Goal: Task Accomplishment & Management: Manage account settings

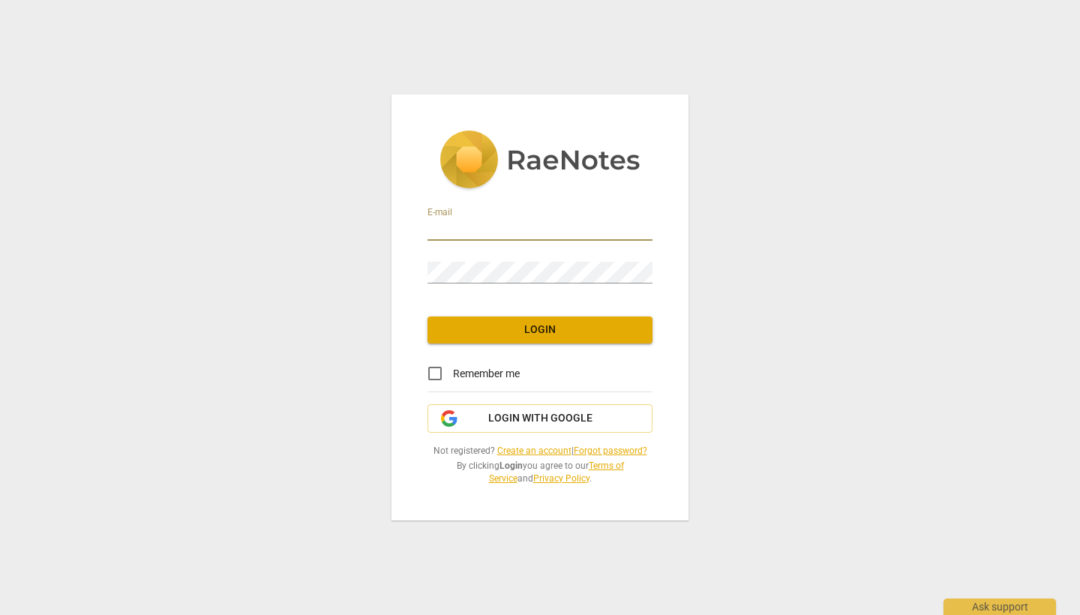
type input "[EMAIL_ADDRESS][DOMAIN_NAME]"
click at [583, 337] on span "Login" at bounding box center [539, 329] width 201 height 15
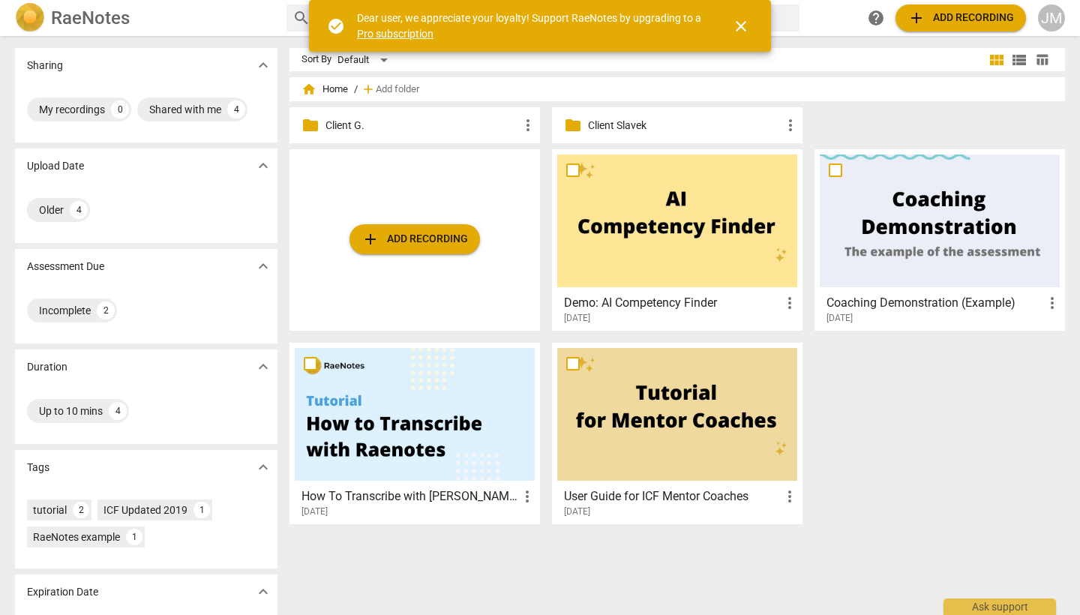
click at [346, 127] on p "Client G." at bounding box center [421, 126] width 193 height 16
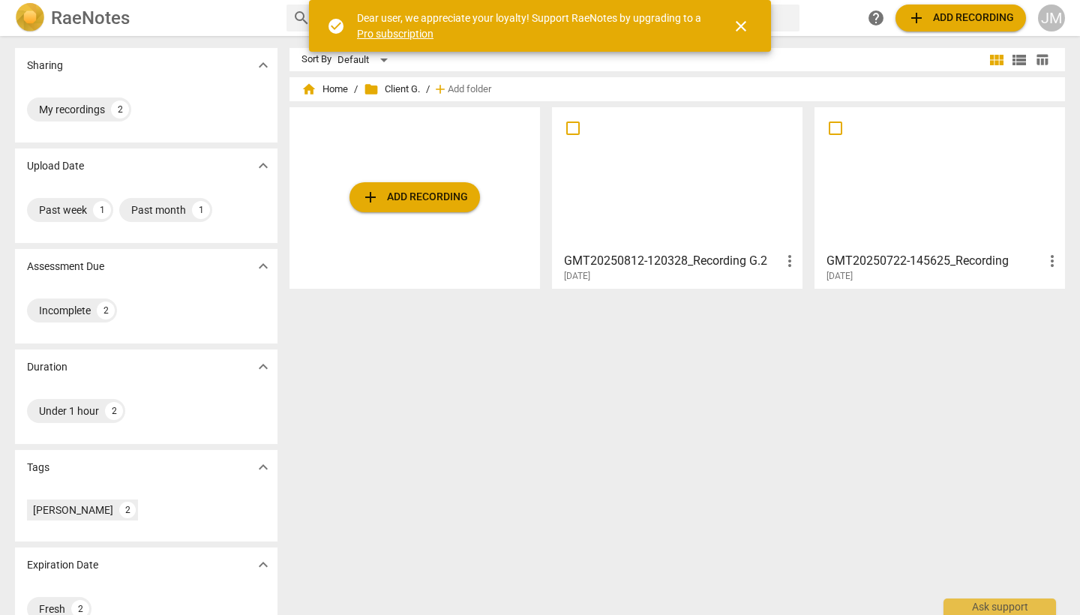
click at [943, 181] on div at bounding box center [940, 178] width 240 height 133
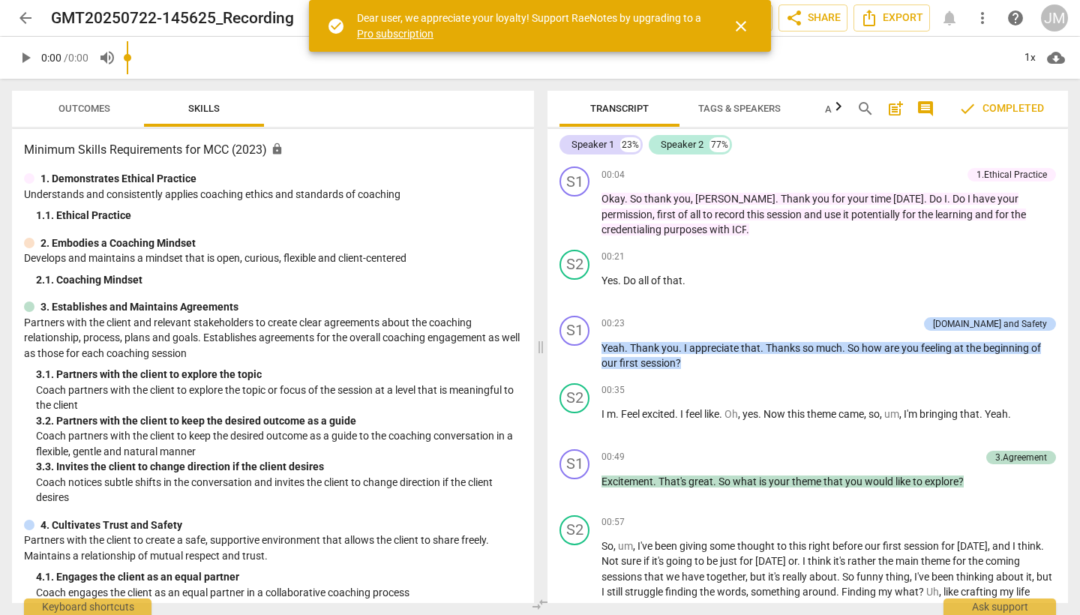
click at [741, 23] on span "close" at bounding box center [741, 26] width 18 height 18
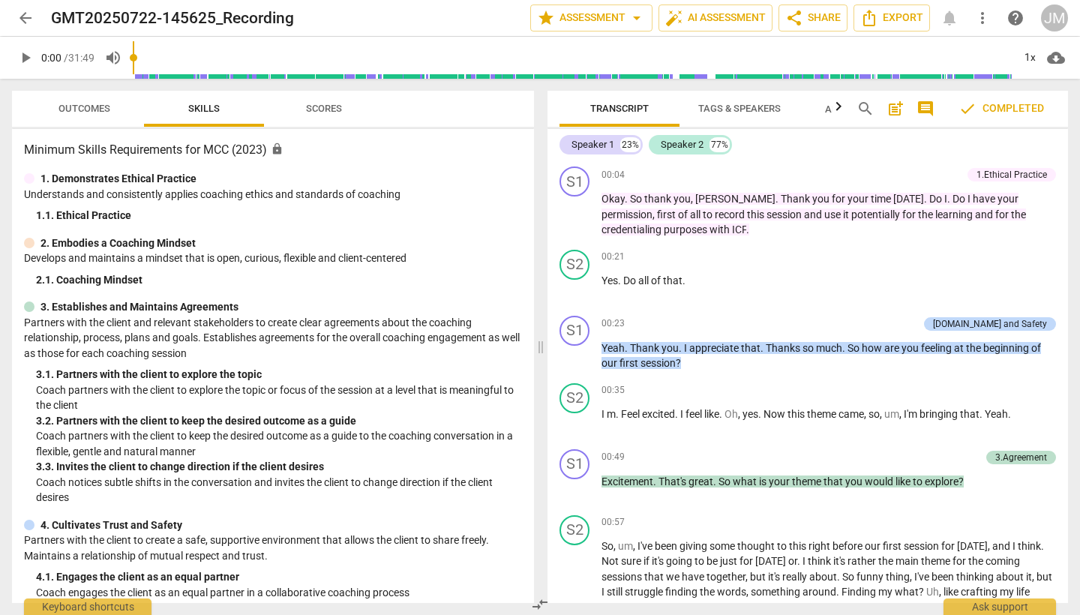
click at [1003, 112] on span "check Completed" at bounding box center [1000, 109] width 85 height 18
click at [328, 112] on span "Scores" at bounding box center [324, 108] width 36 height 11
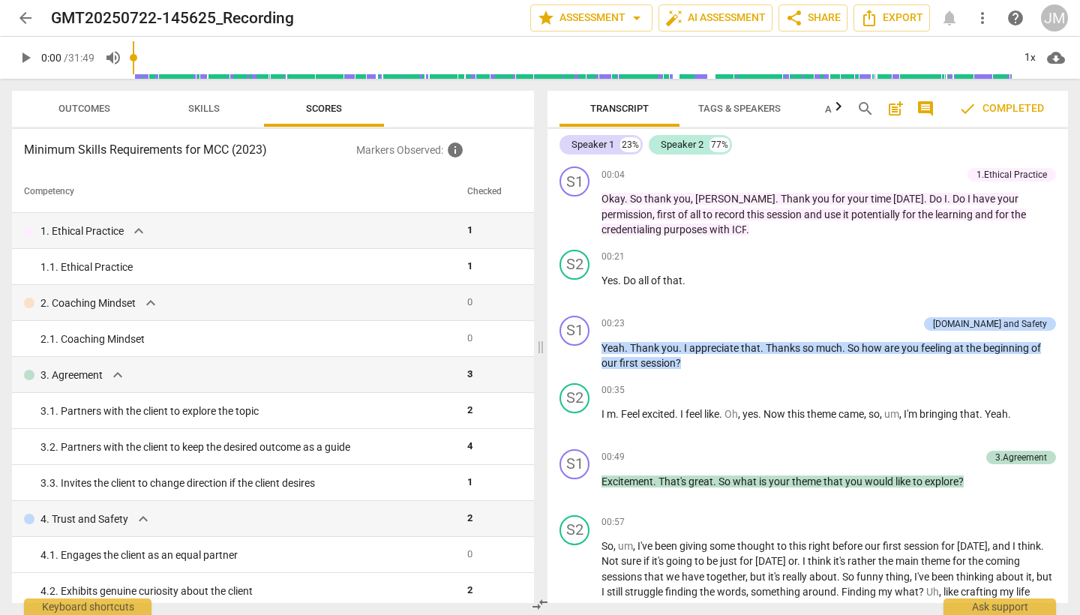
click at [82, 106] on span "Outcomes" at bounding box center [84, 108] width 52 height 11
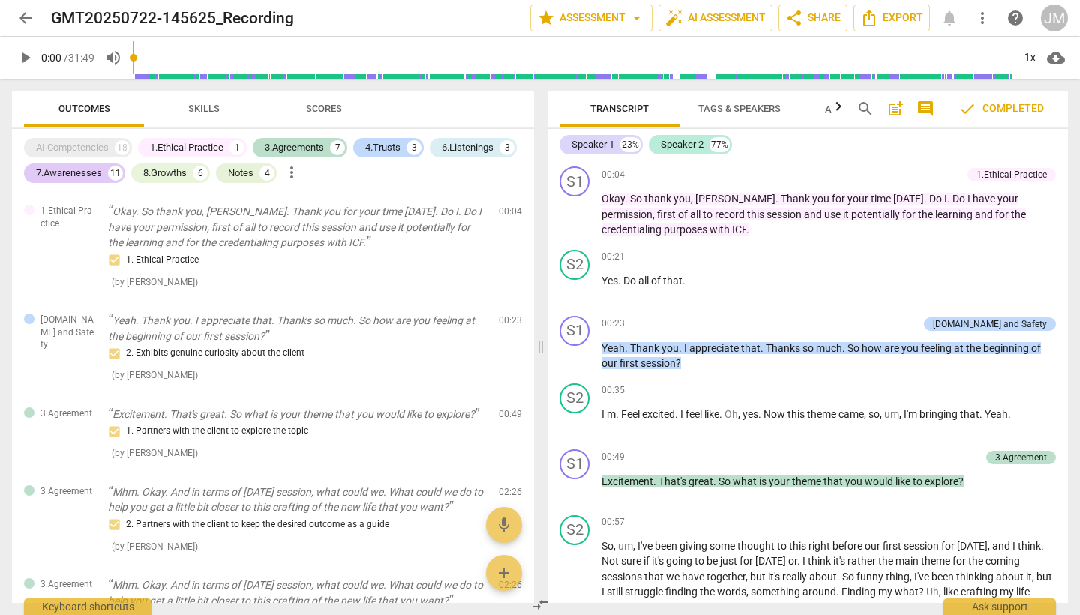
click at [933, 110] on span "comment" at bounding box center [925, 109] width 18 height 18
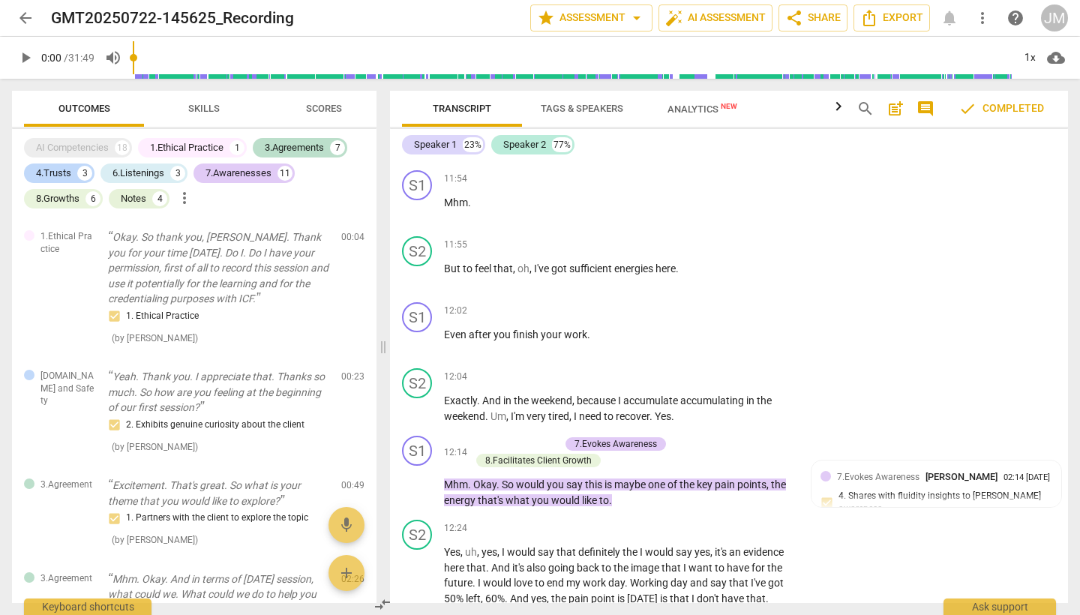
scroll to position [3809, 0]
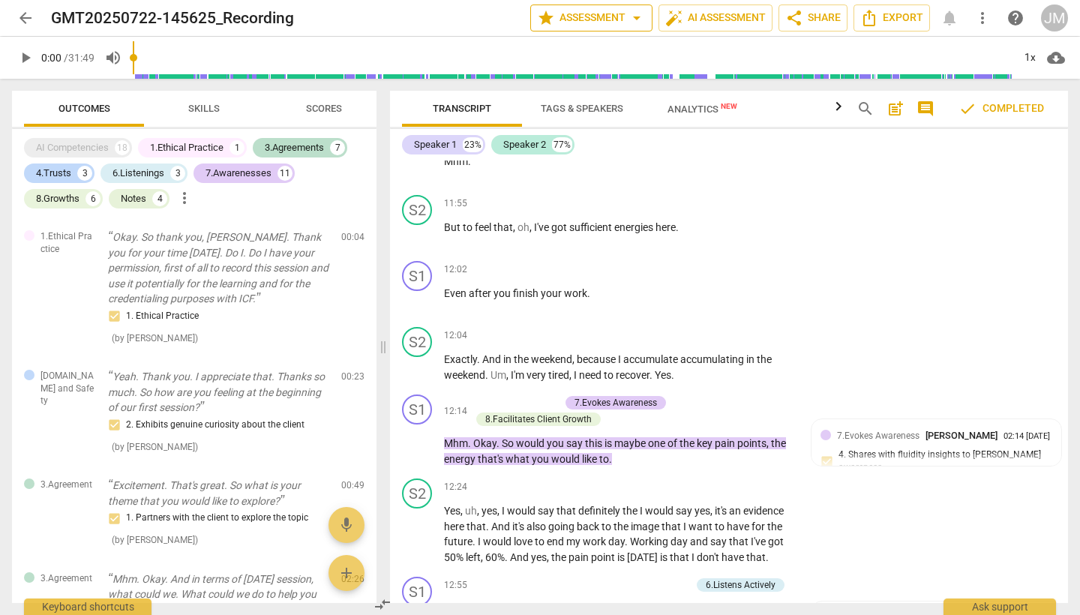
click at [636, 24] on span "arrow_drop_down" at bounding box center [637, 18] width 18 height 18
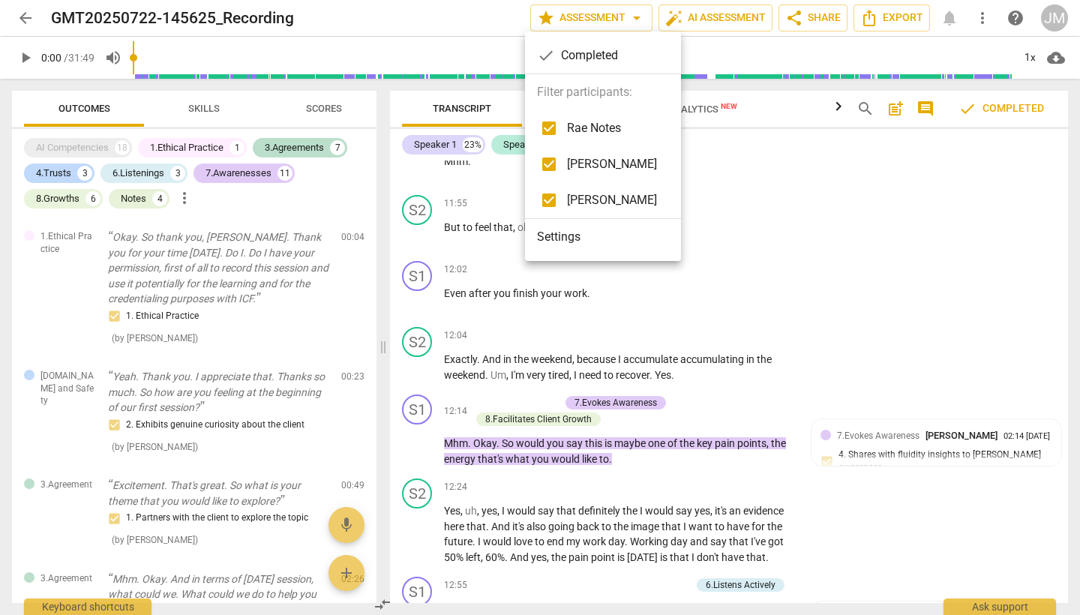
click at [636, 202] on span "[PERSON_NAME]" at bounding box center [612, 200] width 90 height 18
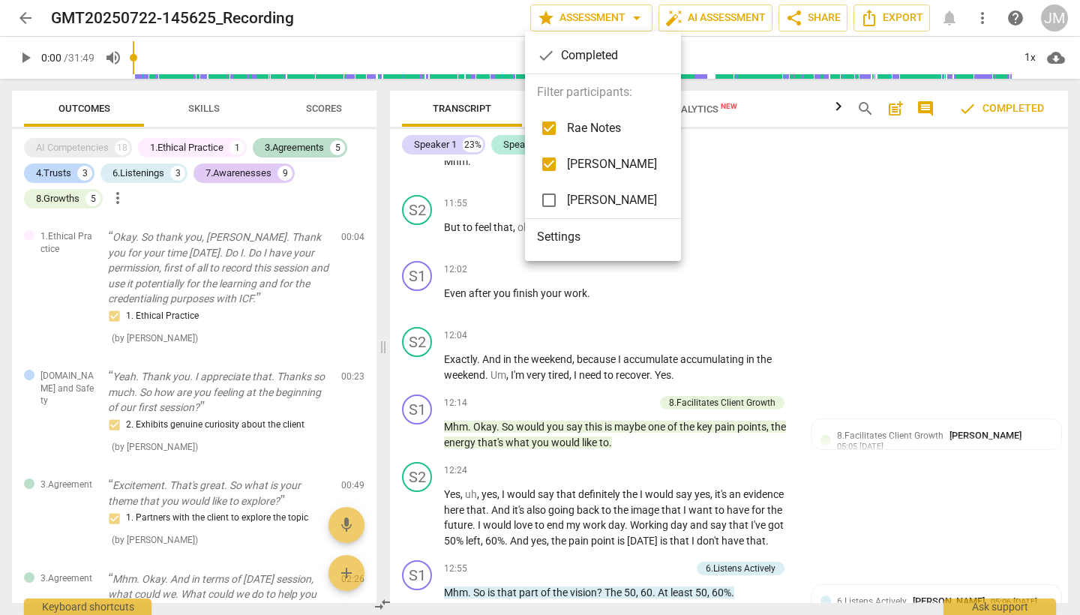
click at [547, 201] on input "checkbox" at bounding box center [549, 200] width 36 height 36
checkbox input "true"
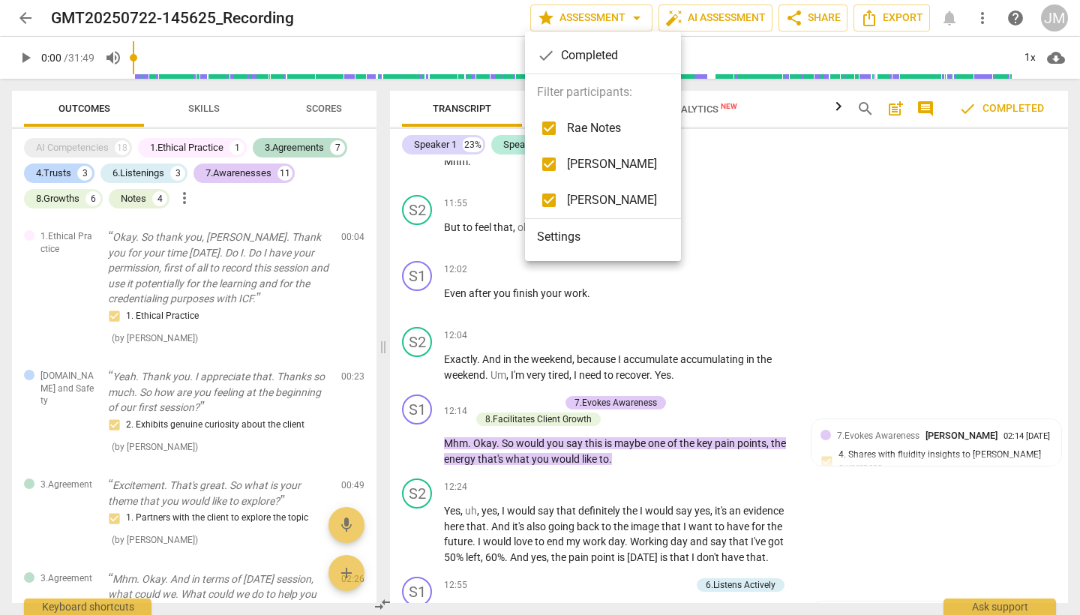
click at [913, 212] on div at bounding box center [540, 307] width 1080 height 615
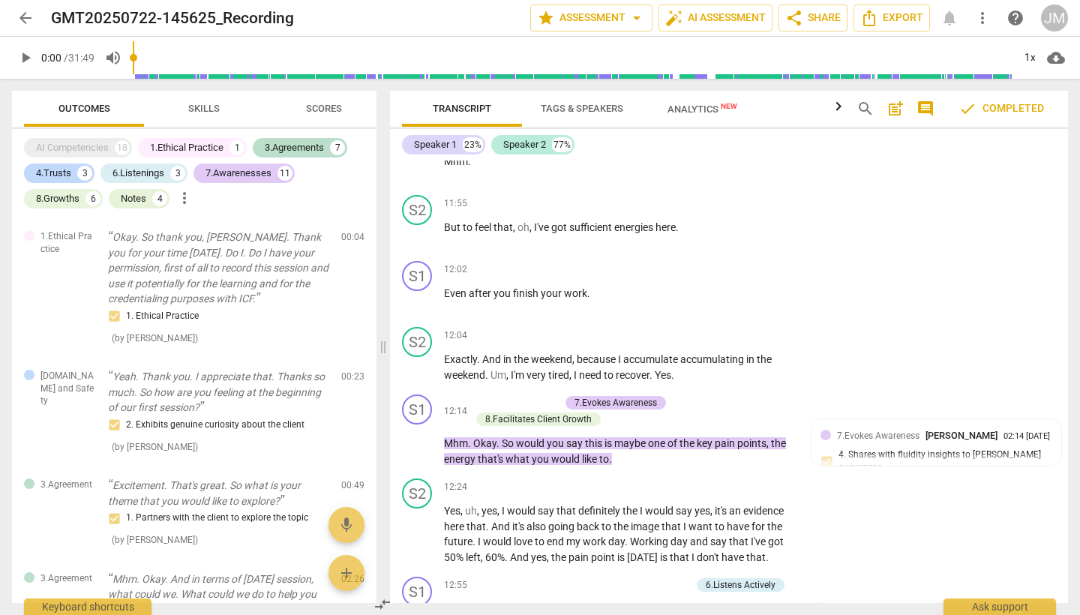
click at [23, 19] on span "arrow_back" at bounding box center [25, 18] width 18 height 18
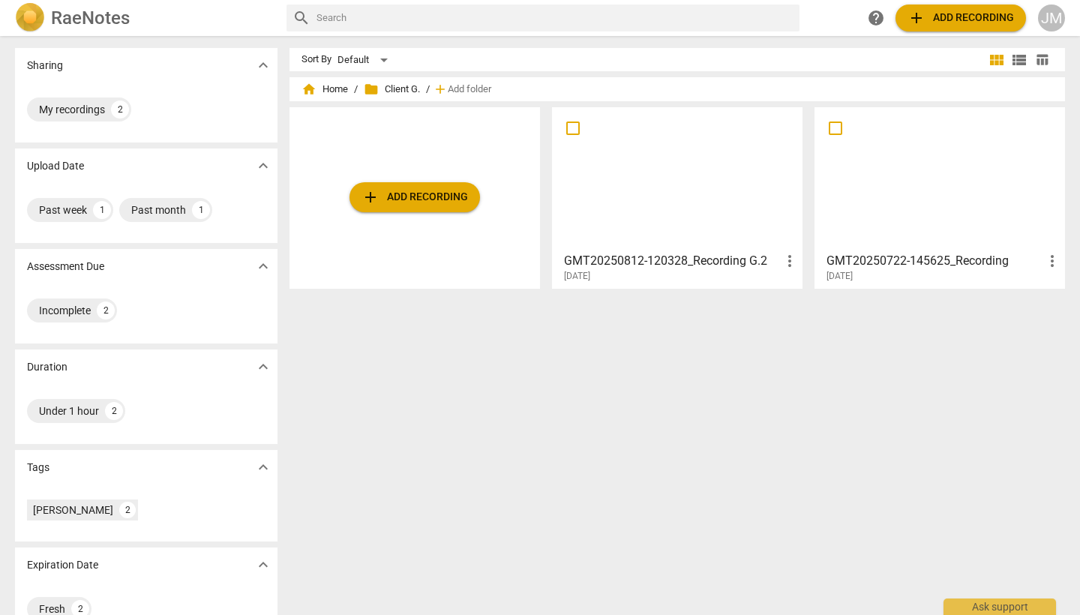
click at [685, 178] on div at bounding box center [677, 178] width 240 height 133
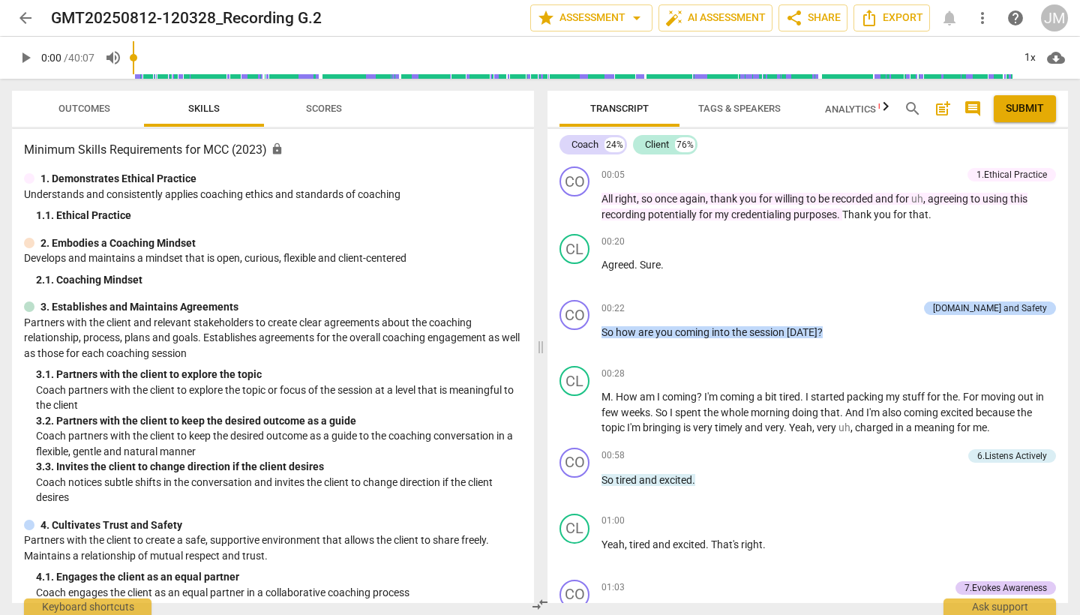
click at [975, 106] on span "comment" at bounding box center [973, 109] width 18 height 18
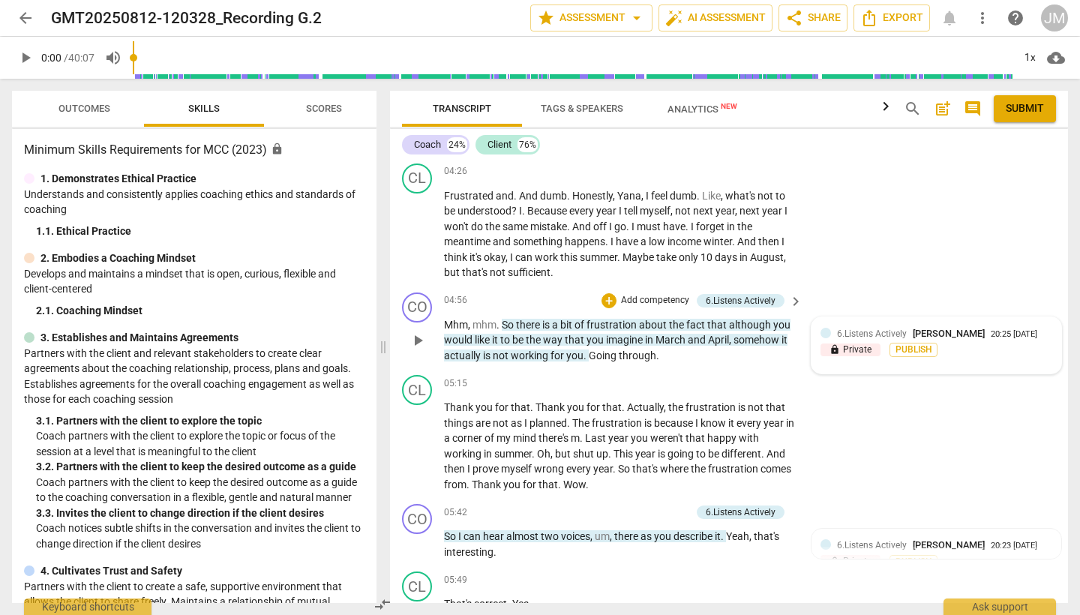
scroll to position [1711, 0]
click at [909, 343] on span "Publish" at bounding box center [913, 349] width 22 height 13
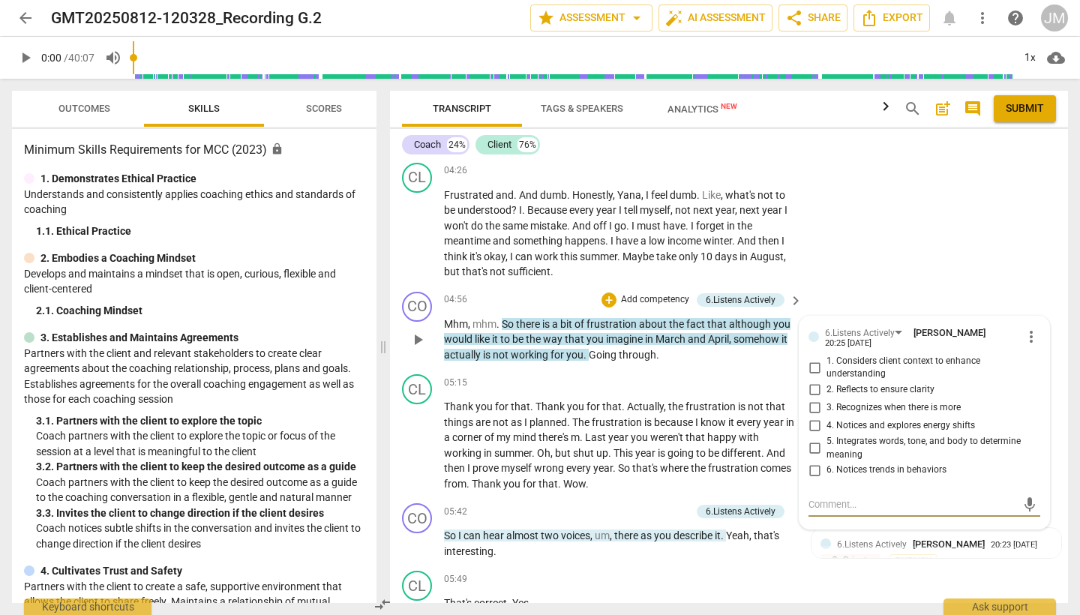
click at [814, 417] on input "4. Notices and explores energy shifts" at bounding box center [814, 426] width 24 height 18
checkbox input "true"
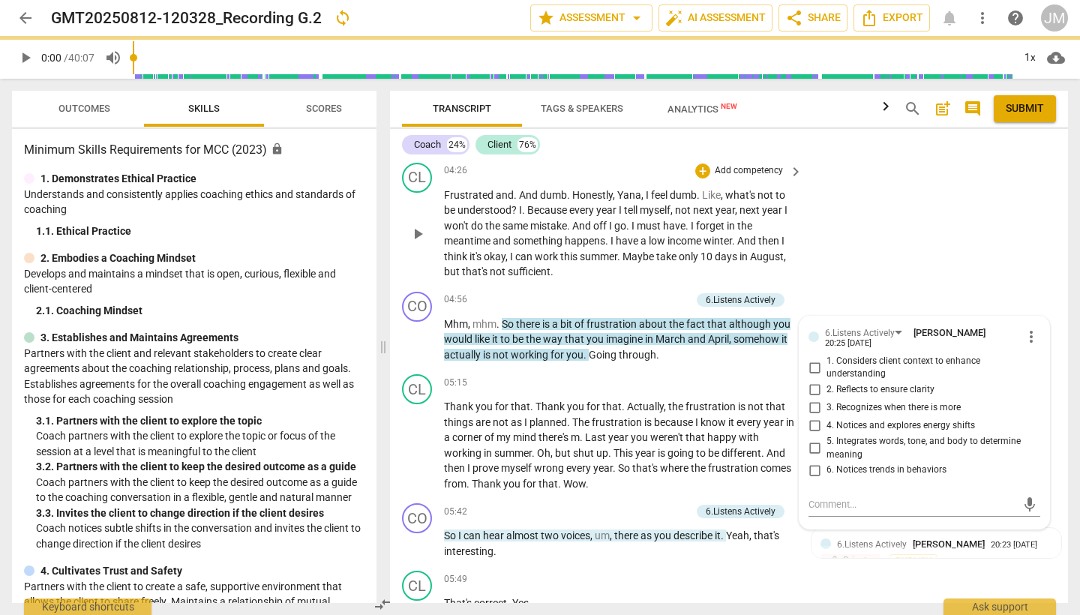
click at [950, 235] on div "CL play_arrow pause 04:26 + Add competency keyboard_arrow_right Frustrated and …" at bounding box center [729, 221] width 678 height 129
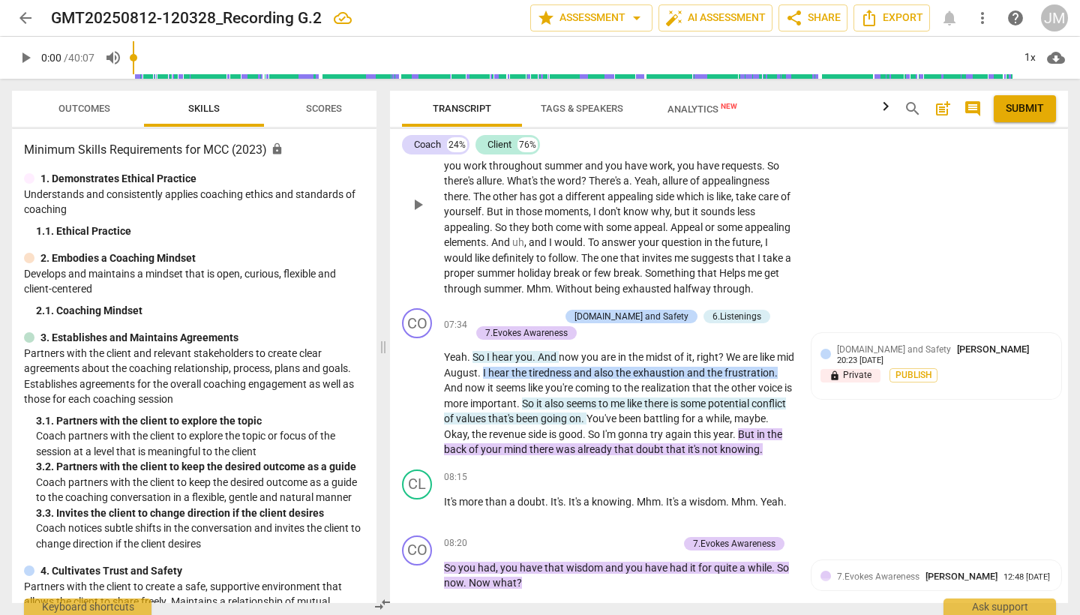
scroll to position [2590, 0]
click at [902, 370] on span "Publish" at bounding box center [913, 376] width 22 height 13
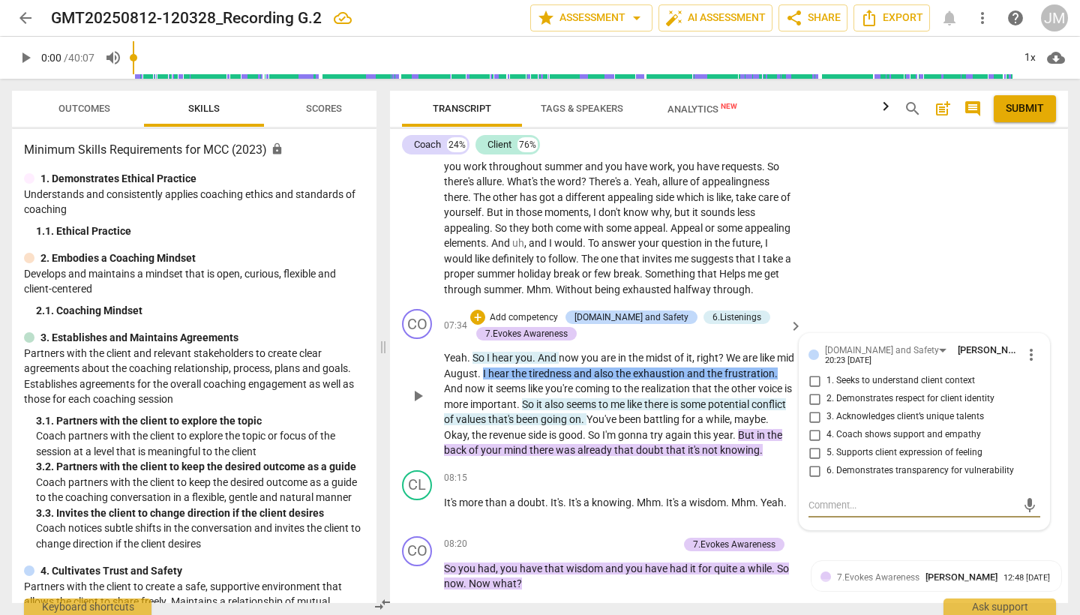
click at [814, 444] on input "5. Supports client expression of feeling" at bounding box center [814, 453] width 24 height 18
checkbox input "true"
click at [944, 245] on div "CL play_arrow pause 06:13 + Add competency keyboard_arrow_right Uh , here's the…" at bounding box center [729, 192] width 678 height 221
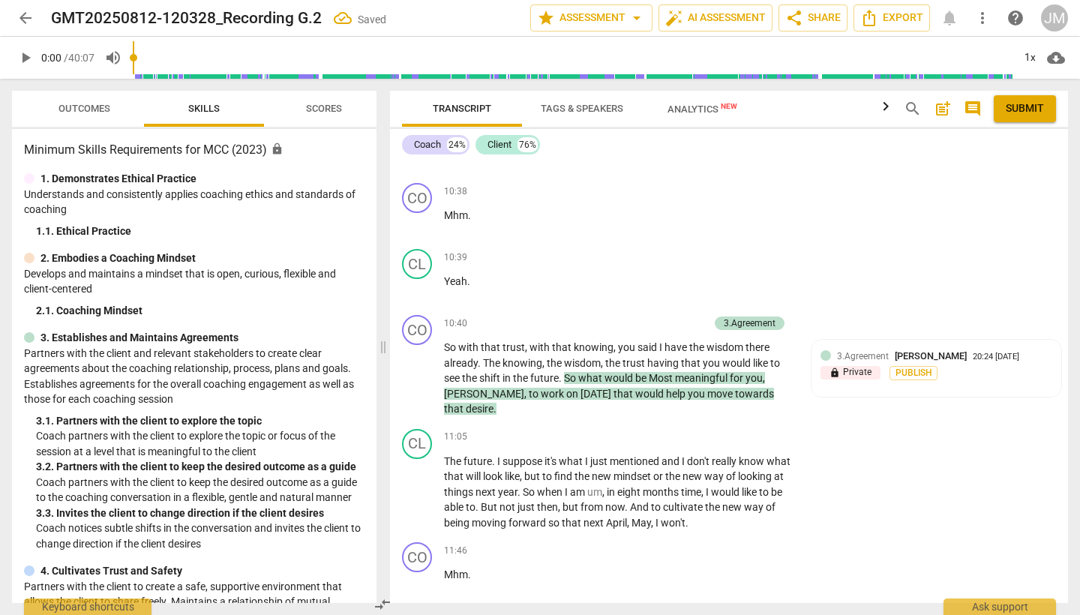
scroll to position [3481, 0]
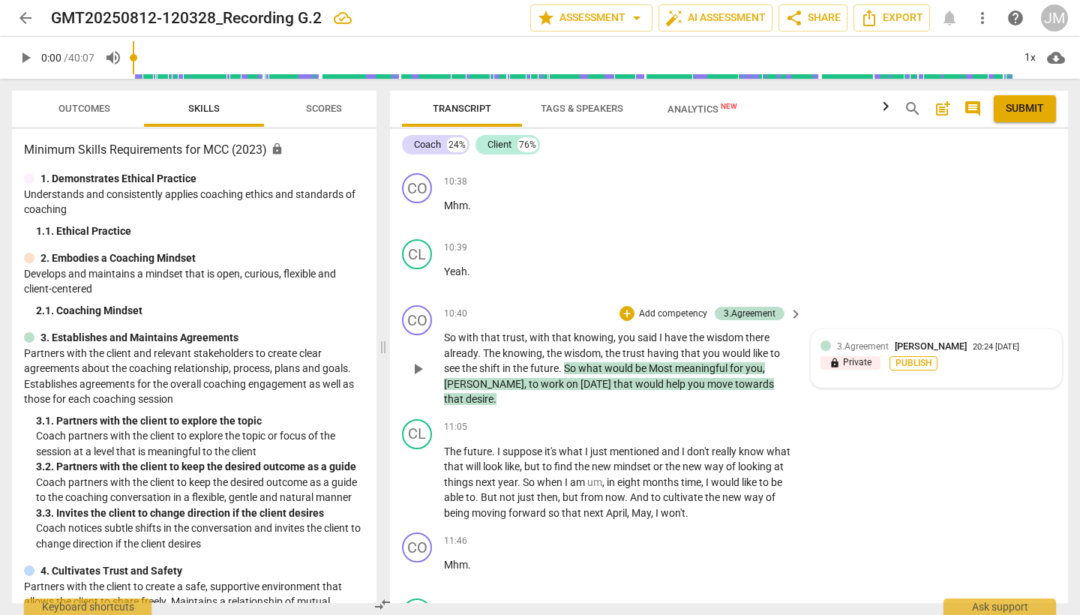
click at [904, 357] on span "Publish" at bounding box center [913, 363] width 22 height 13
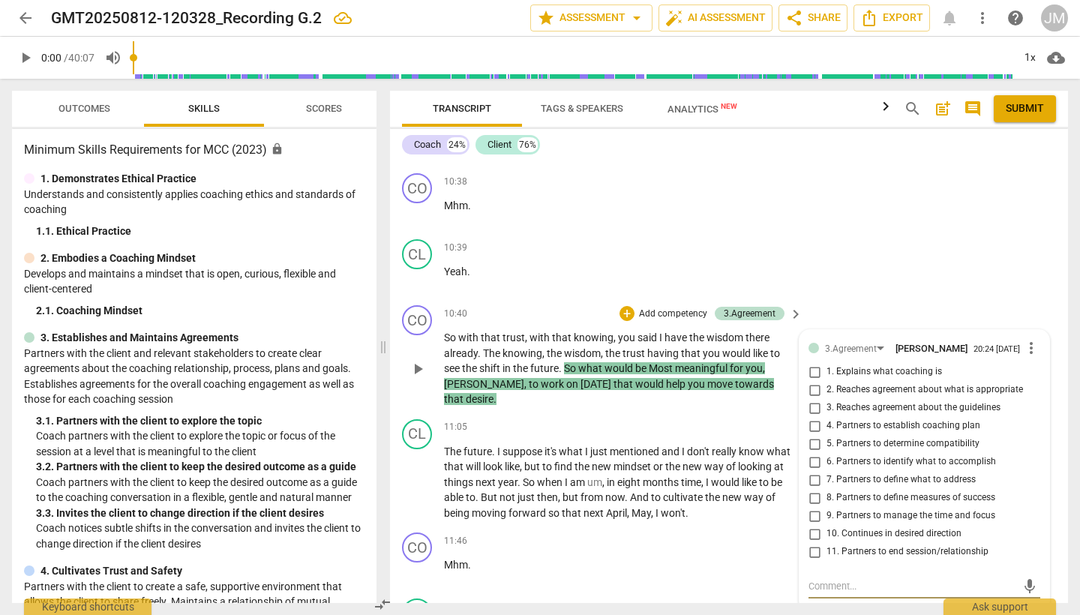
click at [811, 471] on input "7. Partners to define what to address" at bounding box center [814, 480] width 24 height 18
checkbox input "true"
click at [954, 233] on div "CL play_arrow pause 10:39 + Add competency keyboard_arrow_right Yeah ." at bounding box center [729, 266] width 678 height 66
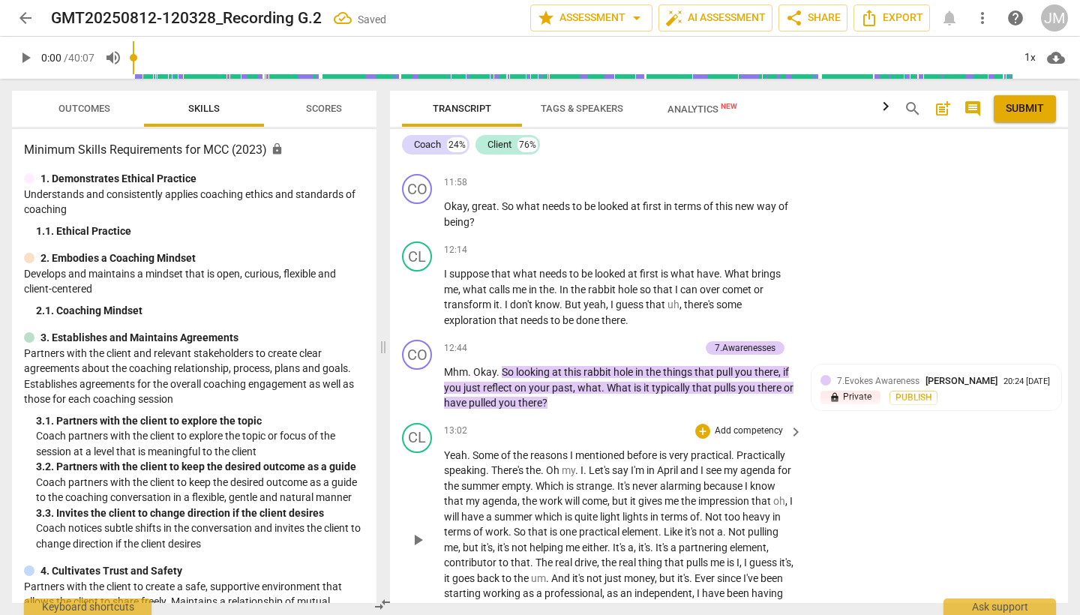
scroll to position [4104, 0]
click at [905, 391] on span "Publish" at bounding box center [913, 397] width 22 height 13
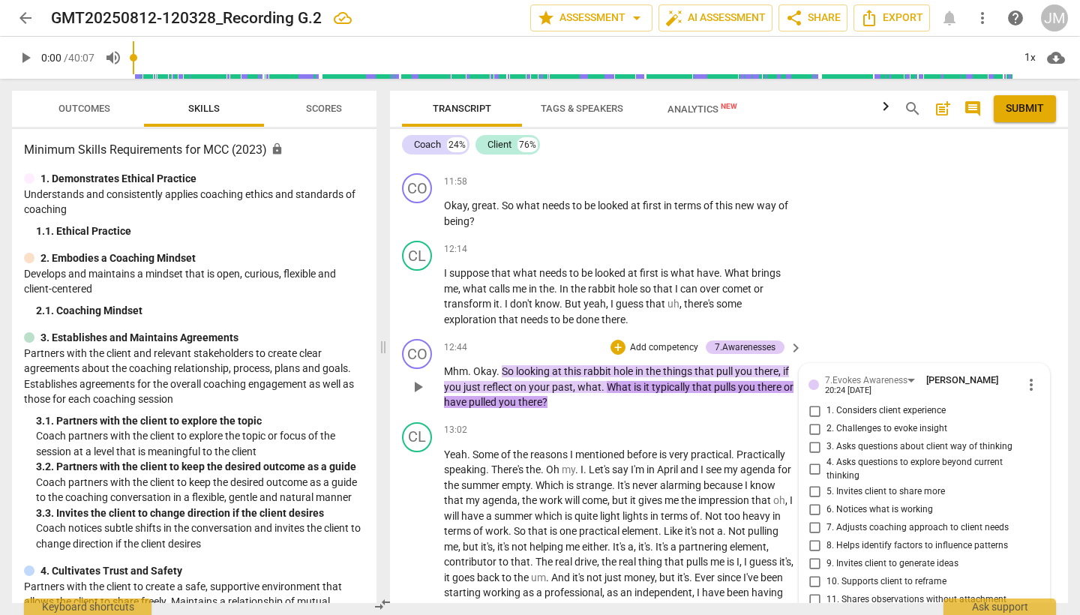
scroll to position [4111, 0]
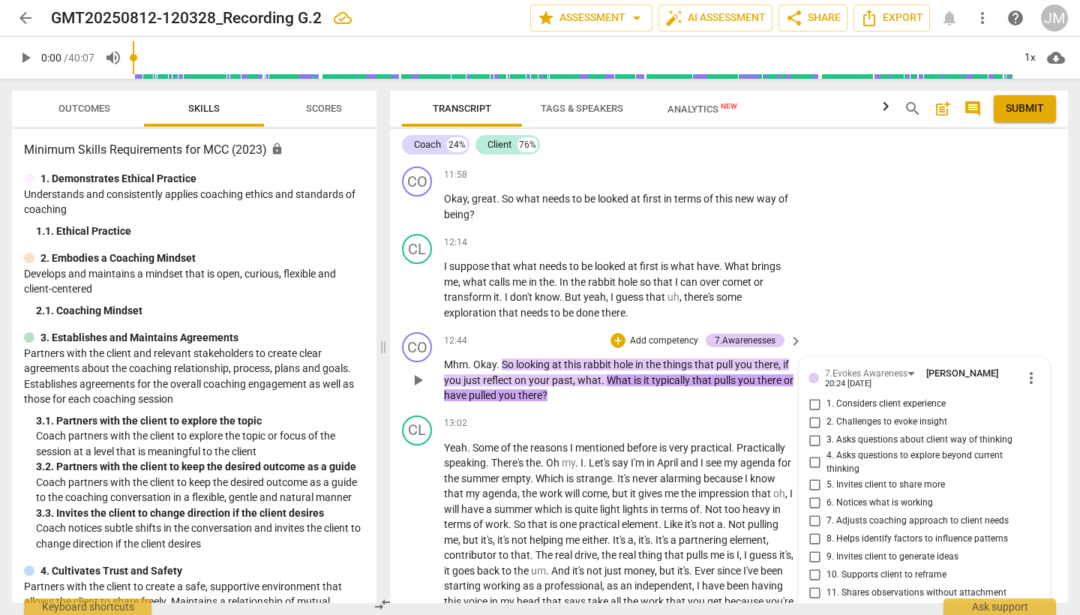
click at [813, 529] on input "8. Helps identify factors to influence patterns" at bounding box center [814, 538] width 24 height 18
checkbox input "true"
click at [960, 263] on div "CL play_arrow pause 12:14 + Add competency keyboard_arrow_right I suppose that …" at bounding box center [729, 277] width 678 height 98
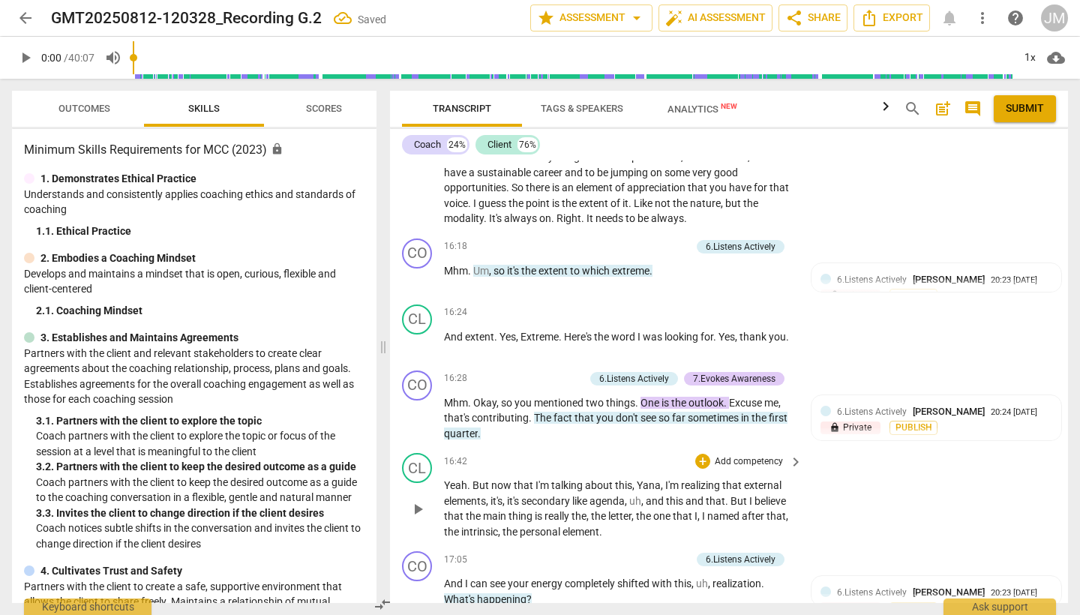
scroll to position [4936, 0]
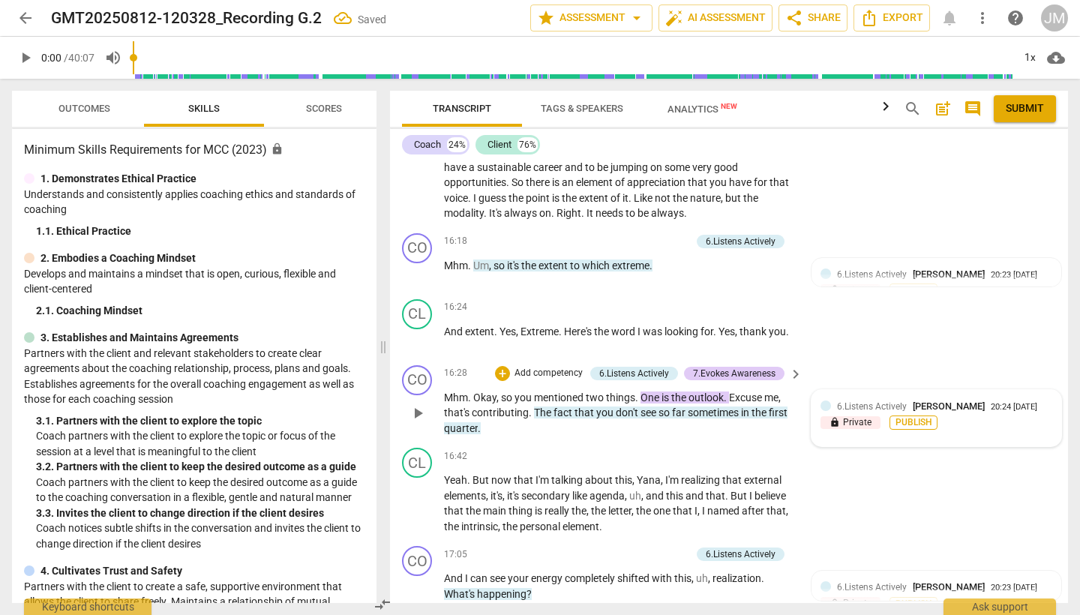
click at [910, 416] on span "Publish" at bounding box center [913, 422] width 22 height 13
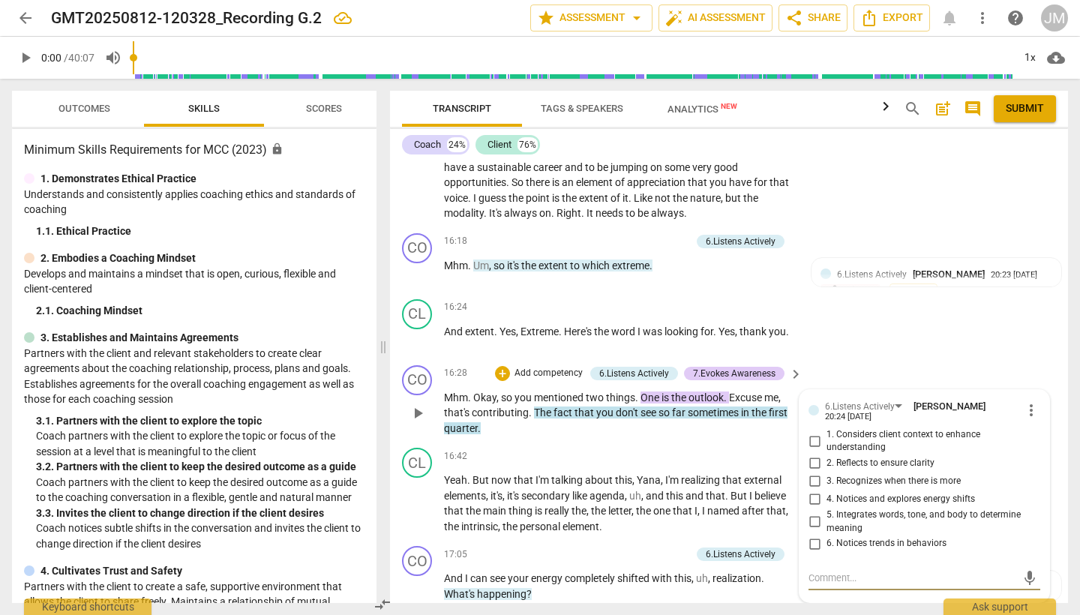
click at [812, 454] on input "2. Reflects to ensure clarity" at bounding box center [814, 463] width 24 height 18
checkbox input "true"
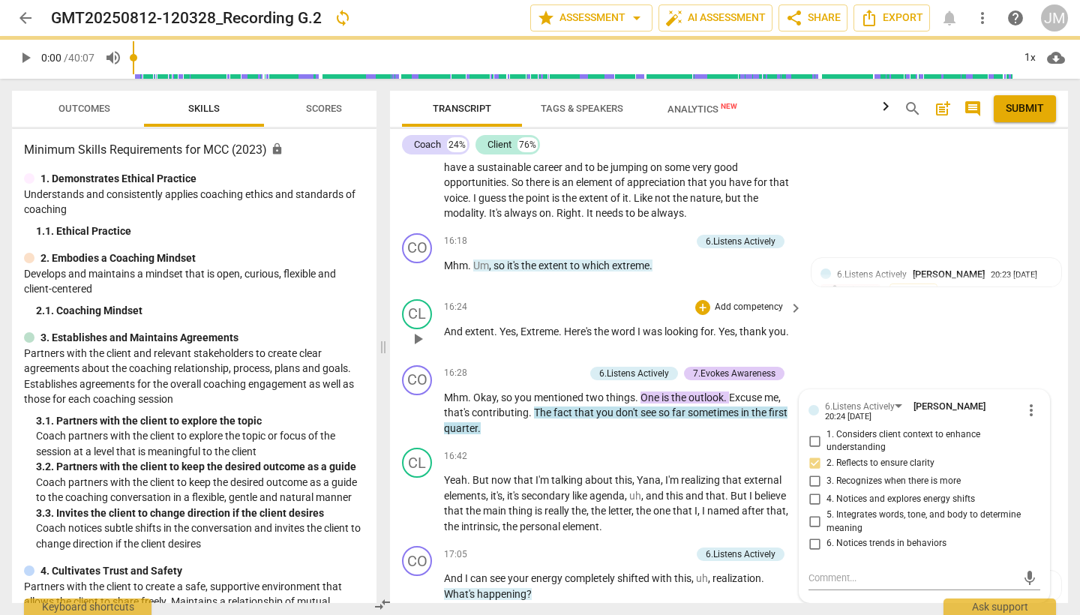
click at [954, 293] on div "CL play_arrow pause 16:24 + Add competency keyboard_arrow_right And extent . Ye…" at bounding box center [729, 326] width 678 height 66
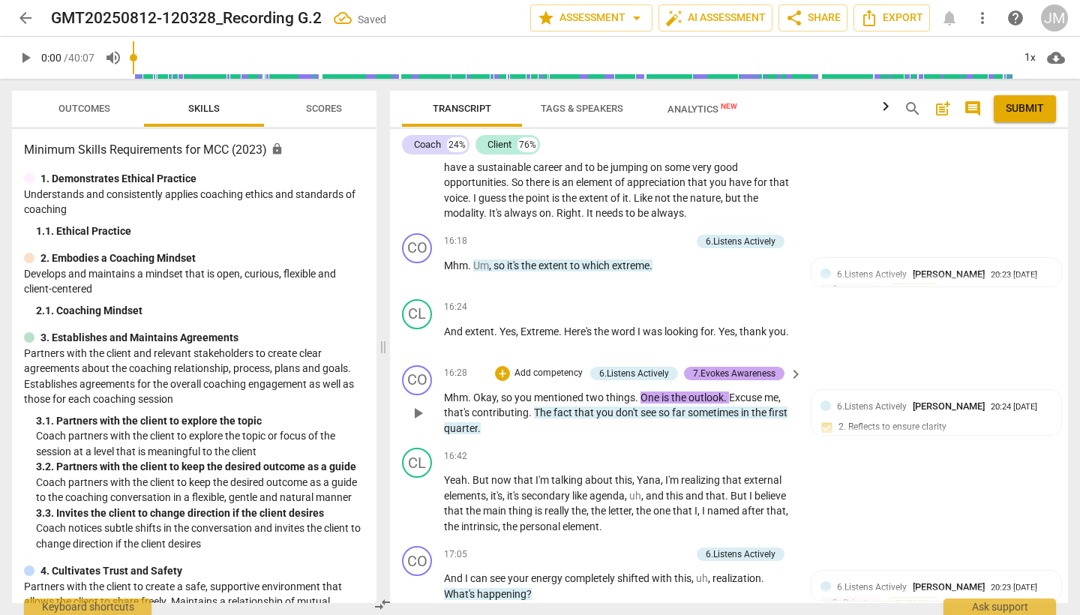
click at [747, 367] on div "7.Evokes Awareness" at bounding box center [734, 373] width 82 height 13
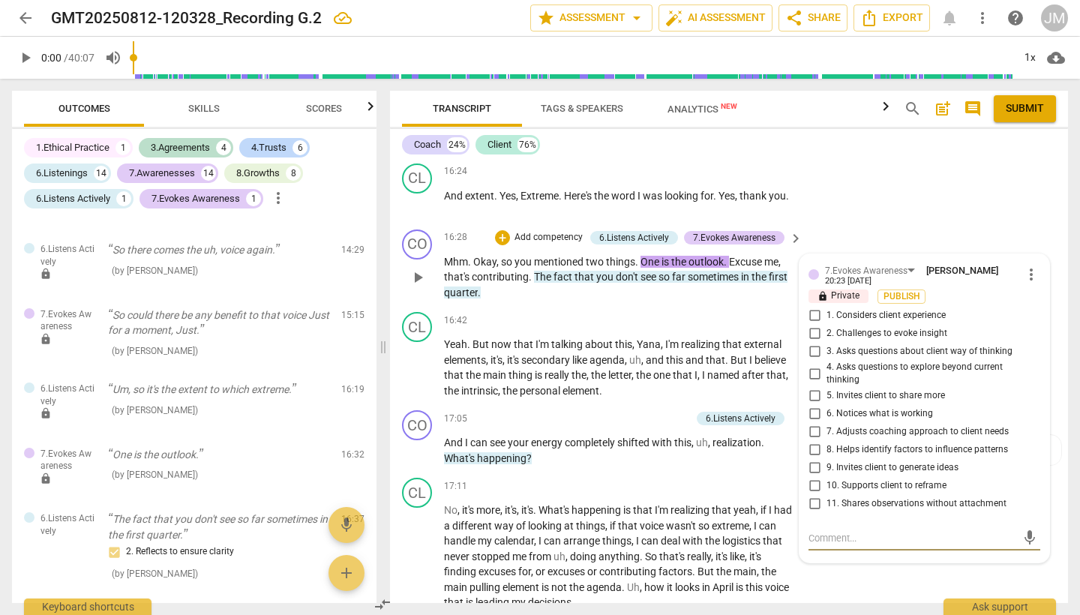
scroll to position [5071, 0]
click at [812, 442] on input "8. Helps identify factors to influence patterns" at bounding box center [814, 451] width 24 height 18
checkbox input "true"
click at [908, 159] on div "Coach 24% Client 76% CO play_arrow pause 00:05 + Add competency 1.Ethical Pract…" at bounding box center [729, 366] width 678 height 474
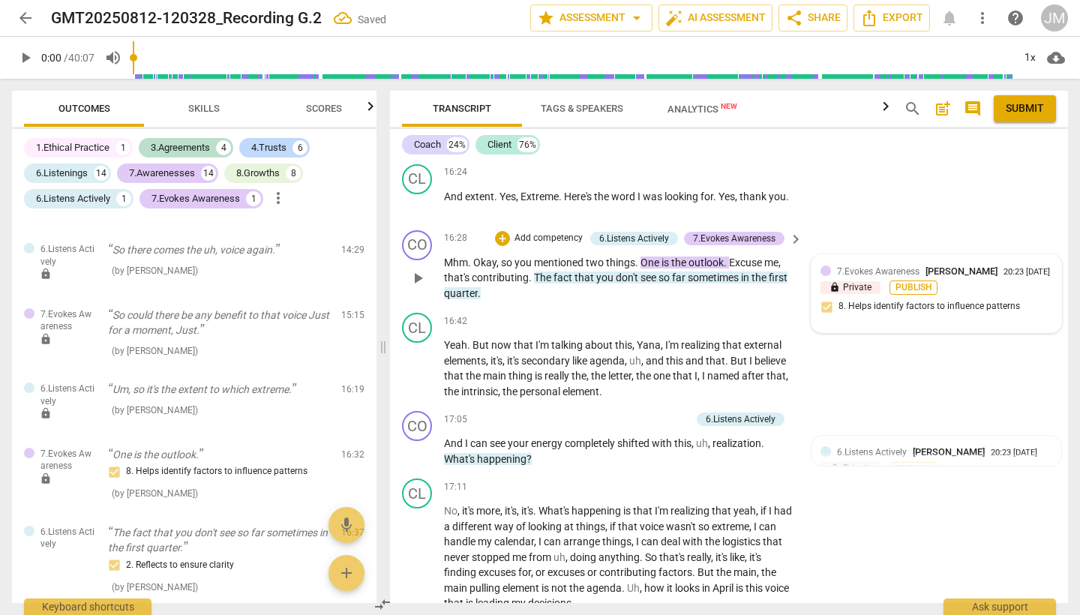
click at [915, 281] on span "Publish" at bounding box center [913, 287] width 22 height 13
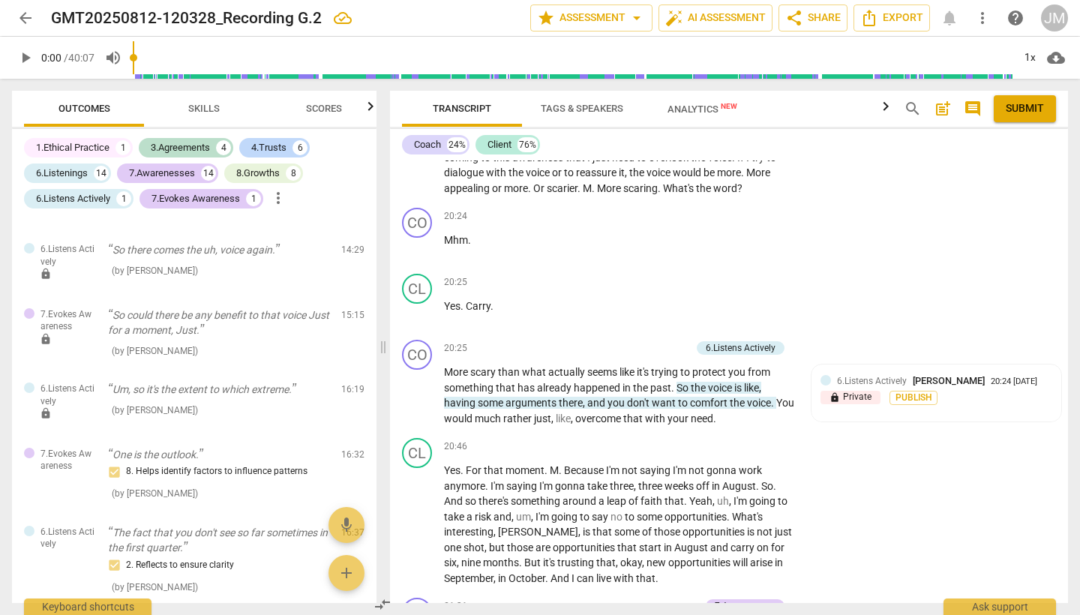
scroll to position [6490, 0]
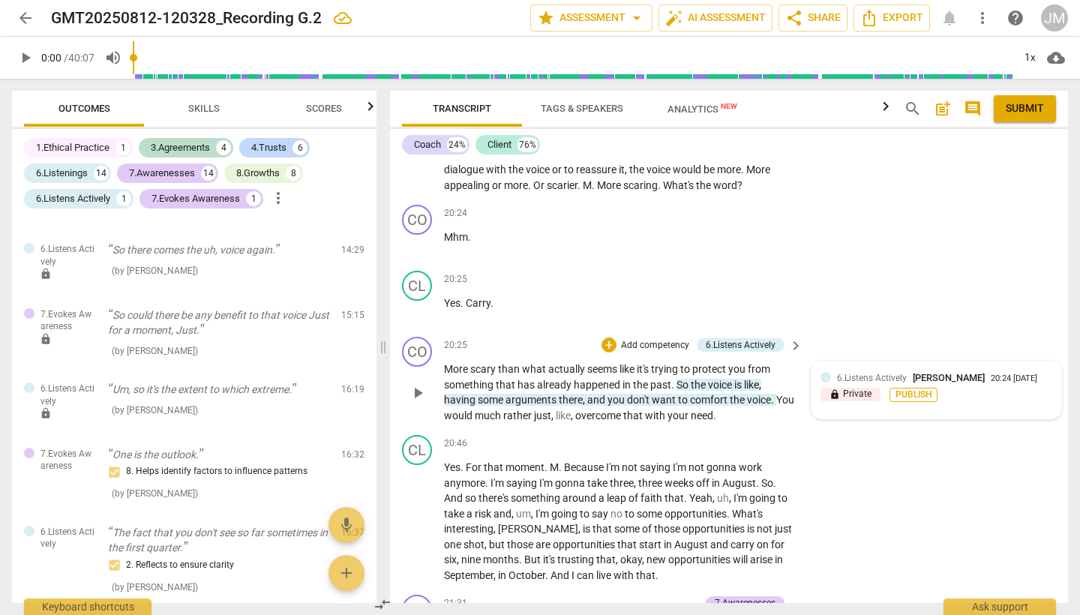
click at [907, 388] on span "Publish" at bounding box center [913, 394] width 22 height 13
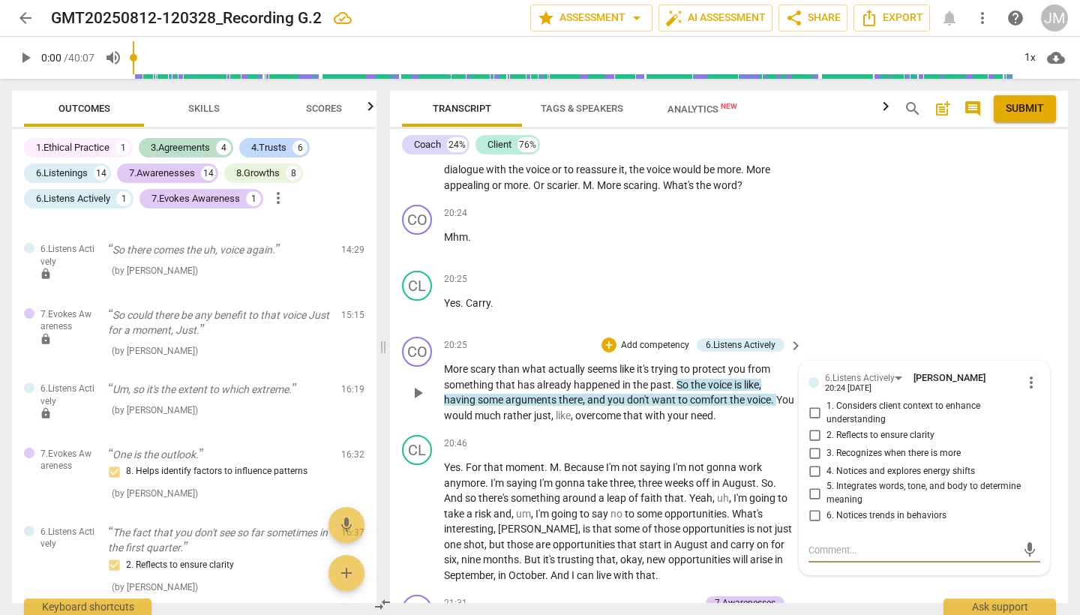
click at [814, 404] on input "1. Considers client context to enhance understanding" at bounding box center [814, 413] width 24 height 18
checkbox input "true"
click at [811, 484] on input "5. Integrates words, tone, and body to determine meaning" at bounding box center [814, 493] width 24 height 18
checkbox input "true"
click at [811, 404] on input "1. Considers client context to enhance understanding" at bounding box center [814, 413] width 24 height 18
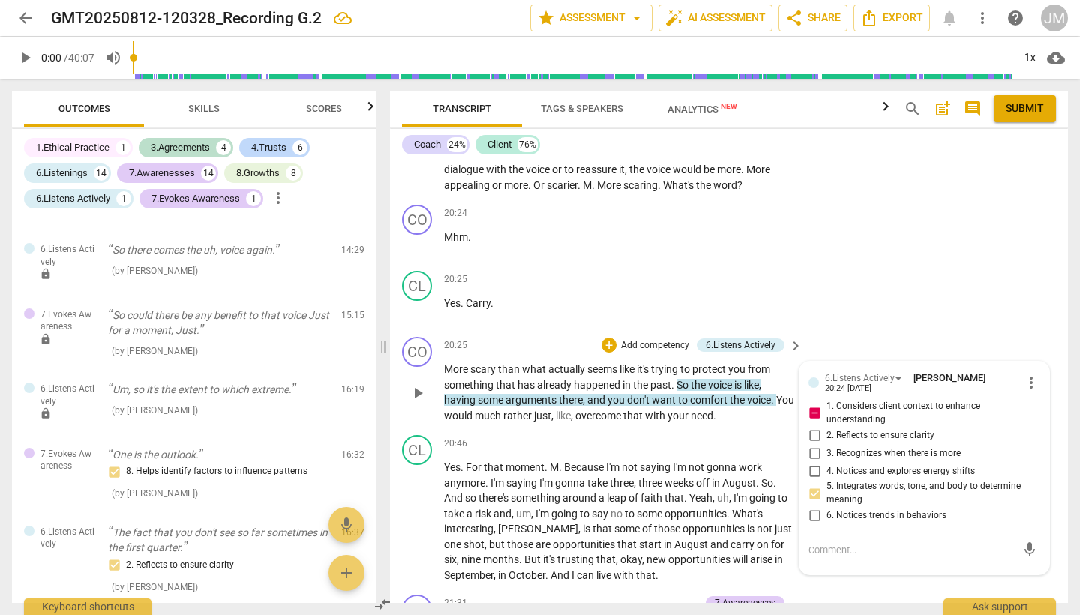
click at [814, 404] on input "1. Considers client context to enhance understanding" at bounding box center [814, 413] width 24 height 18
checkbox input "false"
click at [946, 265] on div "CL play_arrow pause 20:25 + Add competency keyboard_arrow_right Yes . Carry ." at bounding box center [729, 298] width 678 height 66
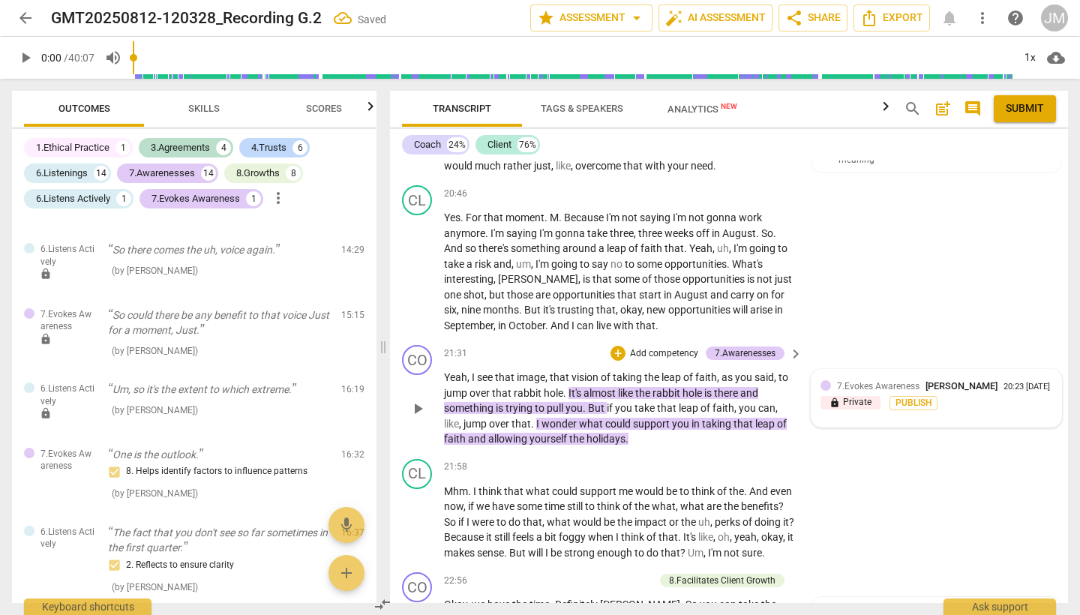
scroll to position [6757, 0]
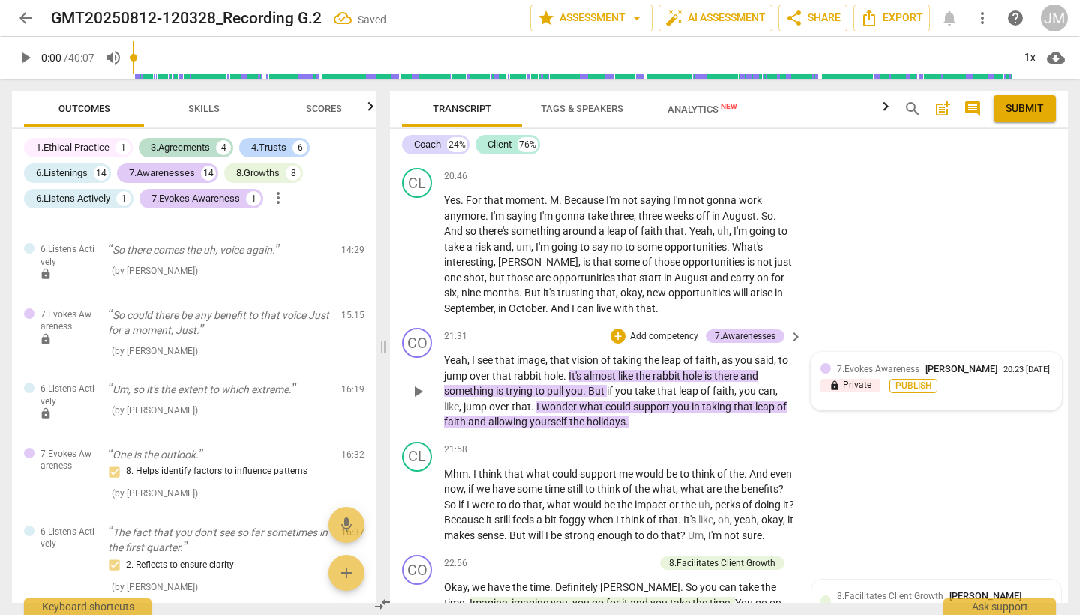
click at [916, 379] on span "Publish" at bounding box center [913, 385] width 22 height 13
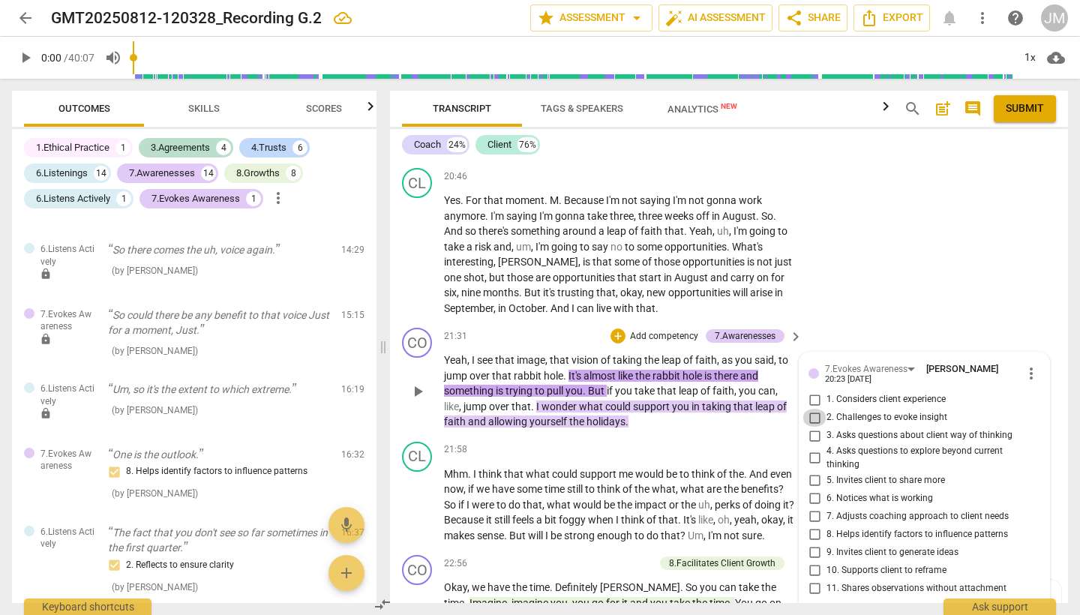
click at [814, 409] on input "2. Challenges to evoke insight" at bounding box center [814, 418] width 24 height 18
checkbox input "true"
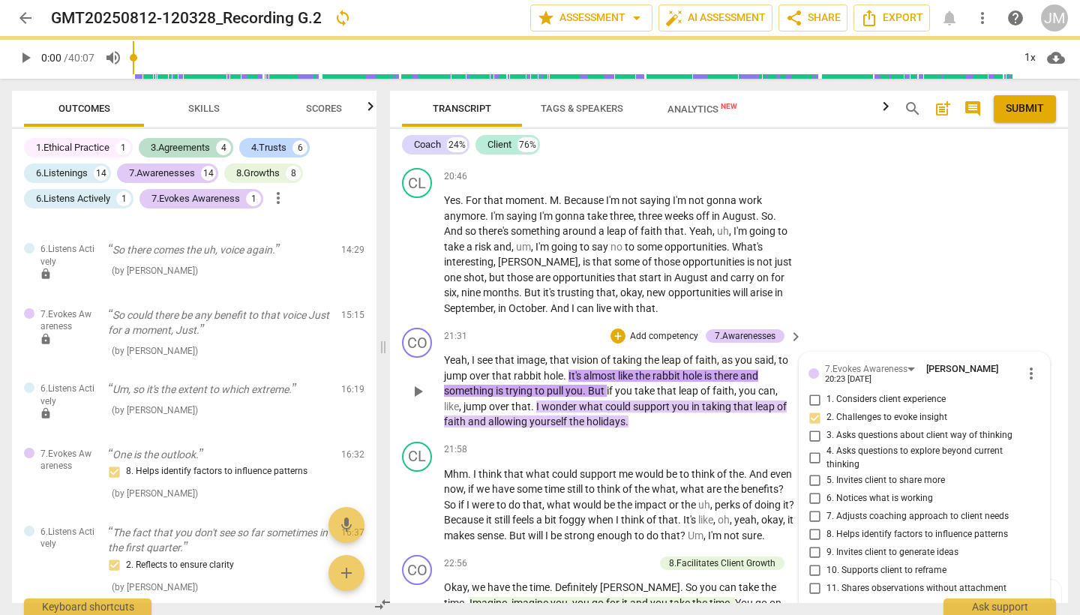
click at [812, 449] on input "4. Asks questions to explore beyond current thinking" at bounding box center [814, 458] width 24 height 18
checkbox input "true"
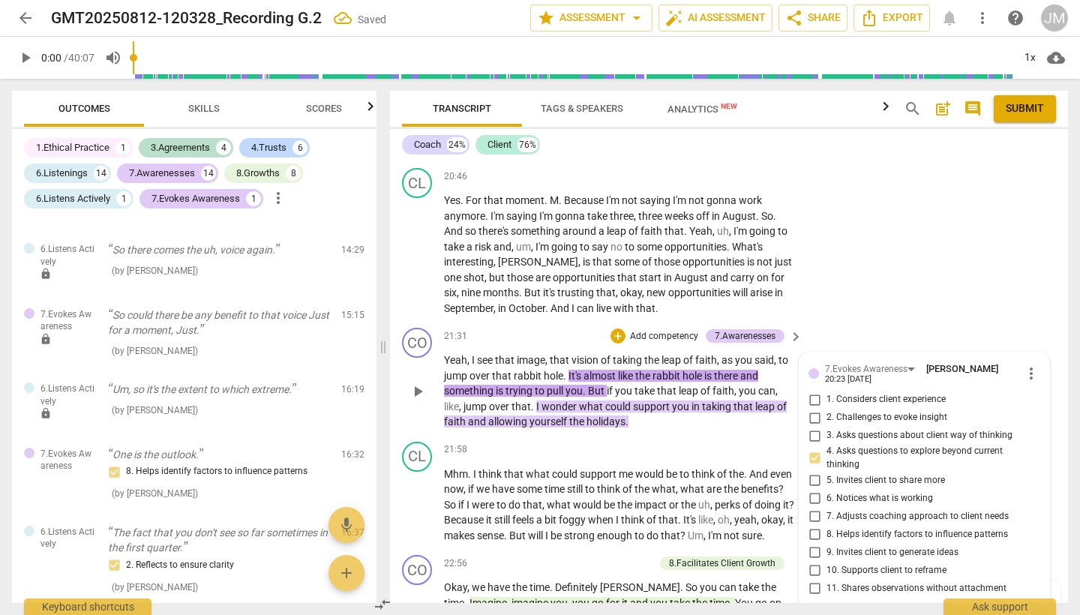
click at [814, 409] on input "2. Challenges to evoke insight" at bounding box center [814, 418] width 24 height 18
checkbox input "true"
click at [971, 201] on div "CL play_arrow pause 20:46 + Add competency keyboard_arrow_right Yes . For that …" at bounding box center [729, 242] width 678 height 160
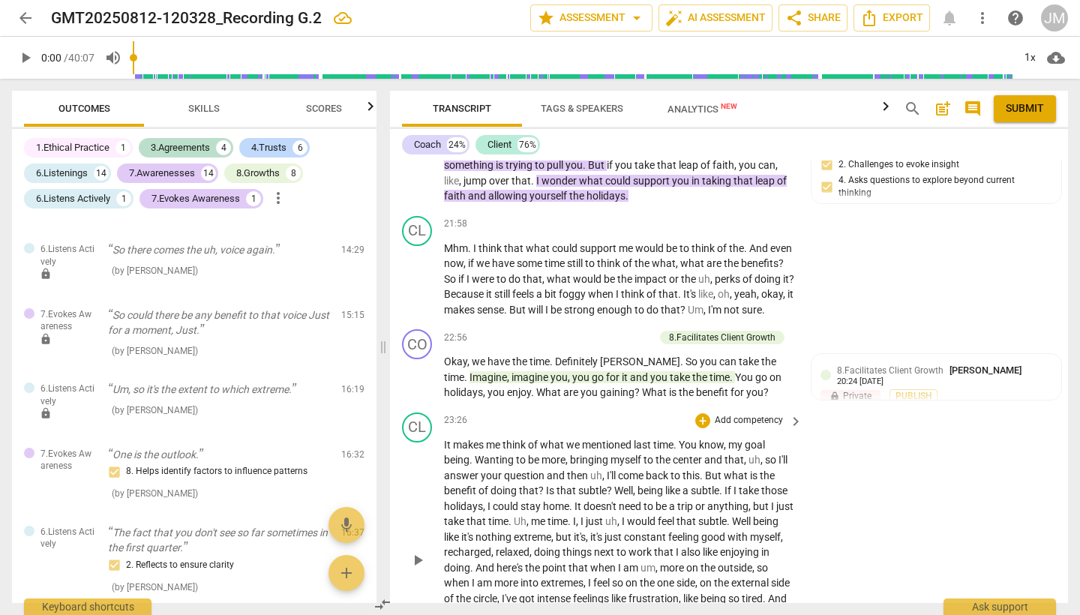
scroll to position [6988, 0]
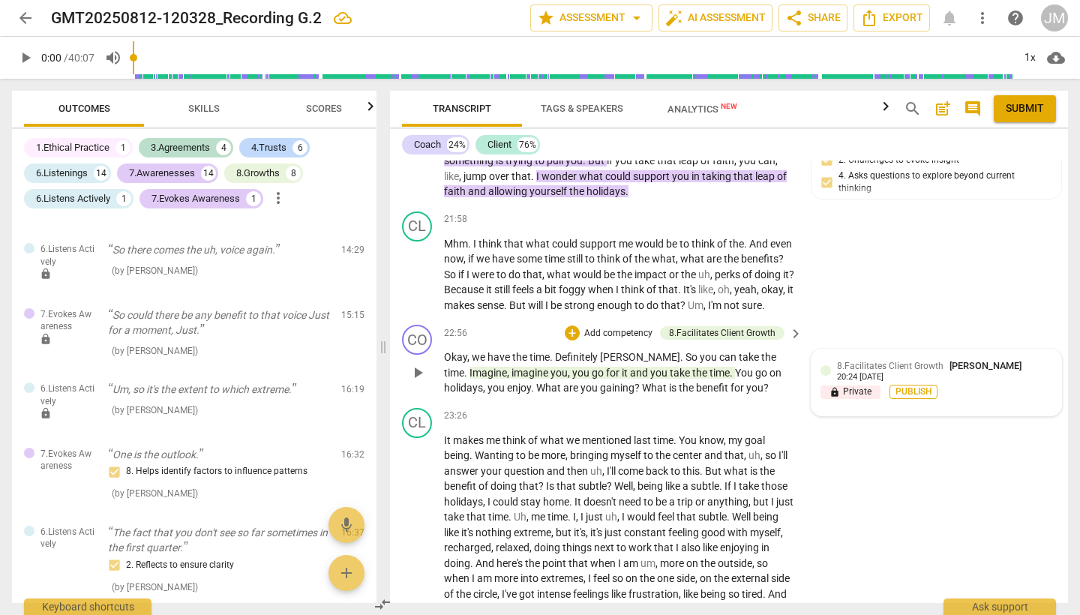
click at [913, 385] on span "Publish" at bounding box center [913, 391] width 22 height 13
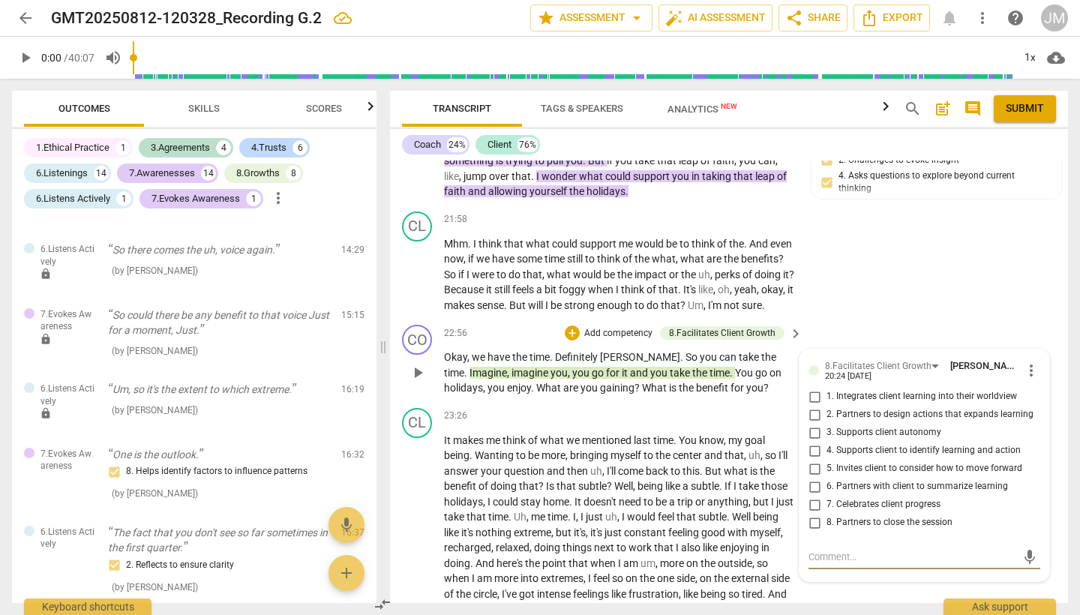
click at [813, 406] on input "2. Partners to design actions that expands learning" at bounding box center [814, 415] width 24 height 18
checkbox input "true"
click at [811, 424] on input "3. Supports client autonomy" at bounding box center [814, 433] width 24 height 18
checkbox input "true"
click at [923, 219] on div "CL play_arrow pause 21:58 + Add competency keyboard_arrow_right Mhm . I think t…" at bounding box center [729, 262] width 678 height 114
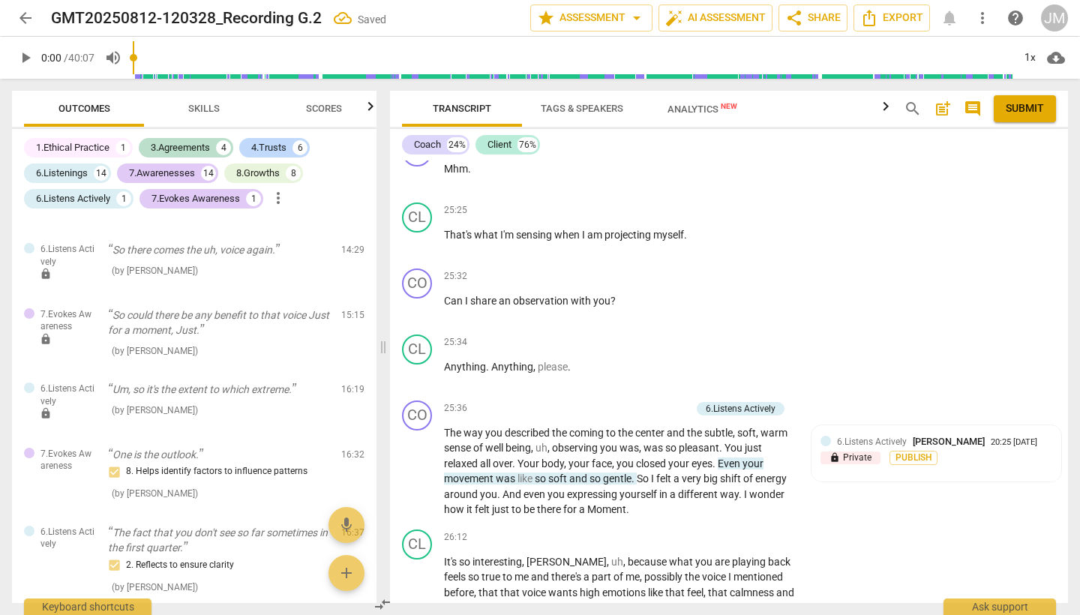
scroll to position [7553, 0]
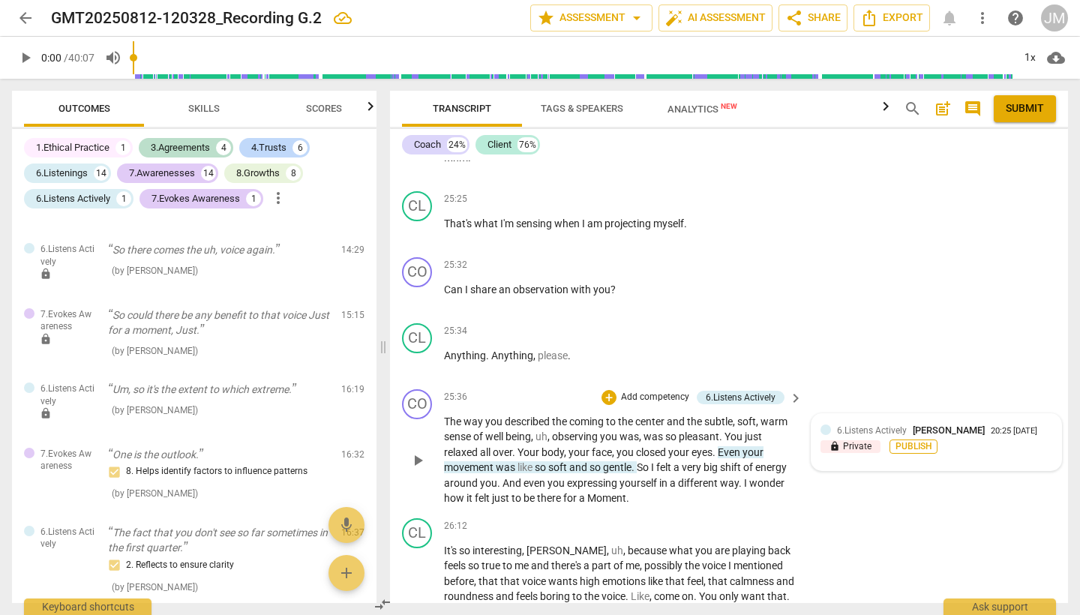
click at [902, 440] on span "Publish" at bounding box center [913, 446] width 22 height 13
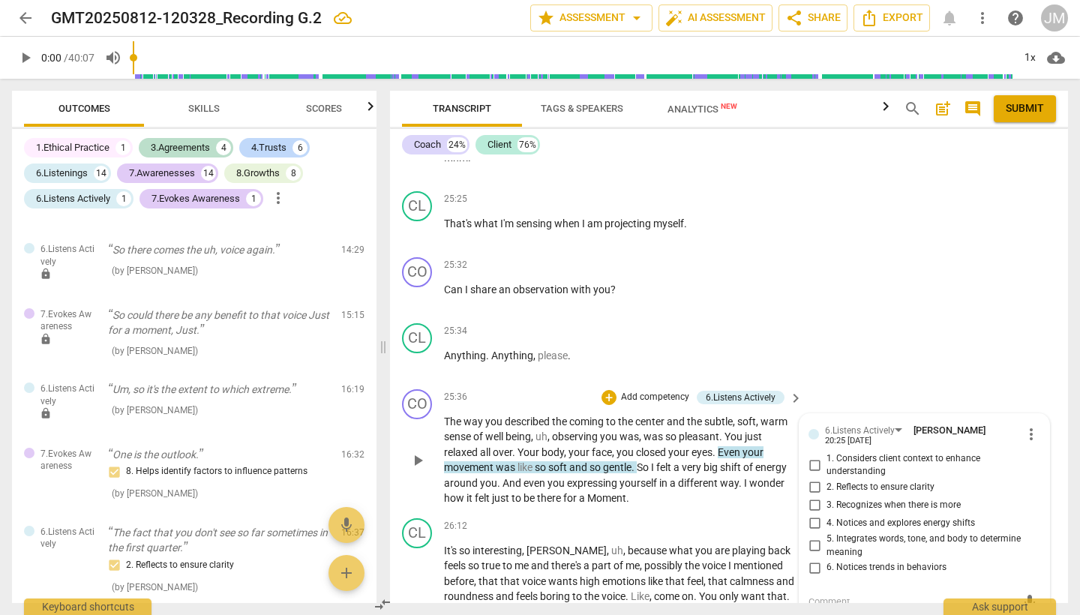
click at [871, 532] on span "5. Integrates words, tone, and body to determine meaning" at bounding box center [930, 545] width 208 height 26
click at [826, 537] on input "5. Integrates words, tone, and body to determine meaning" at bounding box center [814, 546] width 24 height 18
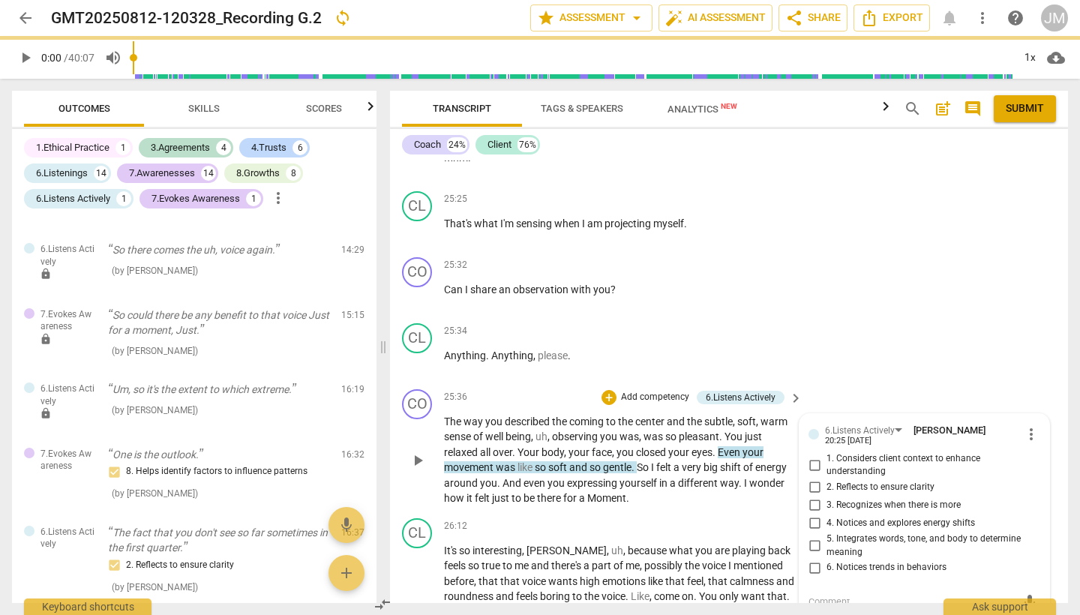
checkbox input "false"
click at [813, 514] on input "4. Notices and explores energy shifts" at bounding box center [814, 523] width 24 height 18
checkbox input "true"
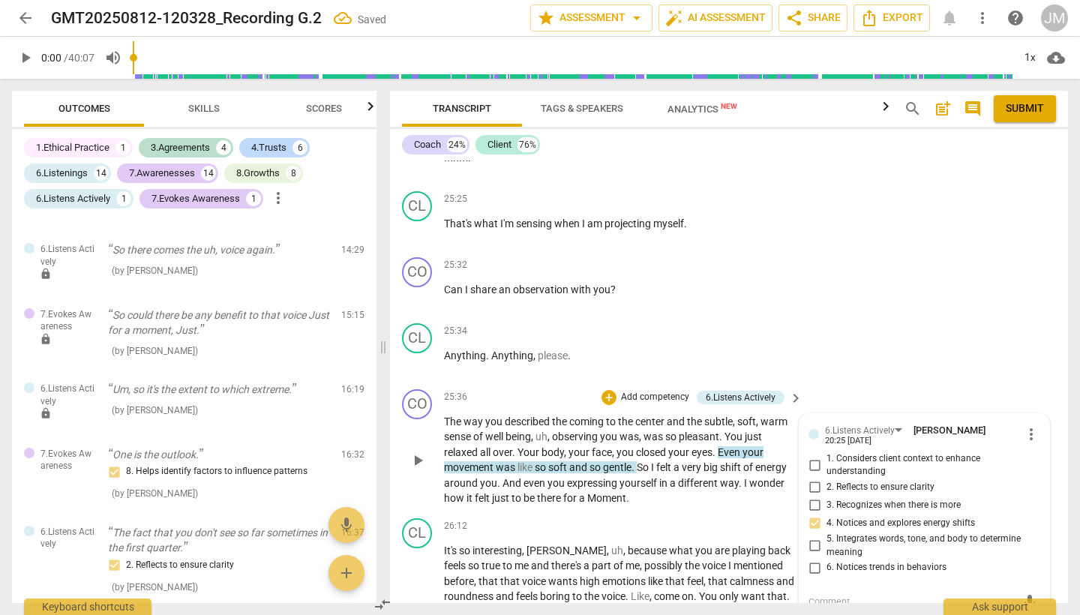
click at [812, 537] on input "5. Integrates words, tone, and body to determine meaning" at bounding box center [814, 546] width 24 height 18
checkbox input "true"
click at [925, 317] on div "CL play_arrow pause 25:34 + Add competency keyboard_arrow_right Anything . Anyt…" at bounding box center [729, 350] width 678 height 66
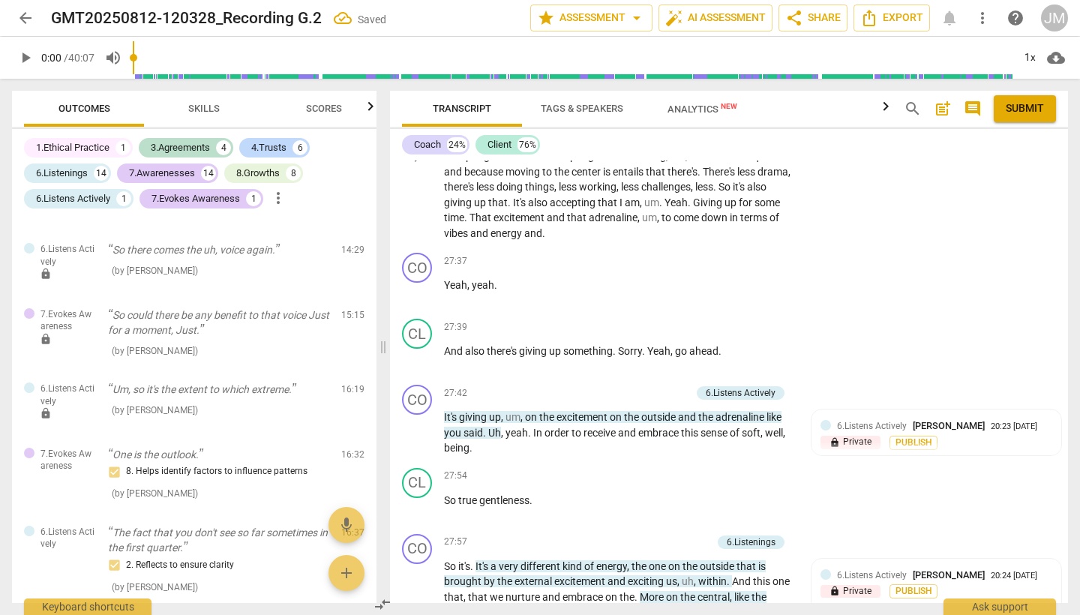
scroll to position [8037, 0]
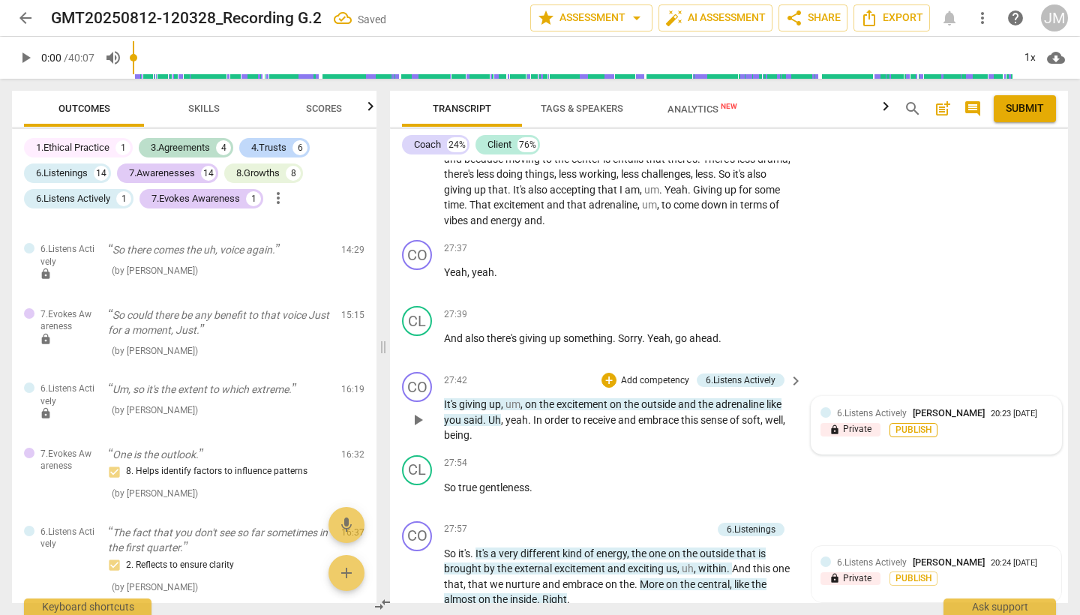
click at [910, 424] on span "Publish" at bounding box center [913, 430] width 22 height 13
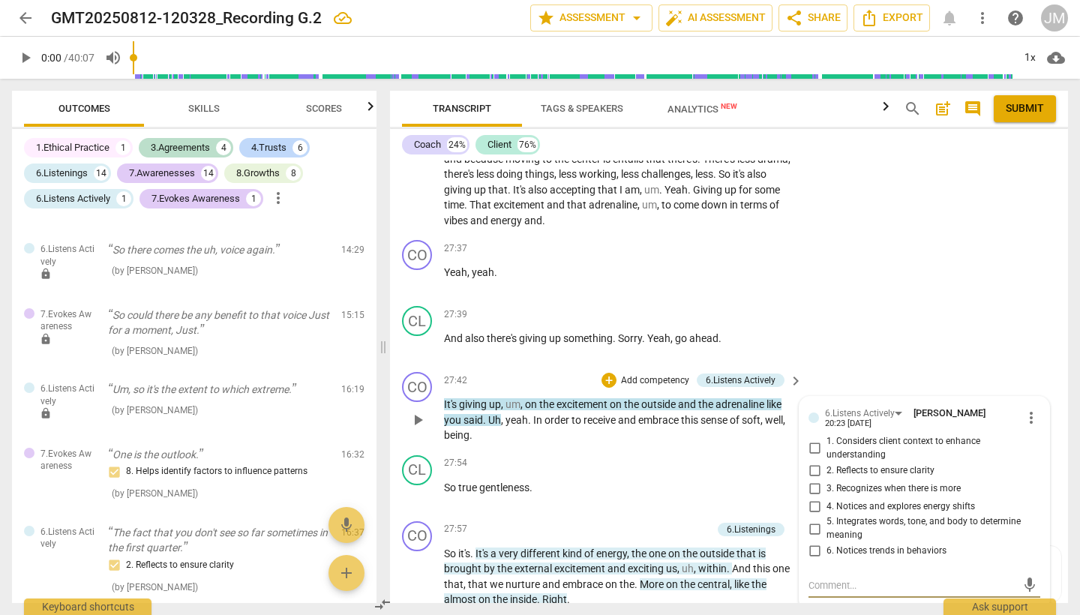
click at [813, 461] on input "2. Reflects to ensure clarity" at bounding box center [814, 470] width 24 height 18
checkbox input "true"
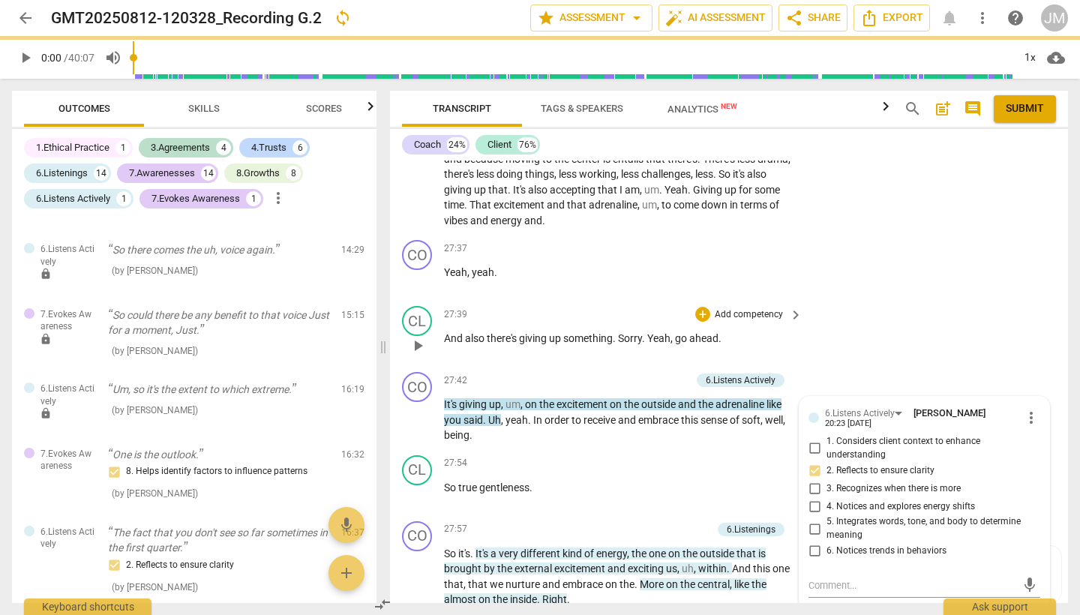
click at [900, 300] on div "CL play_arrow pause 27:39 + Add competency keyboard_arrow_right And also there'…" at bounding box center [729, 333] width 678 height 66
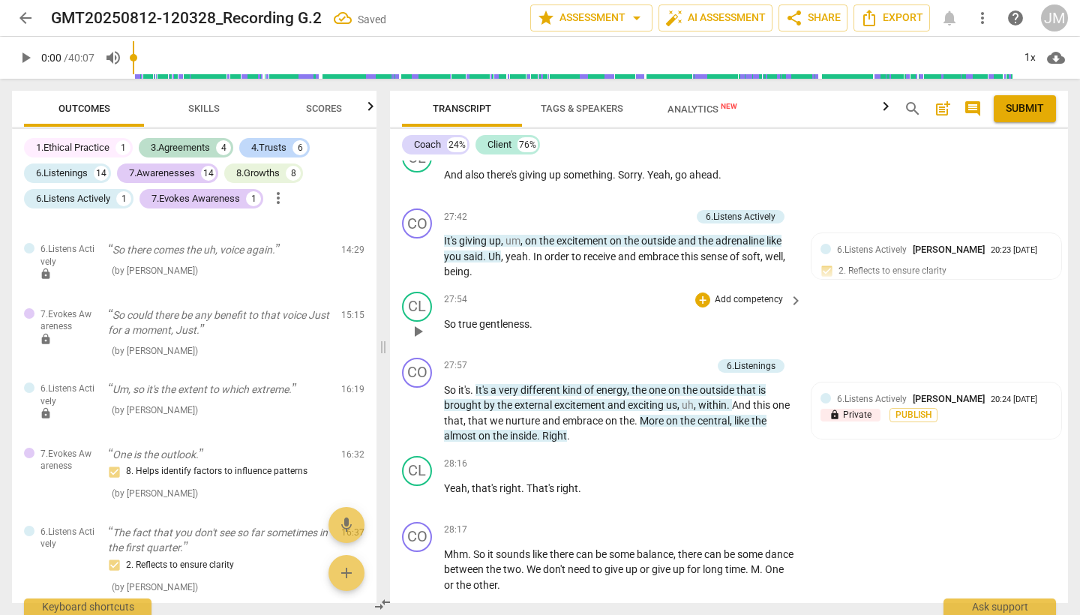
scroll to position [8205, 0]
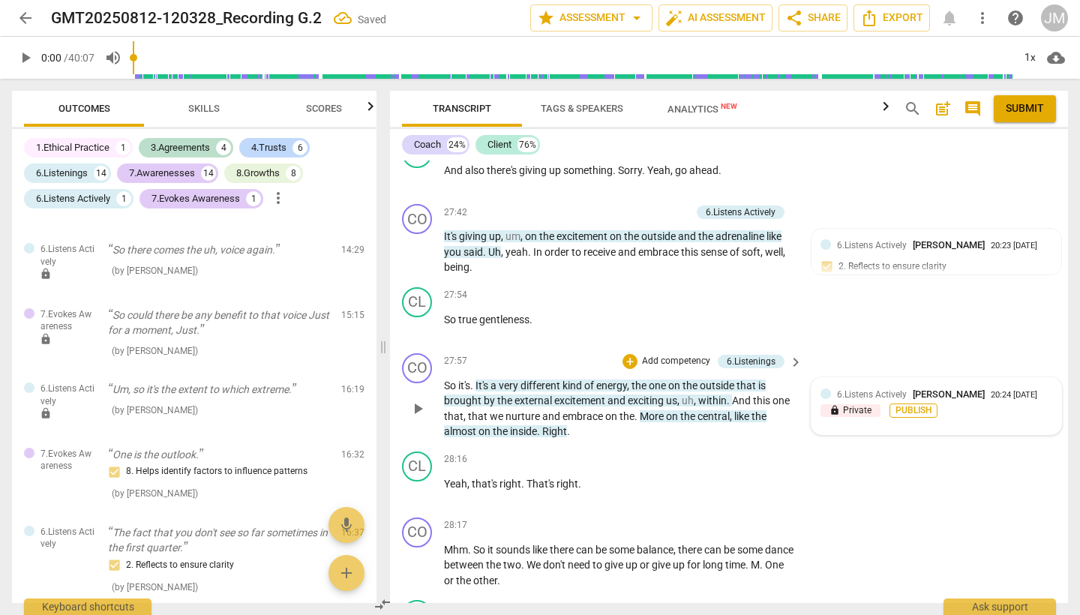
click at [910, 404] on span "Publish" at bounding box center [913, 410] width 22 height 13
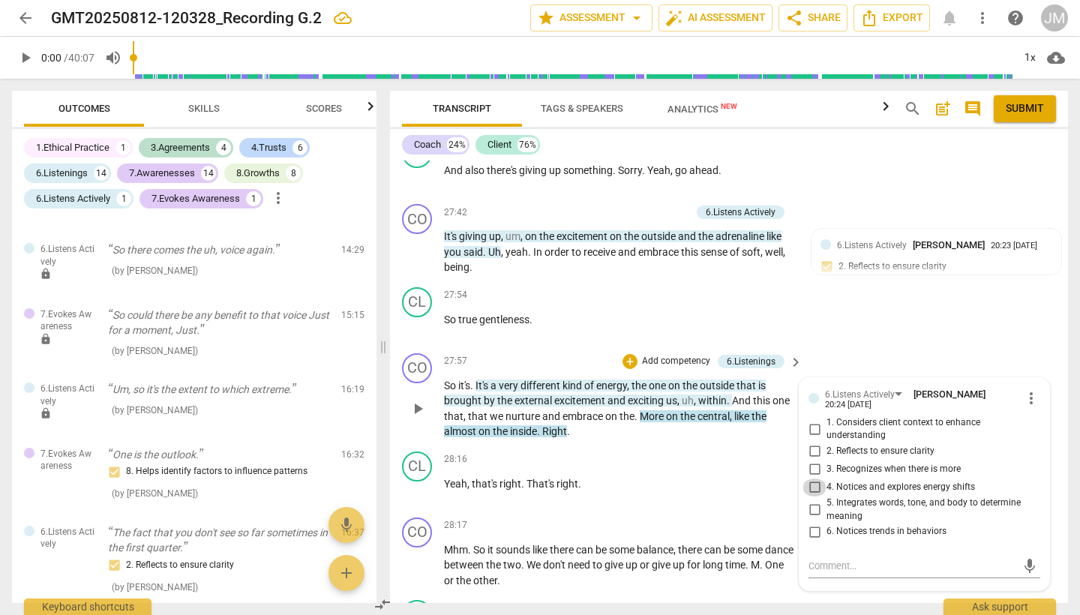
click at [809, 478] on input "4. Notices and explores energy shifts" at bounding box center [814, 487] width 24 height 18
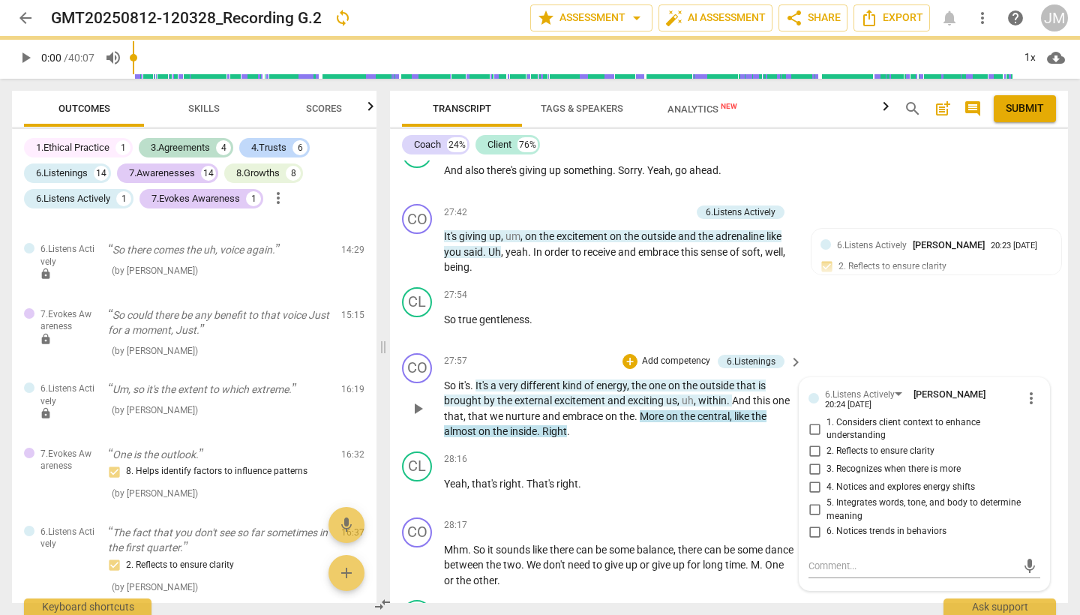
checkbox input "false"
click at [812, 460] on input "3. Recognizes when there is more" at bounding box center [814, 469] width 24 height 18
checkbox input "true"
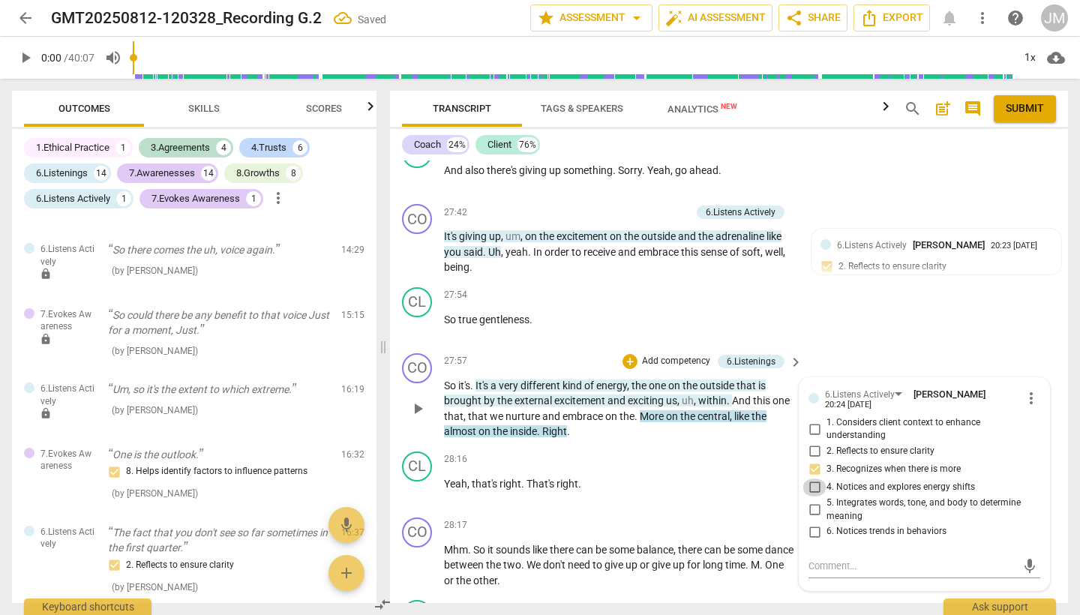
click at [812, 478] on input "4. Notices and explores energy shifts" at bounding box center [814, 487] width 24 height 18
checkbox input "true"
click at [954, 281] on div "CL play_arrow pause 27:54 + Add competency keyboard_arrow_right So true gentlen…" at bounding box center [729, 314] width 678 height 66
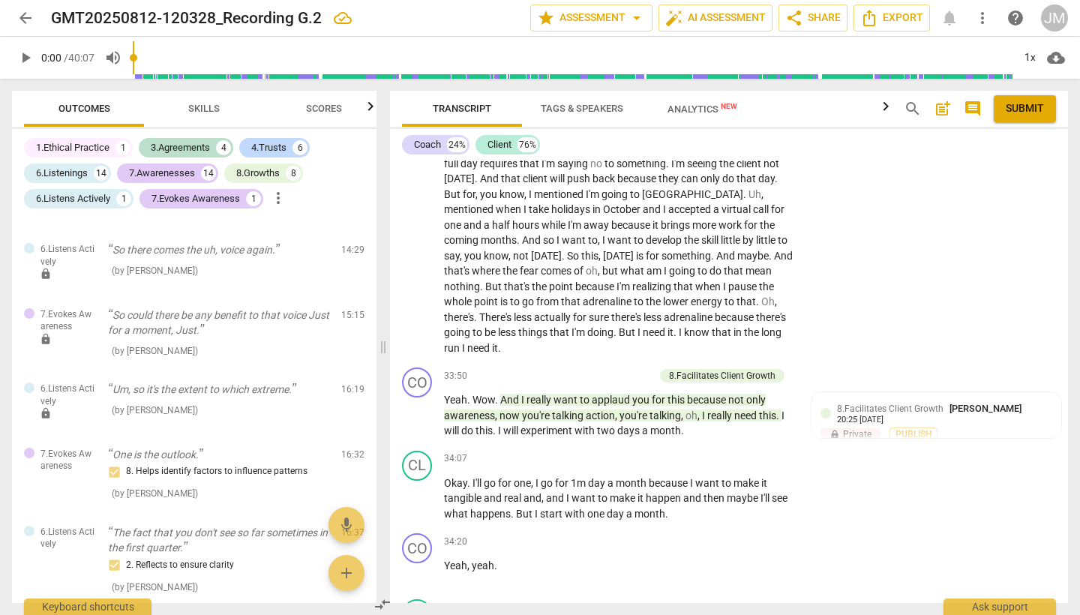
scroll to position [9885, 0]
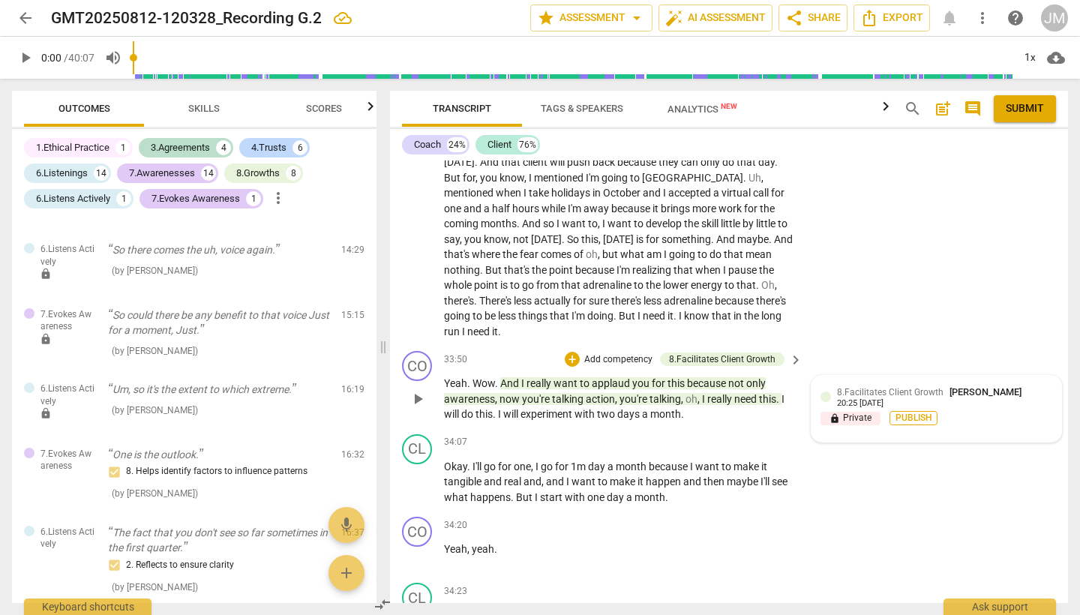
click at [910, 412] on span "Publish" at bounding box center [913, 418] width 22 height 13
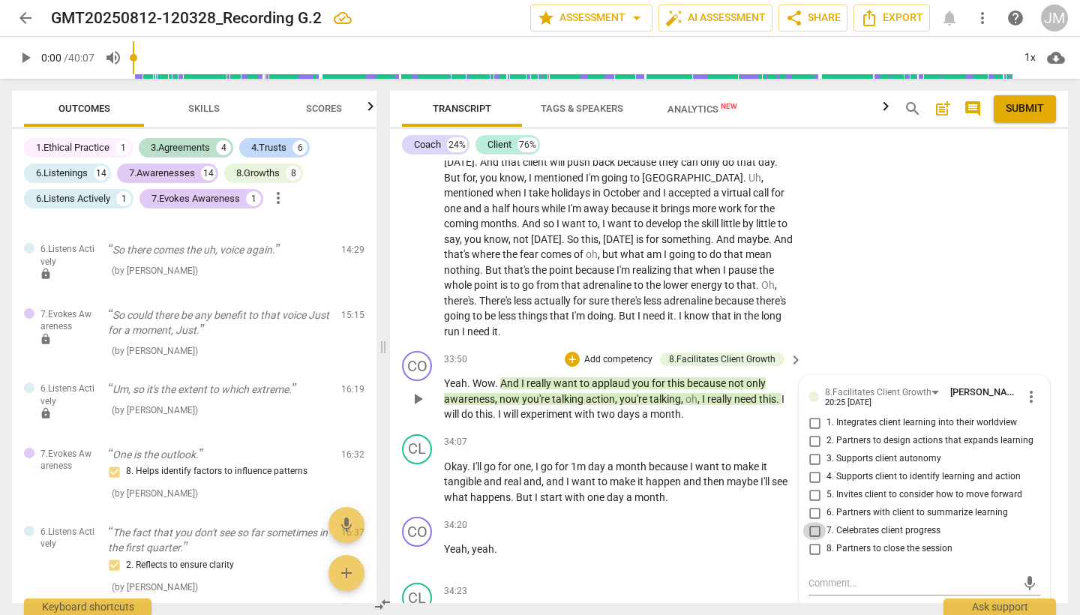
click at [812, 522] on input "7. Celebrates client progress" at bounding box center [814, 531] width 24 height 18
checkbox input "true"
click at [814, 468] on input "4. Supports client to identify learning and action" at bounding box center [814, 477] width 24 height 18
checkbox input "true"
click at [898, 263] on div "CL play_arrow pause 31:26 + Add competency keyboard_arrow_right M . Because you…" at bounding box center [729, 166] width 678 height 360
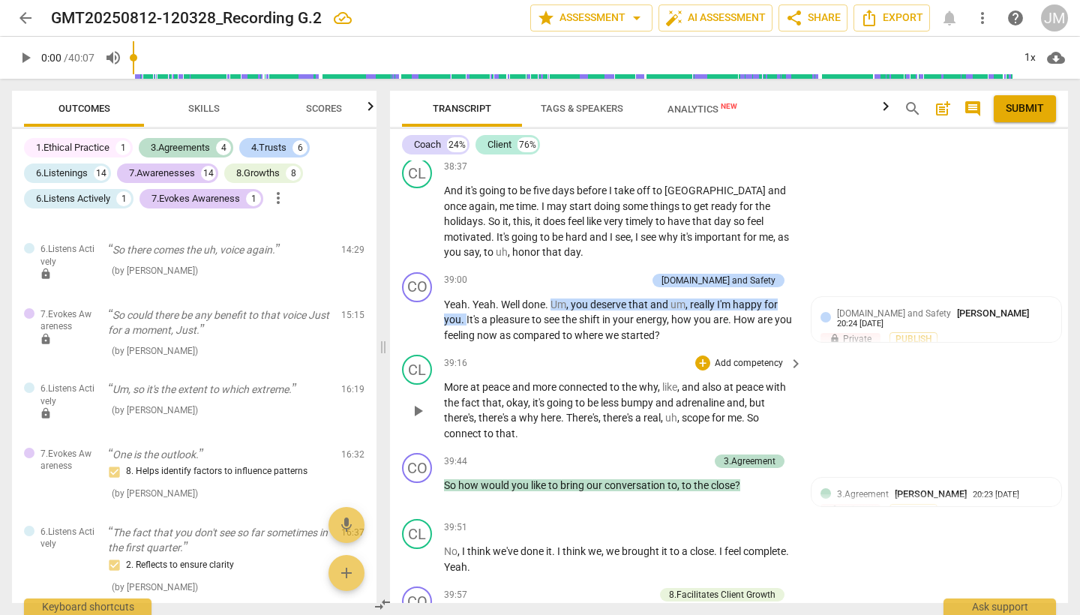
scroll to position [11800, 0]
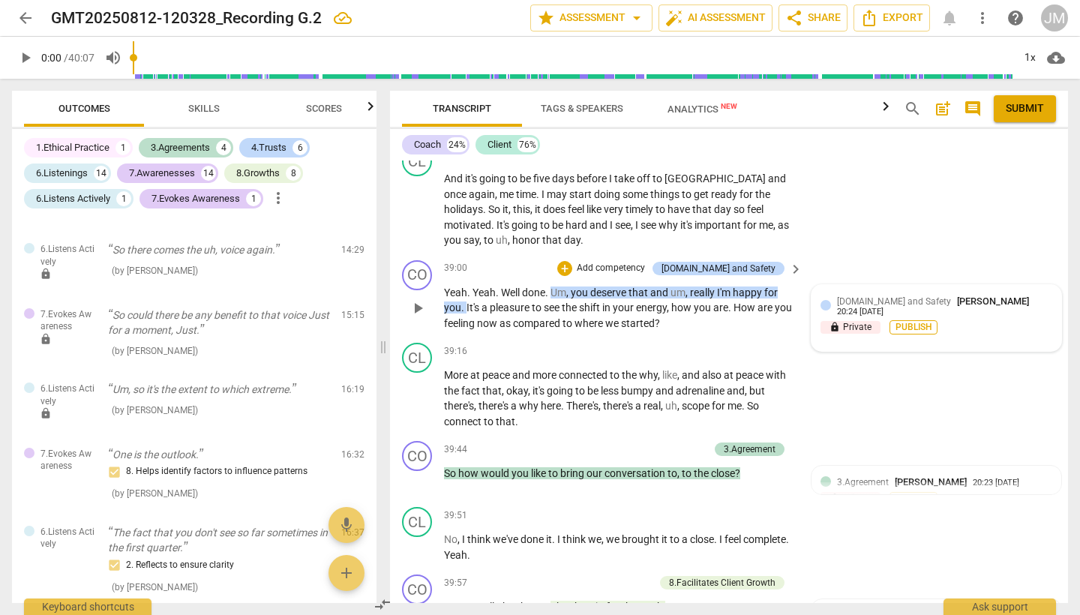
click at [913, 321] on span "Publish" at bounding box center [913, 327] width 22 height 13
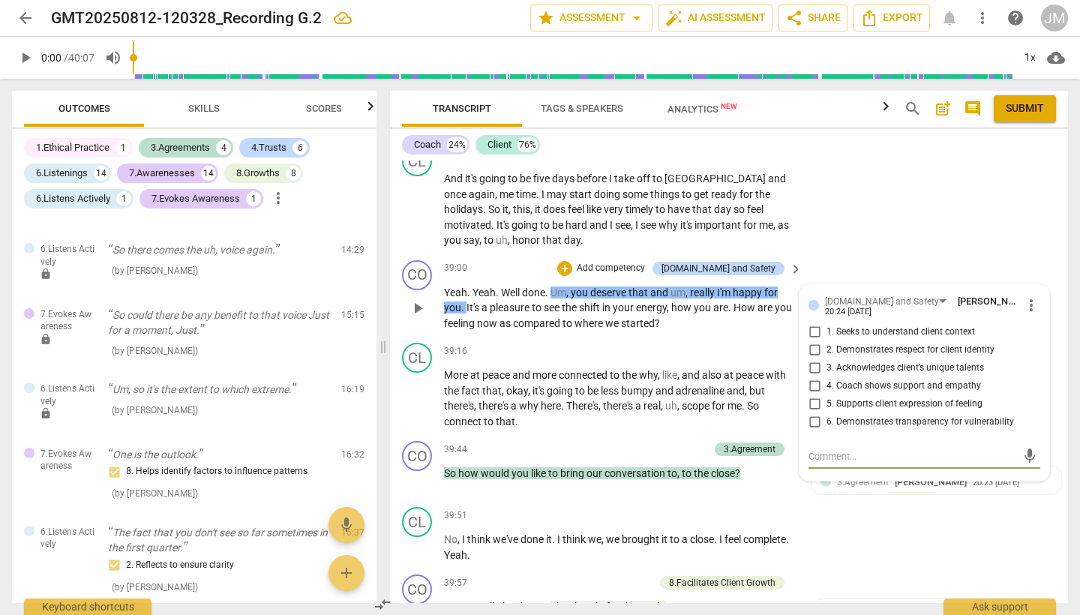
click at [814, 395] on input "5. Supports client expression of feeling" at bounding box center [814, 404] width 24 height 18
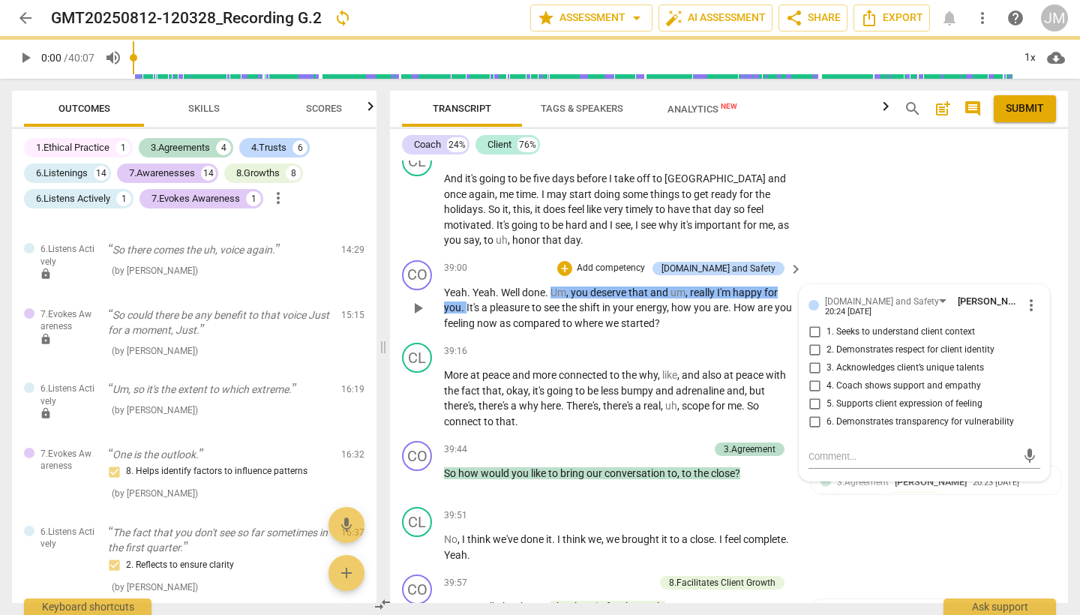
scroll to position [11776, 0]
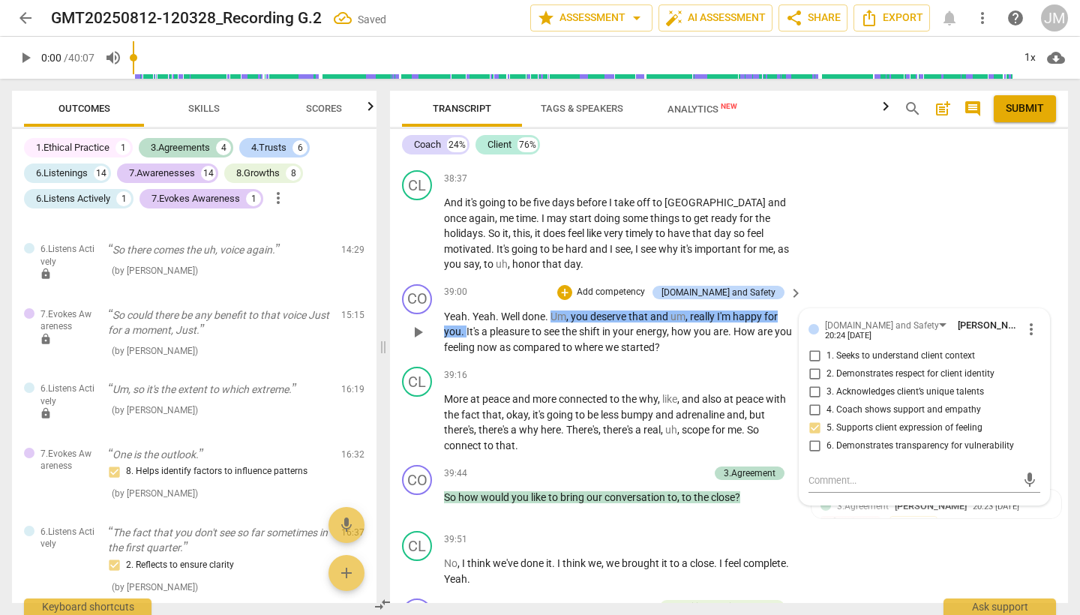
checkbox input "true"
click at [812, 401] on input "4. Coach shows support and empathy" at bounding box center [814, 410] width 24 height 18
checkbox input "true"
click at [919, 187] on div "CL play_arrow pause 38:37 + Add competency keyboard_arrow_right And it's going …" at bounding box center [729, 221] width 678 height 114
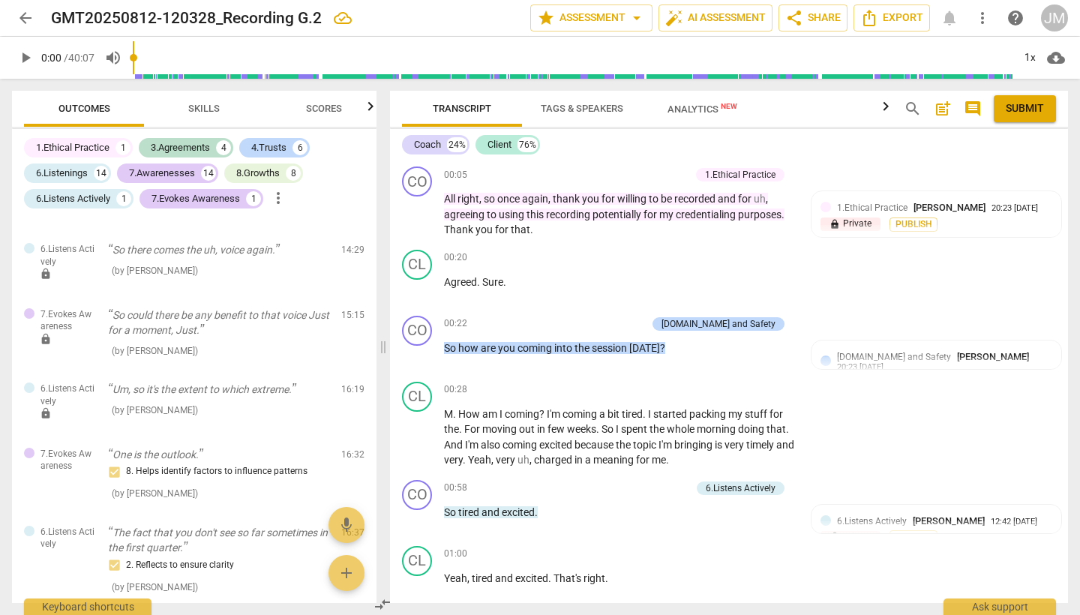
scroll to position [0, 0]
click at [914, 223] on span "Publish" at bounding box center [913, 224] width 22 height 13
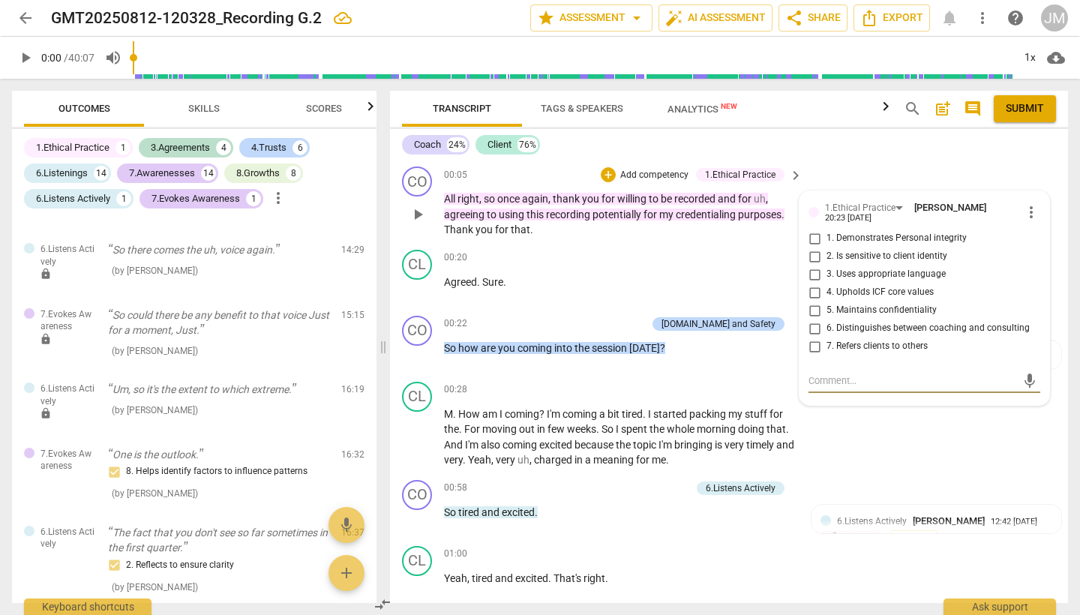
click at [812, 292] on input "4. Upholds ICF core values" at bounding box center [814, 292] width 24 height 18
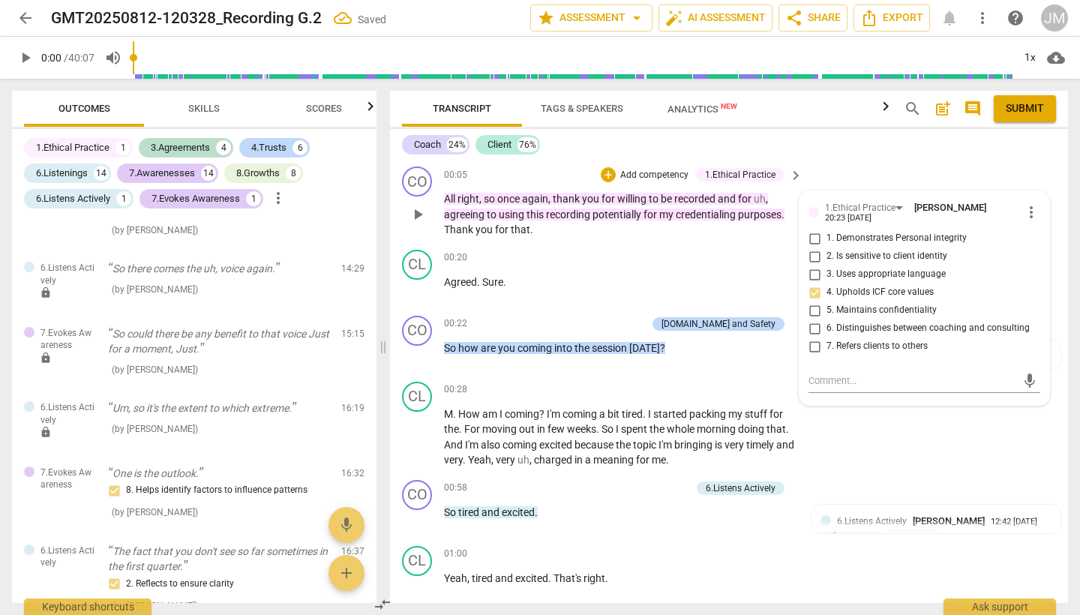
checkbox input "true"
click at [896, 162] on div "CO play_arrow pause 00:05 + Add competency 1.Ethical Practice keyboard_arrow_ri…" at bounding box center [729, 201] width 678 height 83
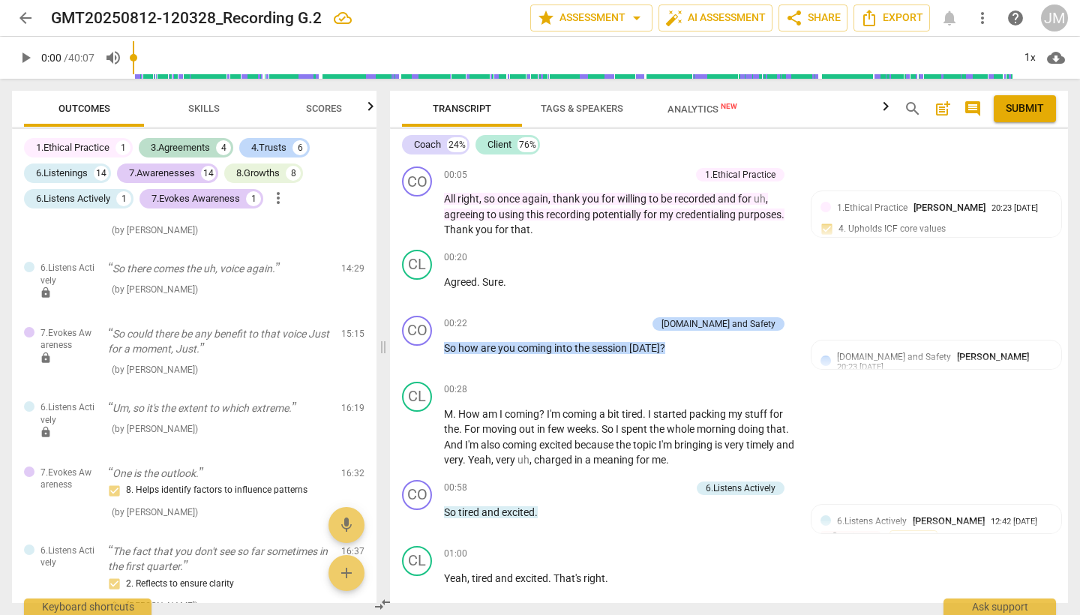
click at [197, 111] on span "Skills" at bounding box center [203, 108] width 31 height 11
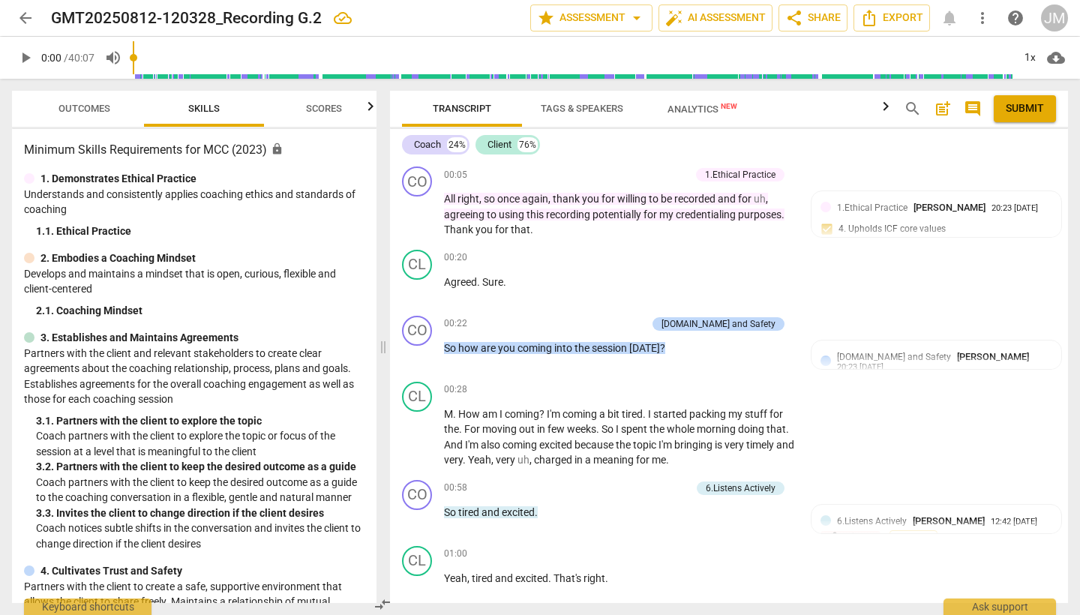
click at [311, 114] on span "Scores" at bounding box center [324, 109] width 72 height 20
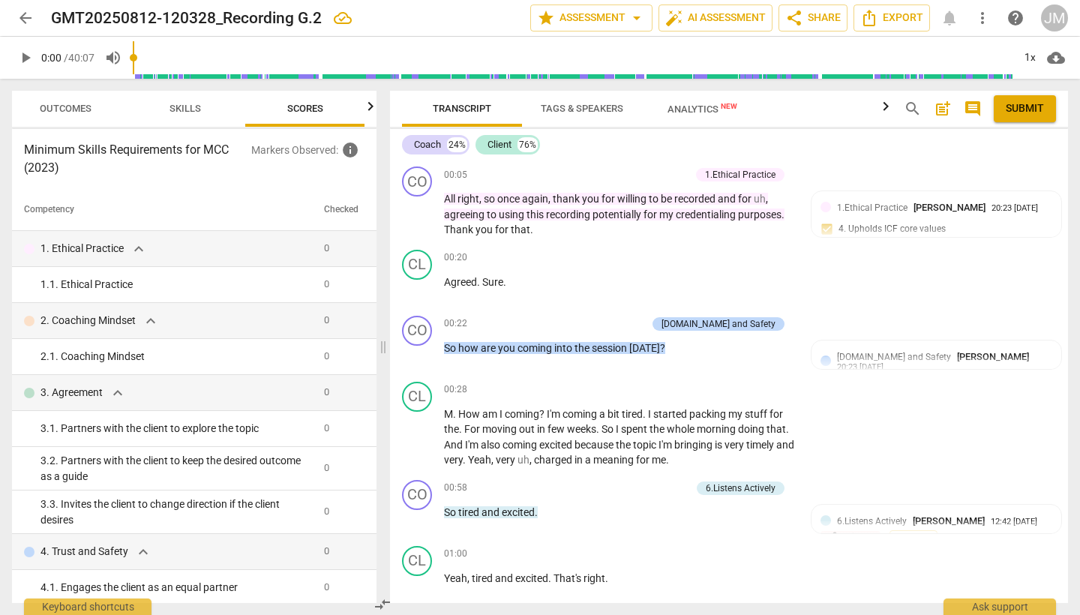
scroll to position [0, 19]
click at [190, 111] on span "Skills" at bounding box center [184, 108] width 31 height 11
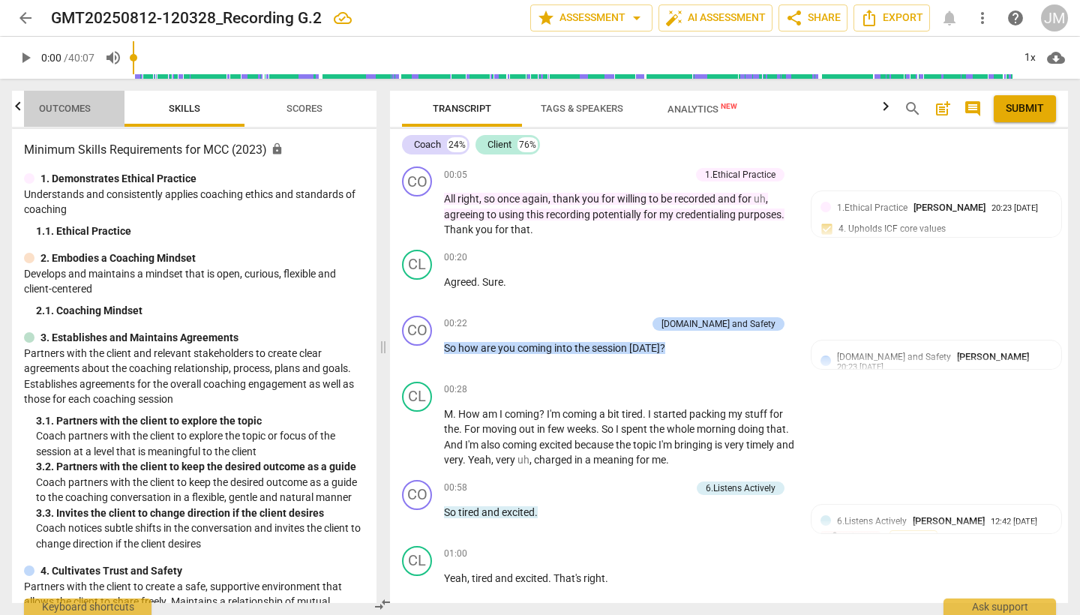
click at [77, 107] on span "Outcomes" at bounding box center [65, 108] width 52 height 11
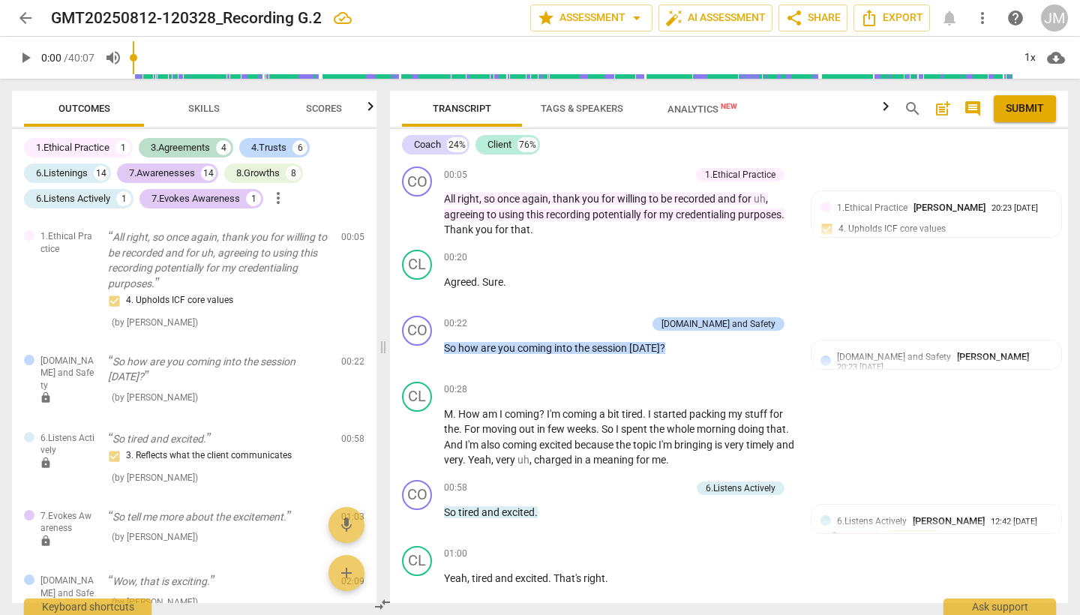
scroll to position [0, 0]
click at [637, 20] on span "arrow_drop_down" at bounding box center [637, 18] width 18 height 18
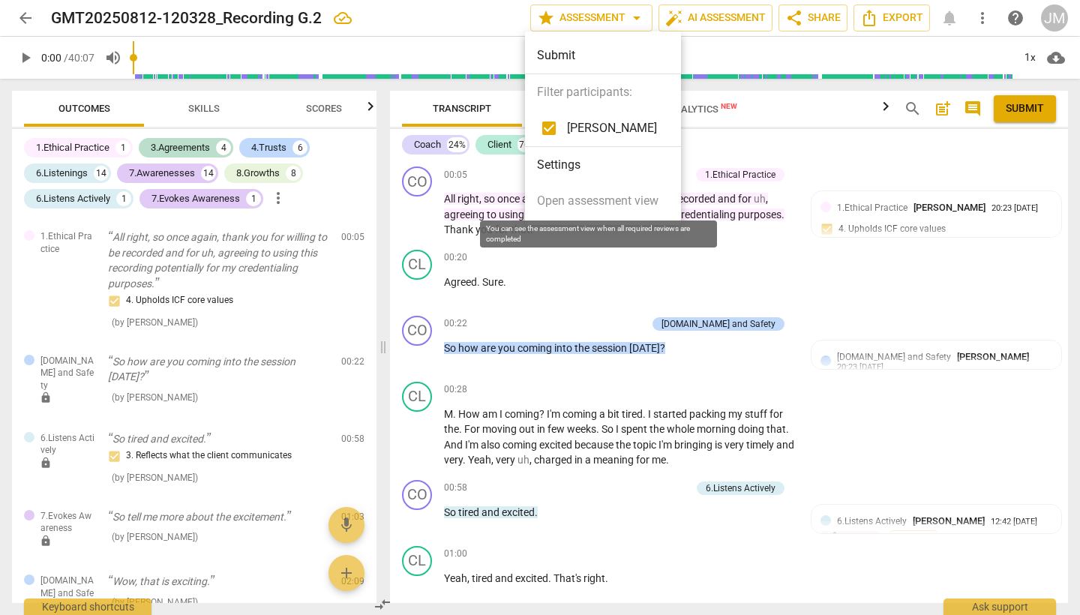
click at [592, 201] on span "Open assessment view" at bounding box center [597, 201] width 121 height 18
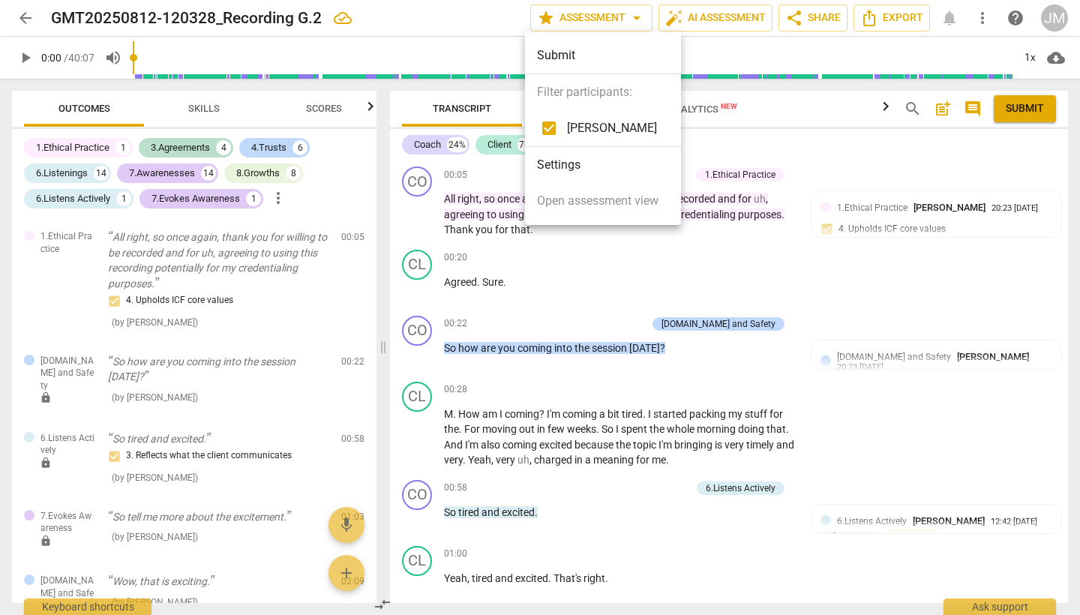
click at [1001, 159] on div at bounding box center [540, 307] width 1080 height 615
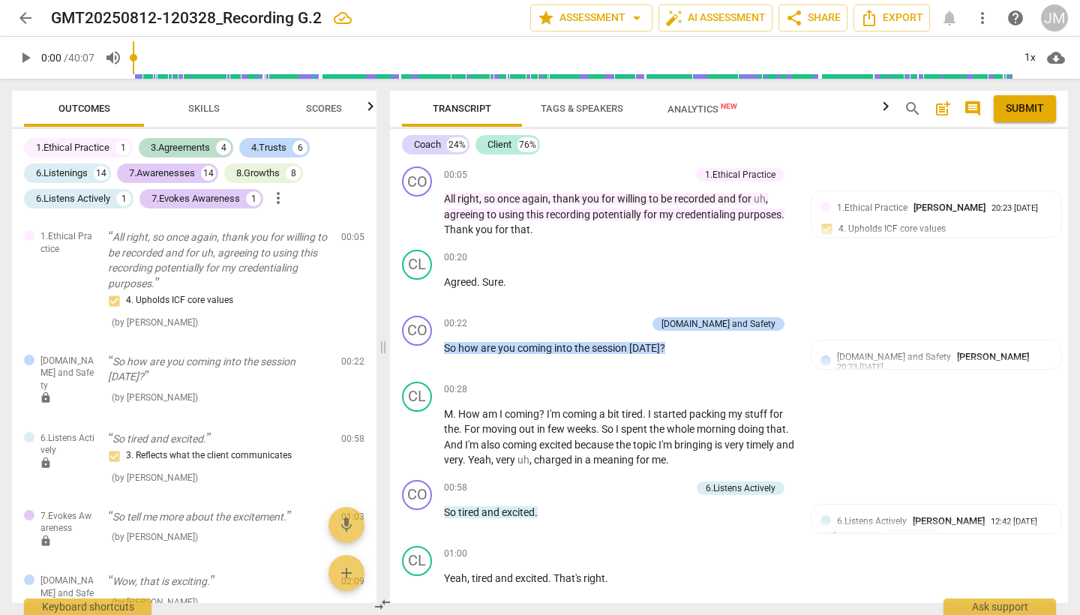
click at [23, 26] on span "arrow_back" at bounding box center [25, 18] width 18 height 18
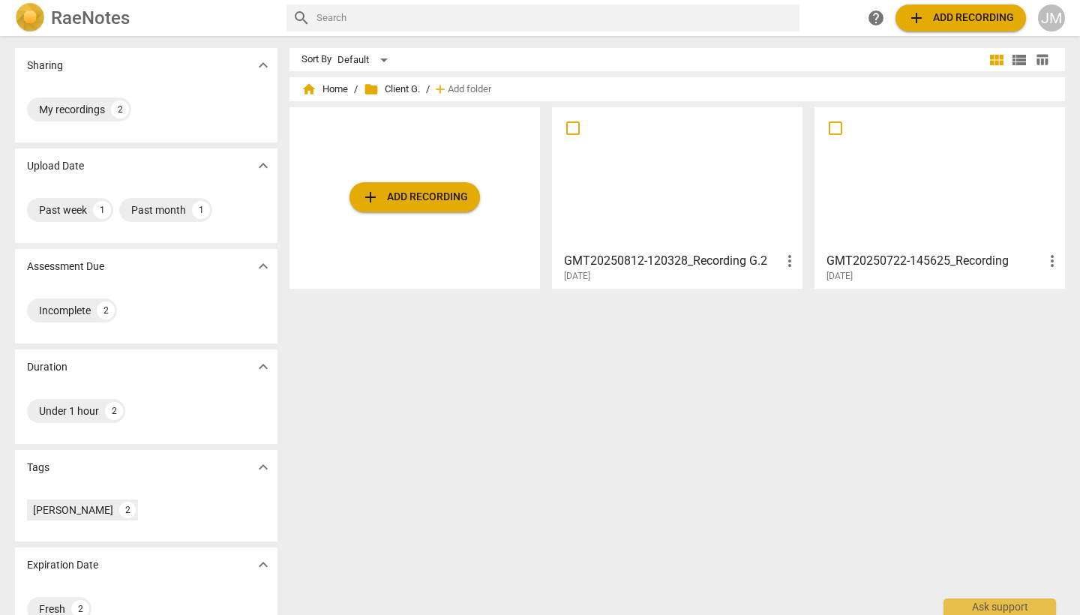
click at [928, 189] on div at bounding box center [940, 178] width 240 height 133
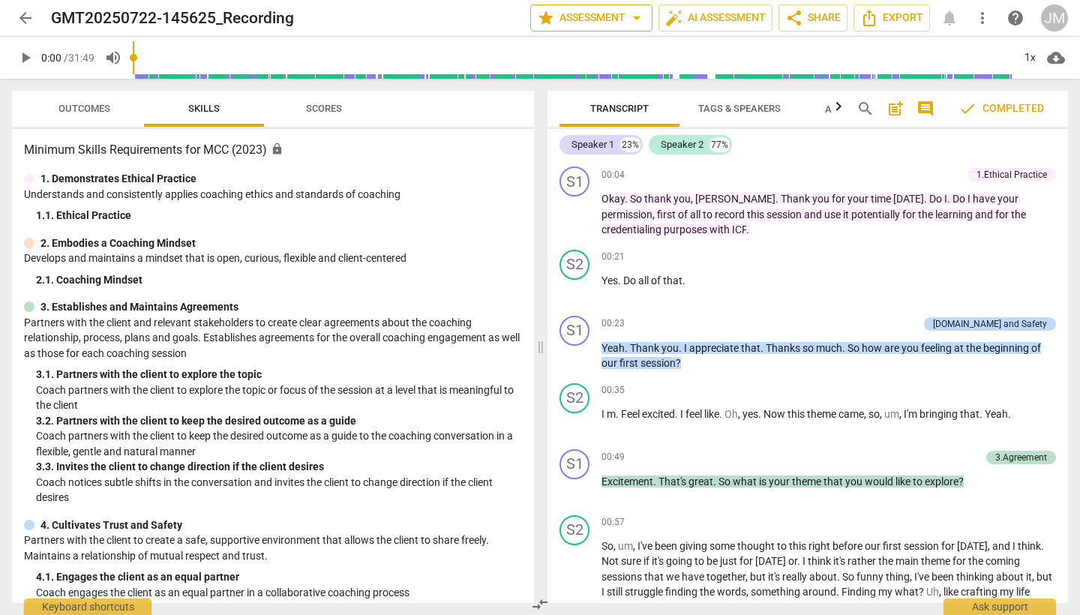
click at [634, 22] on span "arrow_drop_down" at bounding box center [637, 18] width 18 height 18
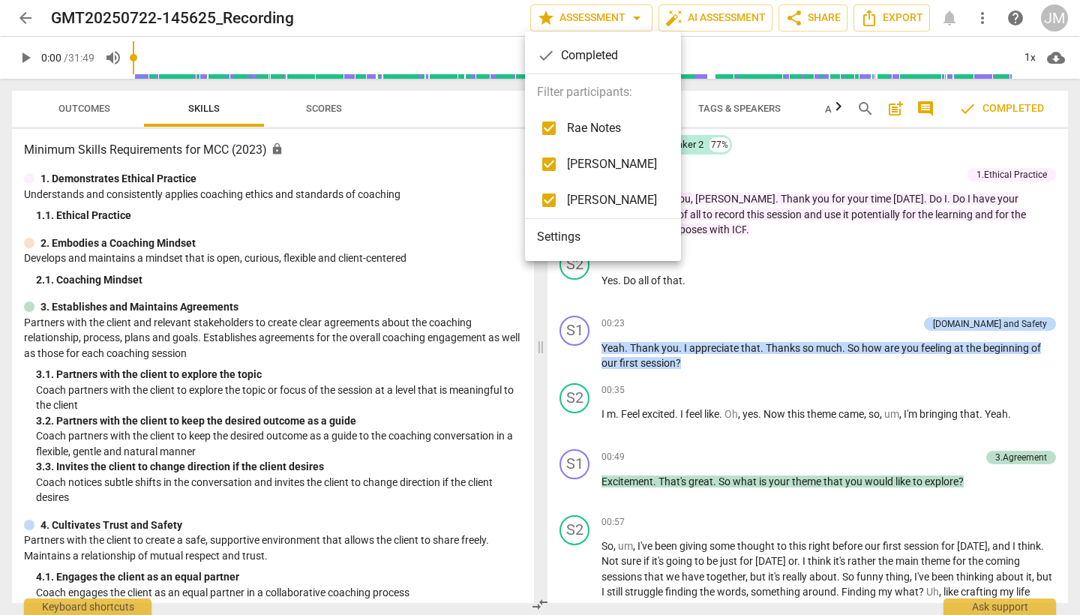
click at [22, 21] on div at bounding box center [540, 307] width 1080 height 615
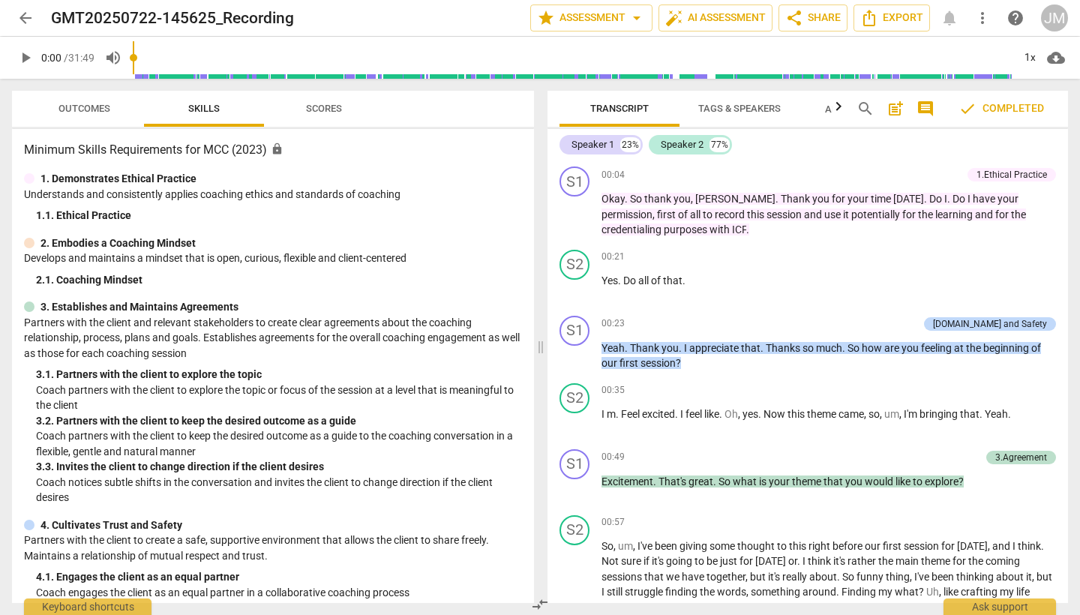
click at [22, 21] on span "arrow_back" at bounding box center [25, 18] width 18 height 18
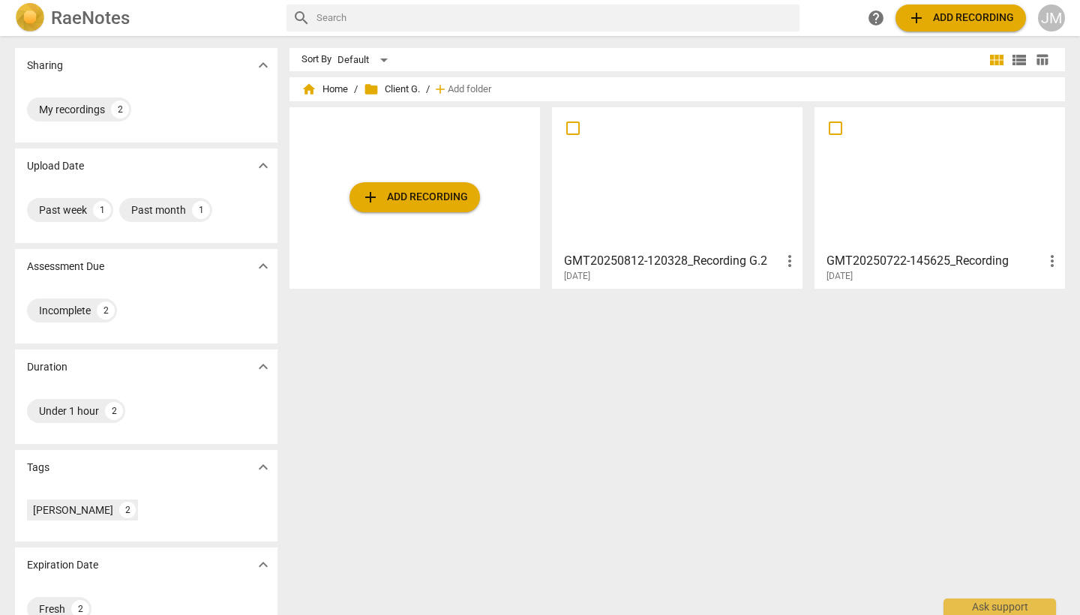
click at [720, 184] on div at bounding box center [677, 178] width 240 height 133
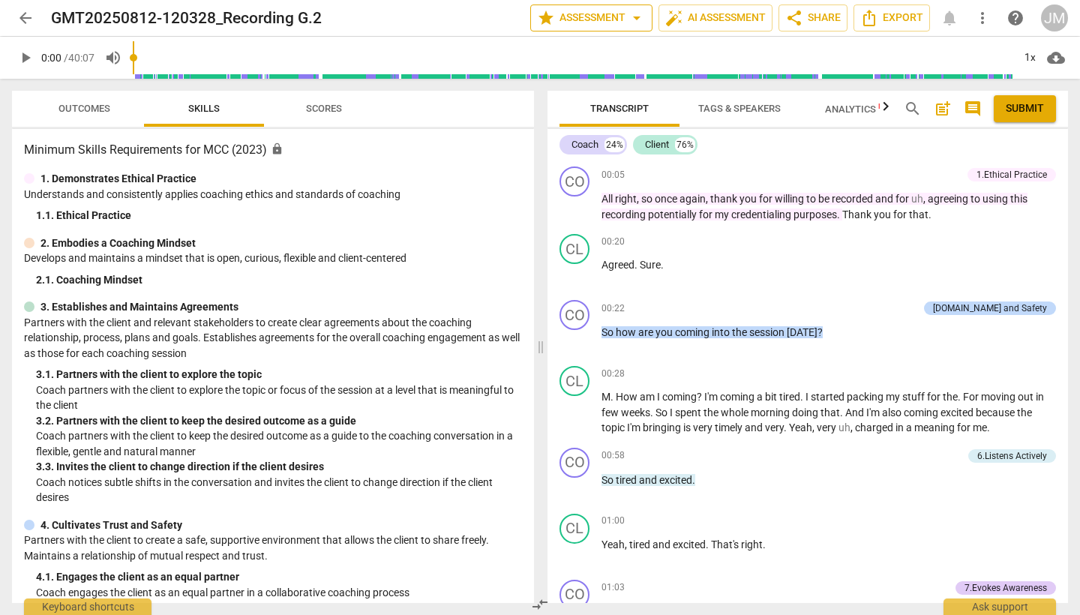
click at [634, 23] on span "arrow_drop_down" at bounding box center [637, 18] width 18 height 18
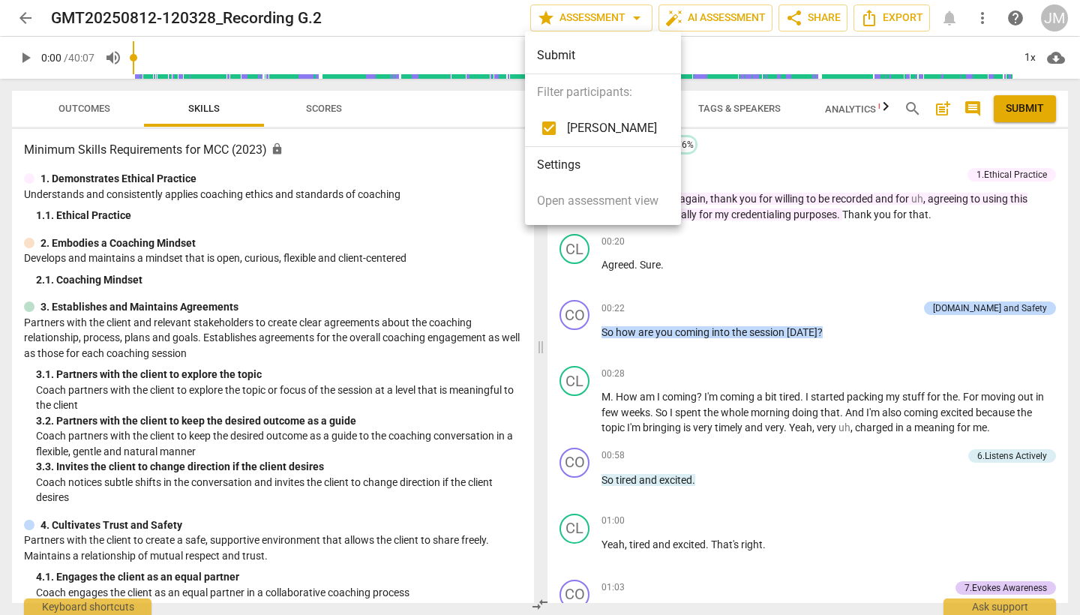
click at [21, 19] on div at bounding box center [540, 307] width 1080 height 615
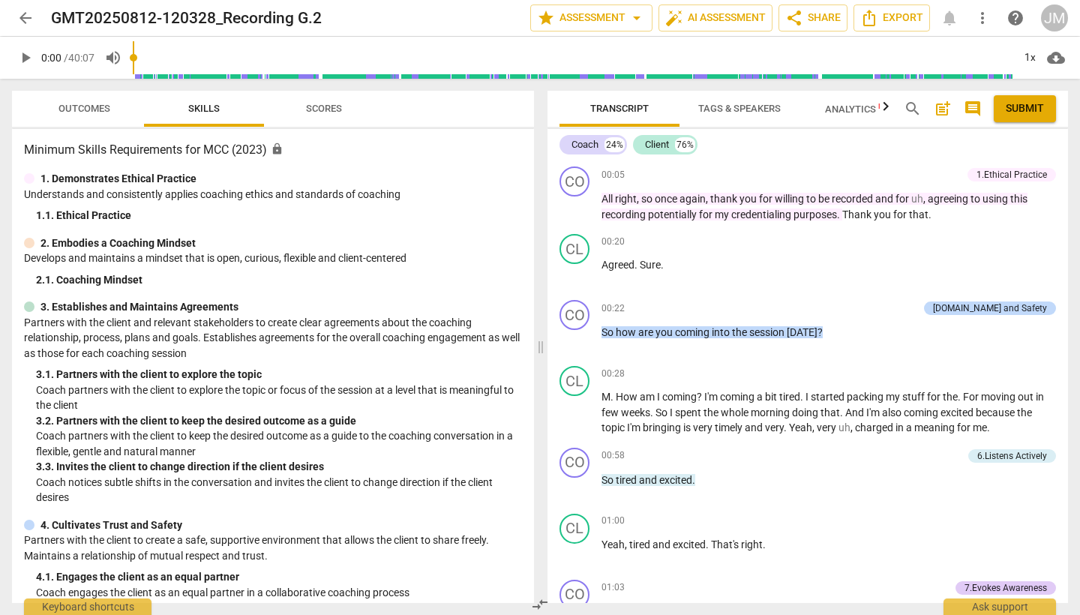
click at [25, 21] on span "arrow_back" at bounding box center [25, 18] width 18 height 18
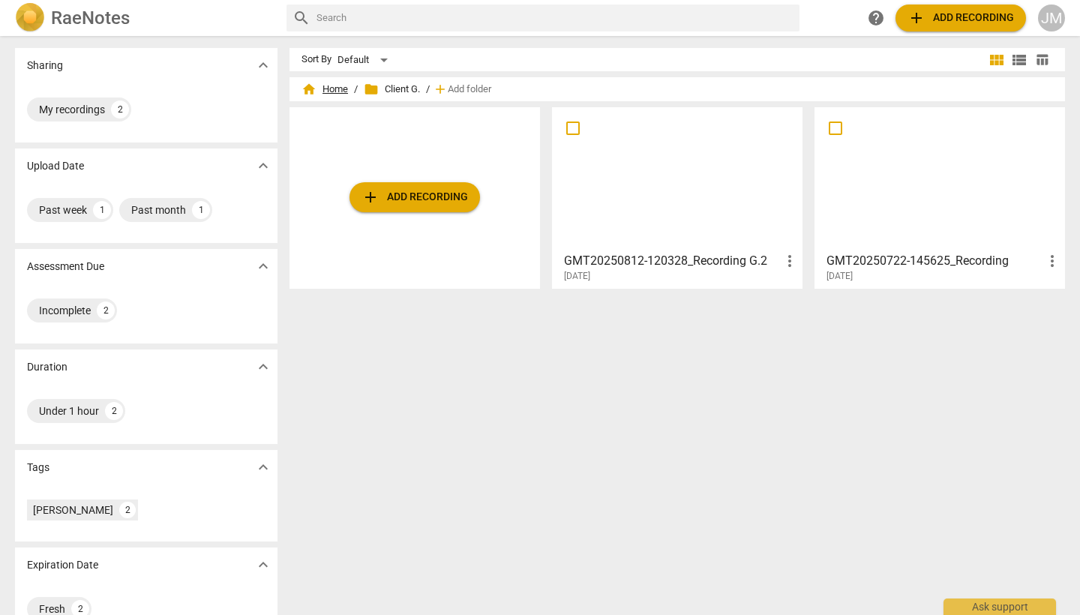
click at [337, 89] on span "home Home" at bounding box center [324, 89] width 46 height 15
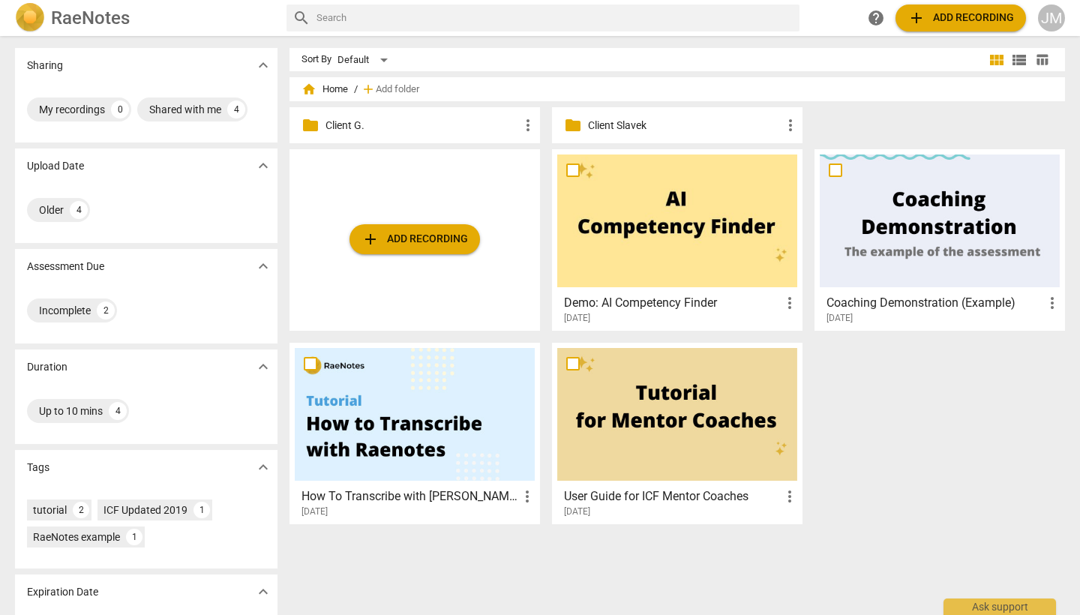
click at [619, 124] on p "Client Slavek" at bounding box center [684, 126] width 193 height 16
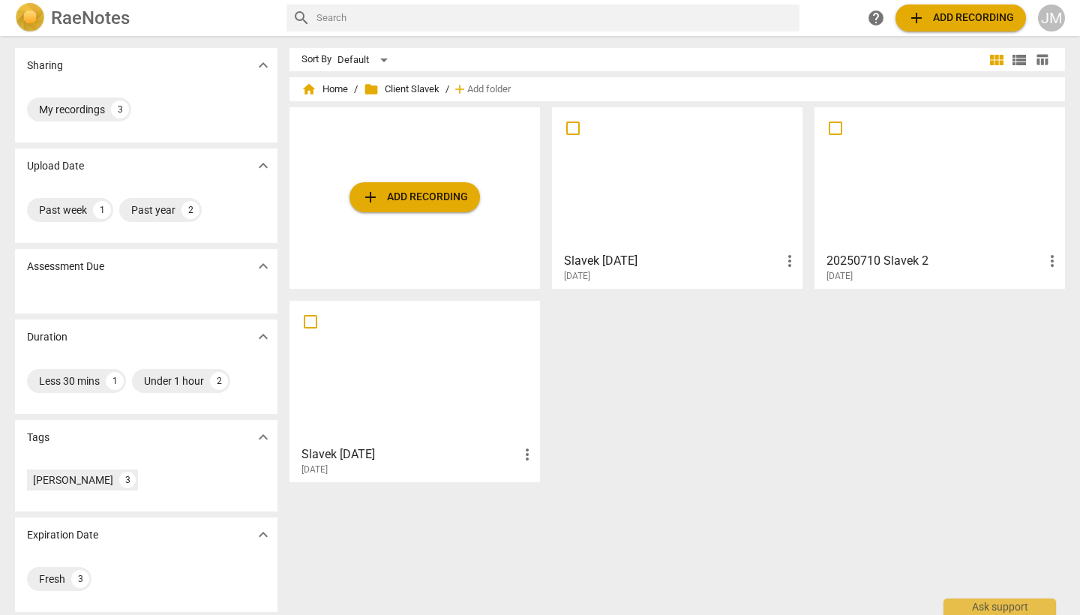
click at [440, 343] on div at bounding box center [415, 372] width 240 height 133
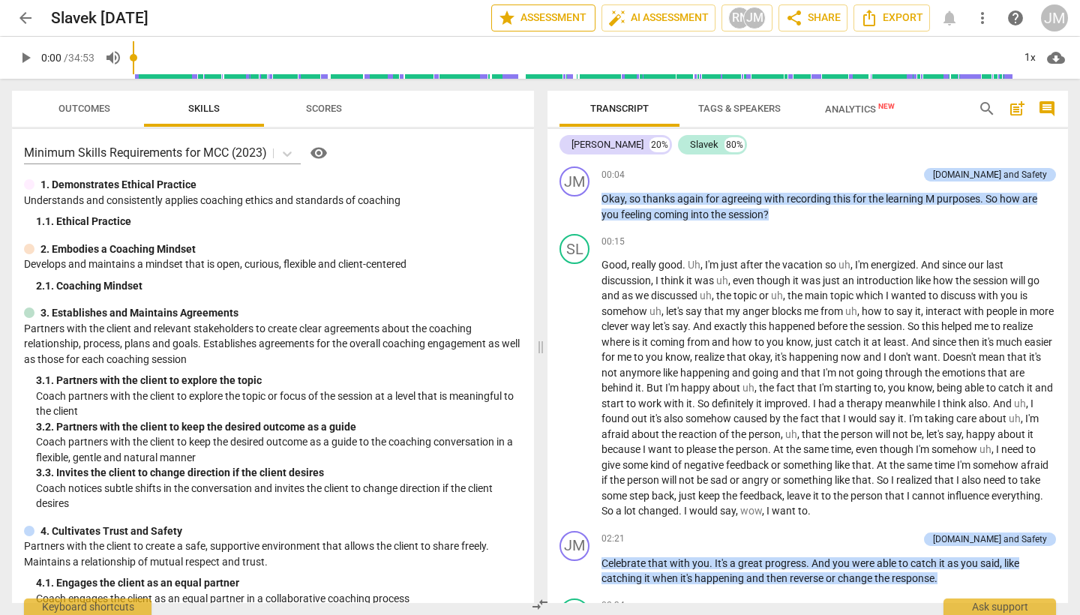
click at [574, 21] on span "star Assessment" at bounding box center [543, 18] width 91 height 18
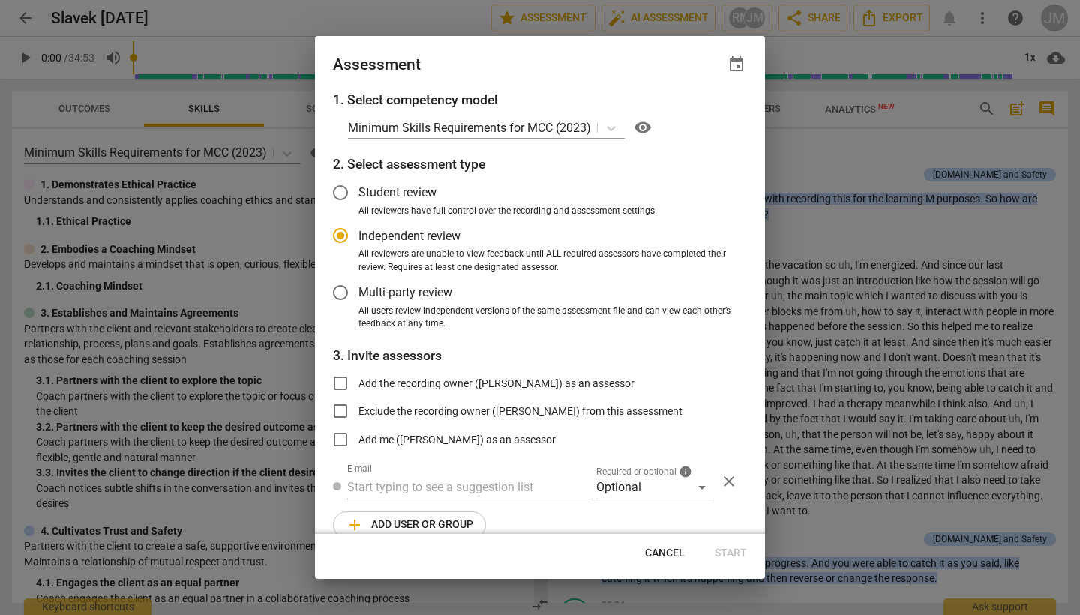
click at [664, 548] on span "Cancel" at bounding box center [665, 553] width 40 height 15
radio input "false"
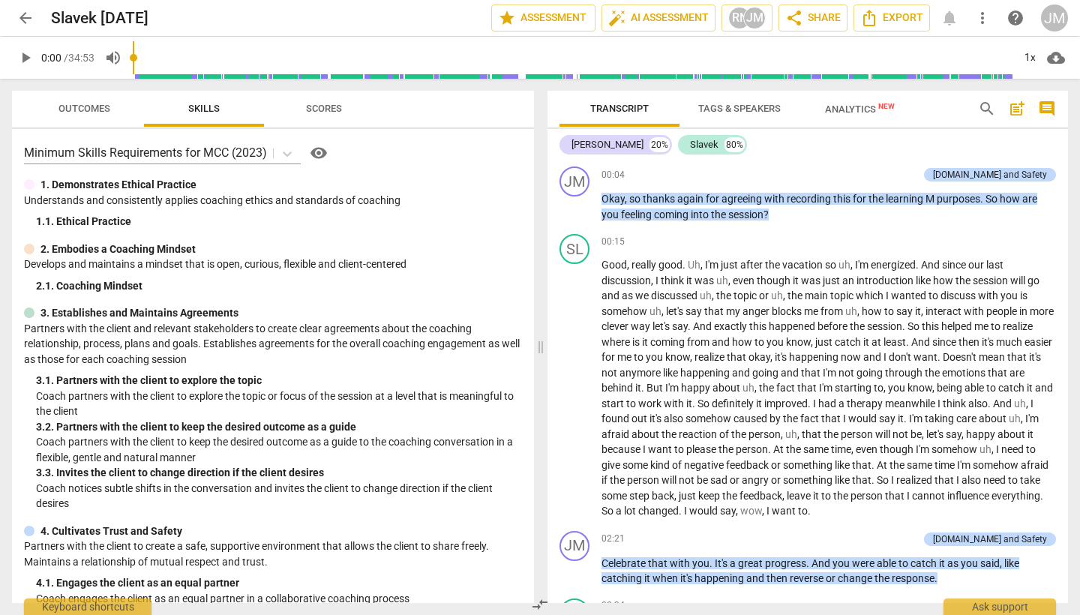
click at [26, 19] on span "arrow_back" at bounding box center [25, 18] width 18 height 18
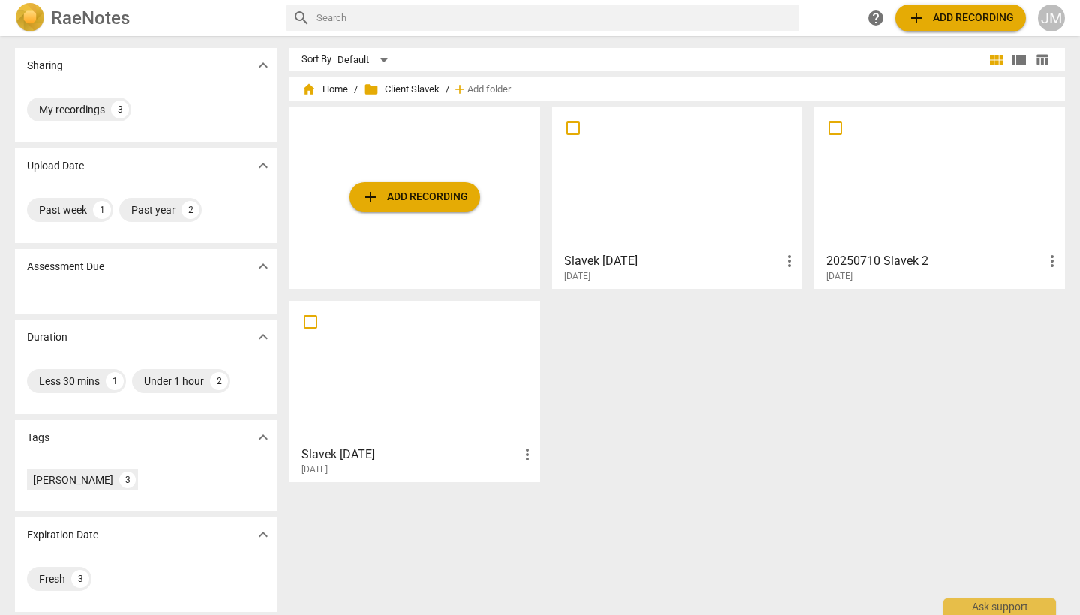
click at [950, 186] on div at bounding box center [940, 178] width 240 height 133
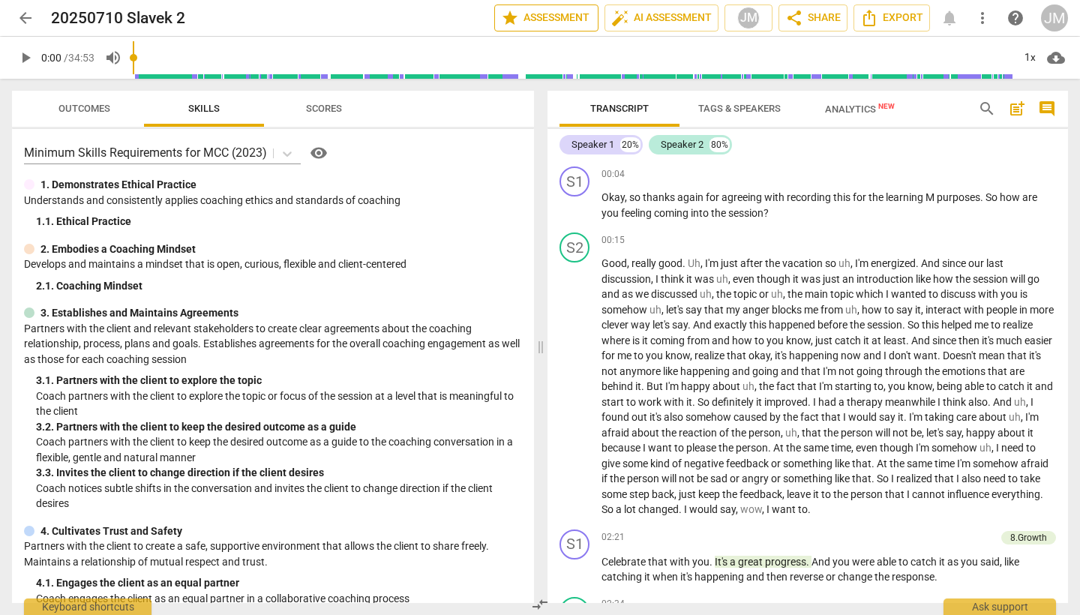
click at [574, 17] on span "star Assessment" at bounding box center [546, 18] width 91 height 18
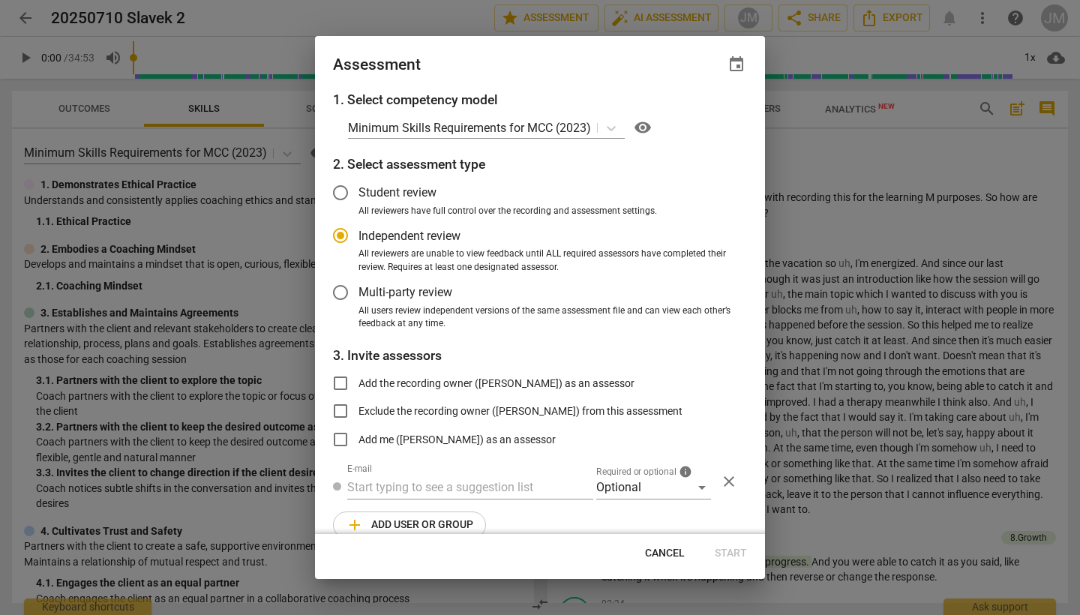
click at [666, 555] on span "Cancel" at bounding box center [665, 553] width 40 height 15
radio input "false"
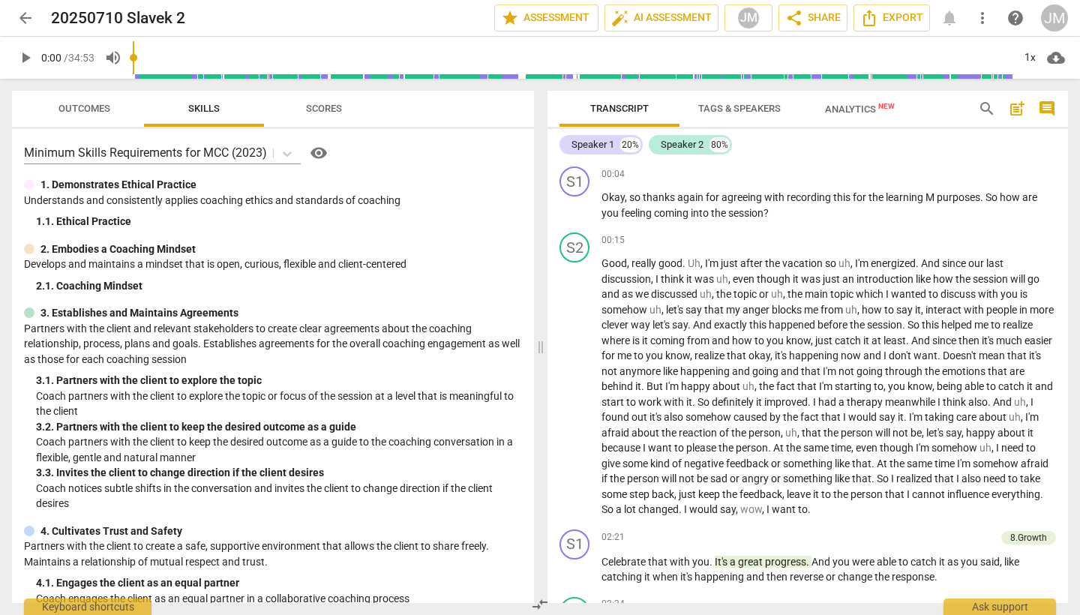
click at [26, 18] on span "arrow_back" at bounding box center [25, 18] width 18 height 18
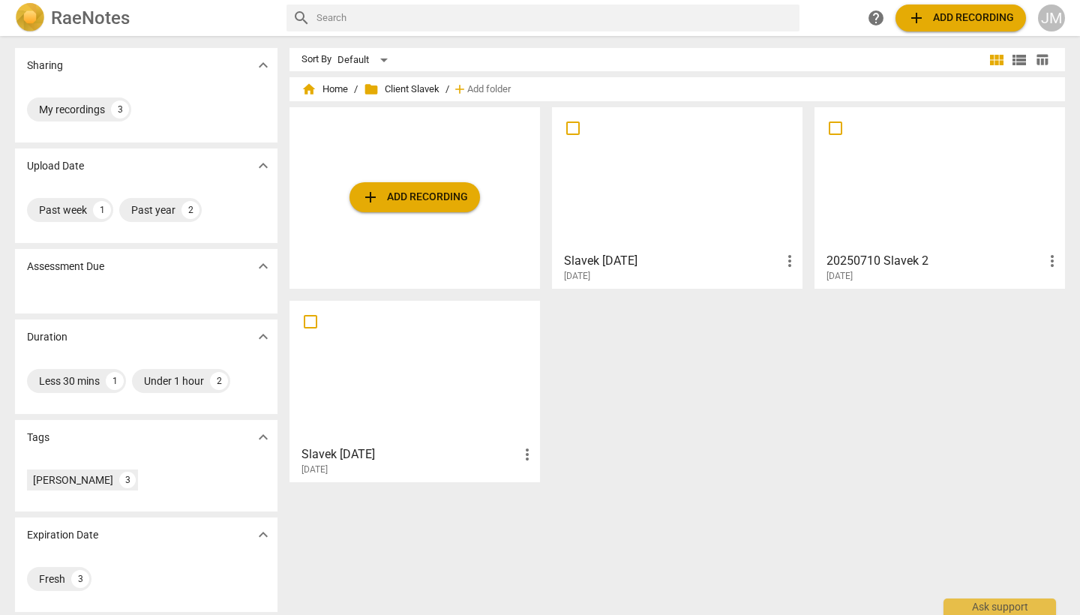
click at [703, 185] on div at bounding box center [677, 178] width 240 height 133
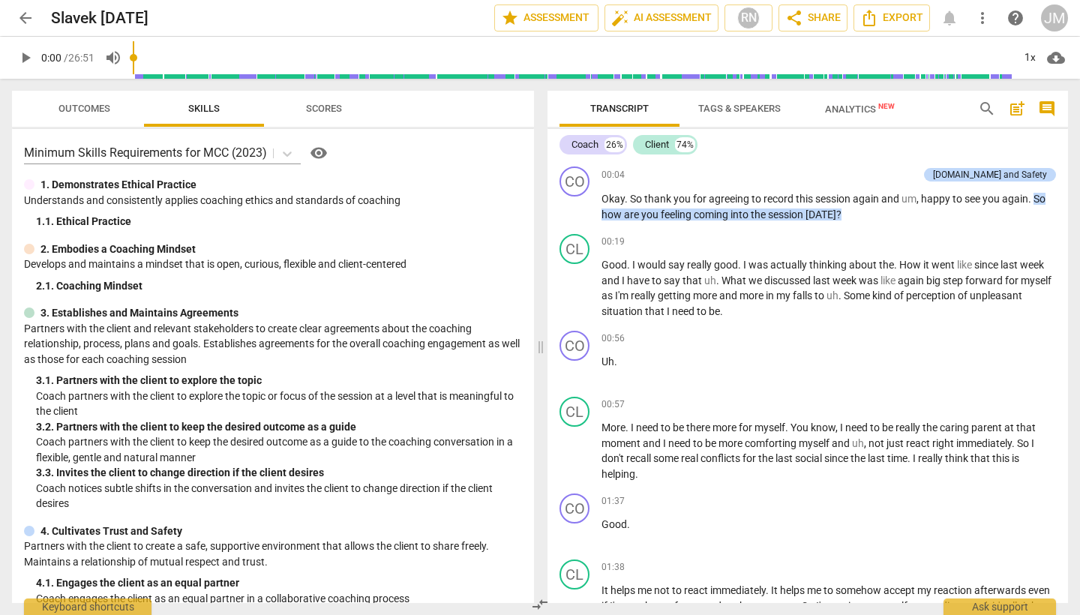
click at [75, 106] on span "Outcomes" at bounding box center [84, 108] width 52 height 11
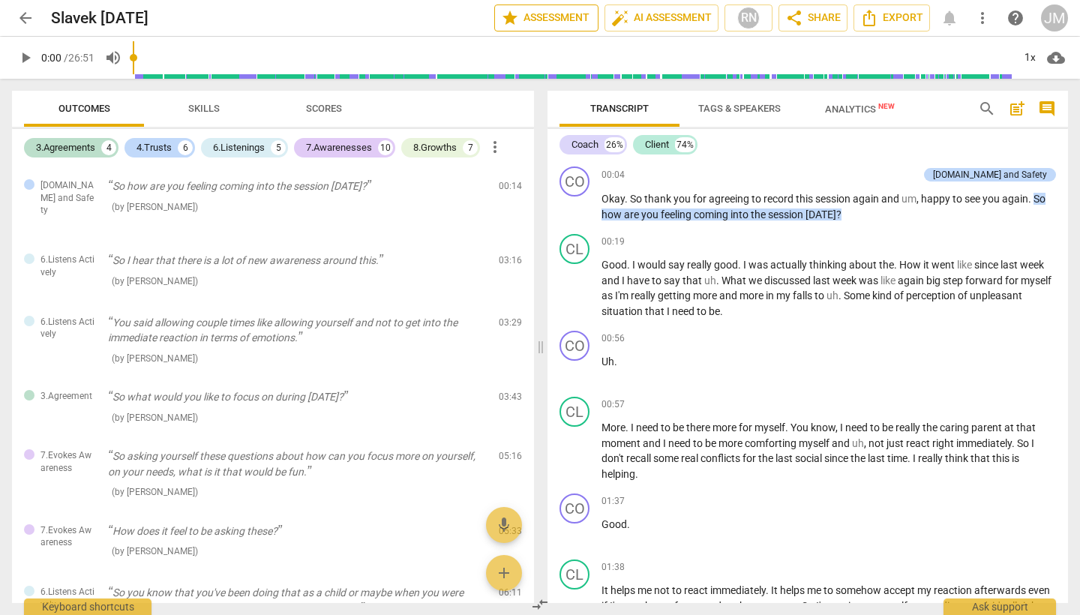
click at [540, 24] on span "star Assessment" at bounding box center [546, 18] width 91 height 18
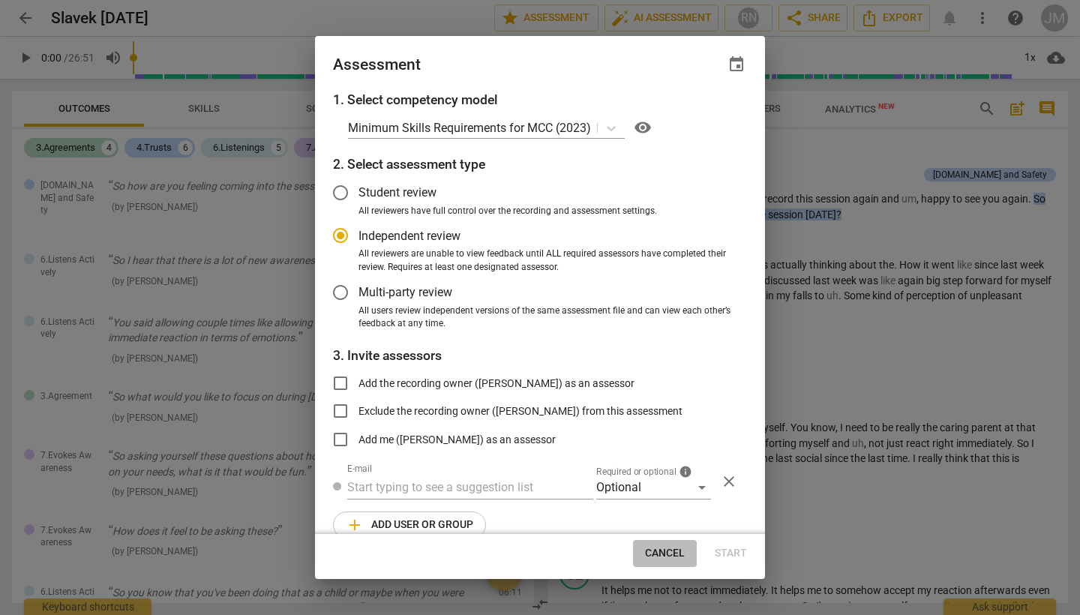
click at [661, 553] on span "Cancel" at bounding box center [665, 553] width 40 height 15
radio input "false"
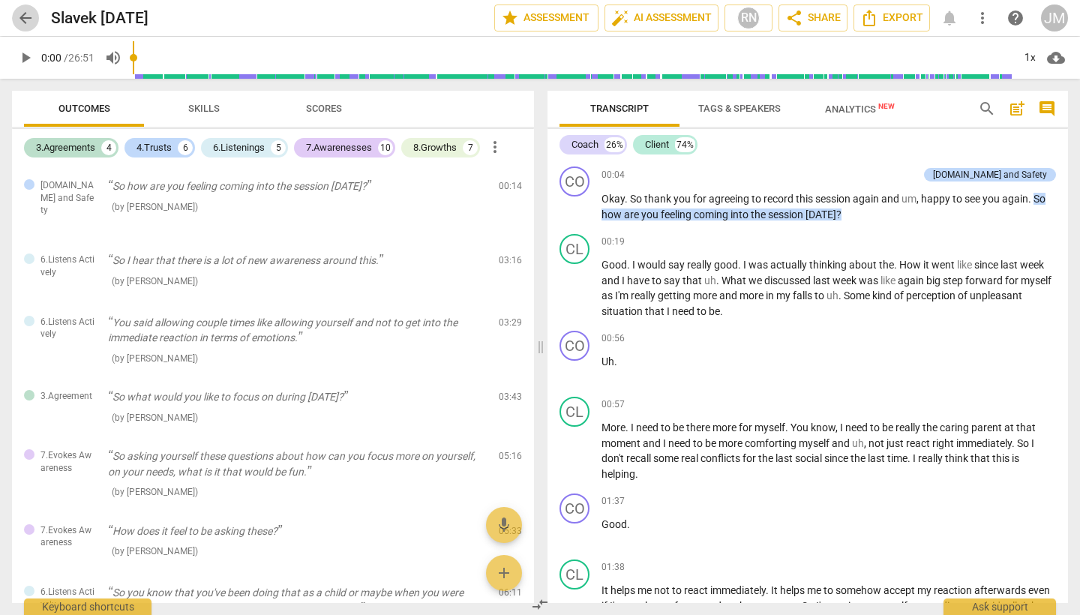
click at [30, 20] on span "arrow_back" at bounding box center [25, 18] width 18 height 18
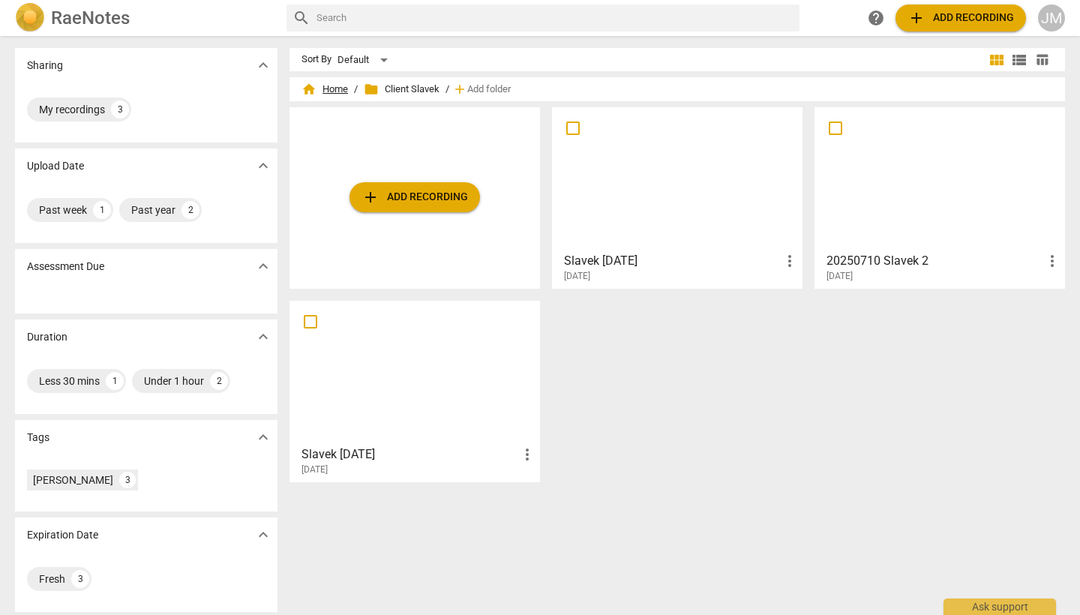
click at [331, 88] on span "home Home" at bounding box center [324, 89] width 46 height 15
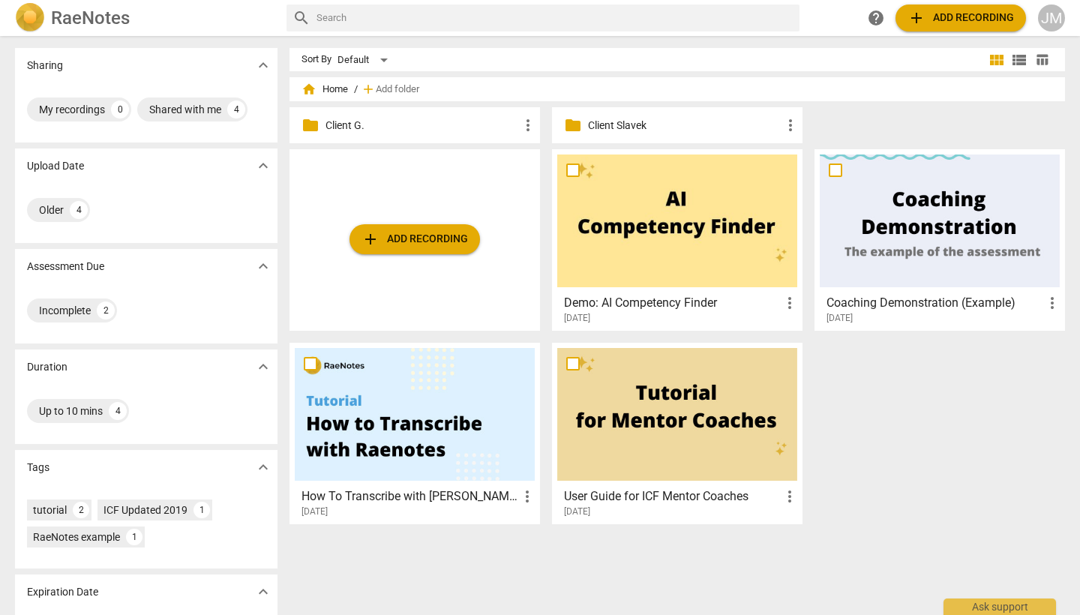
click at [340, 129] on p "Client G." at bounding box center [421, 126] width 193 height 16
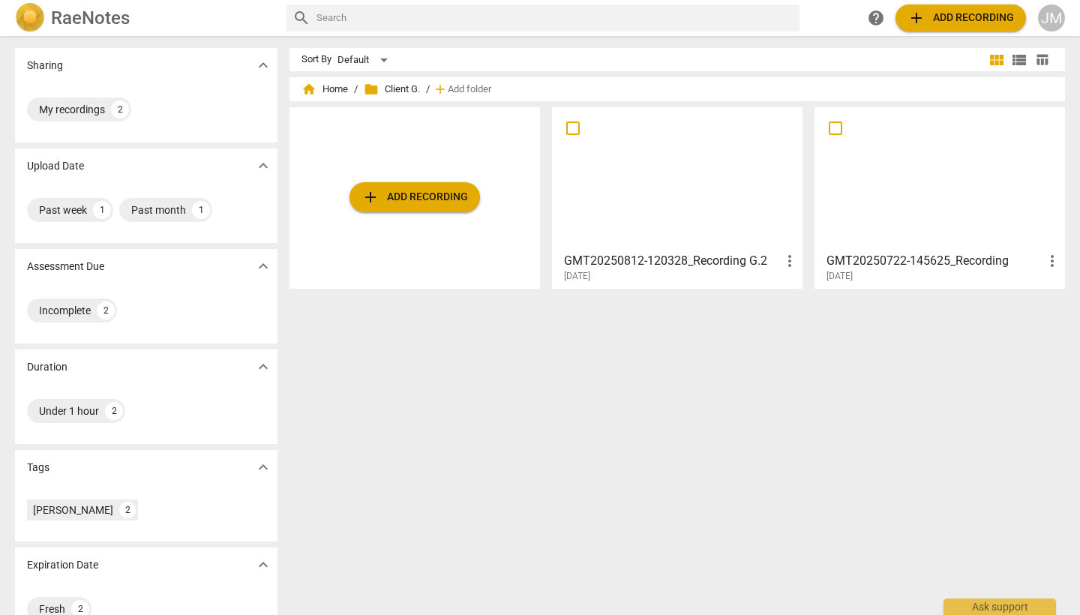
click at [672, 171] on div at bounding box center [677, 178] width 240 height 133
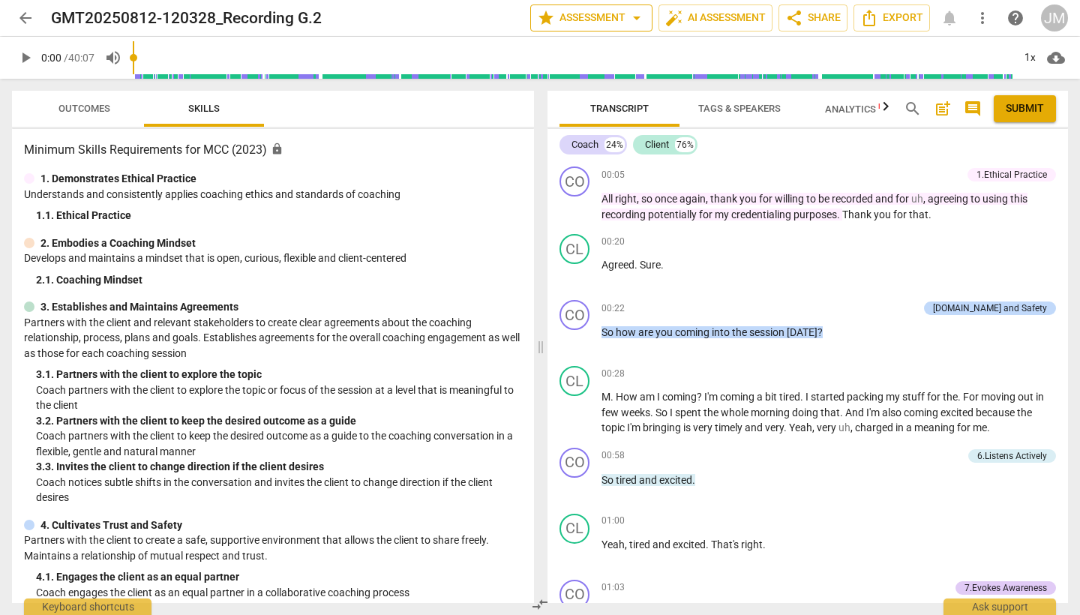
click at [636, 24] on span "arrow_drop_down" at bounding box center [637, 18] width 18 height 18
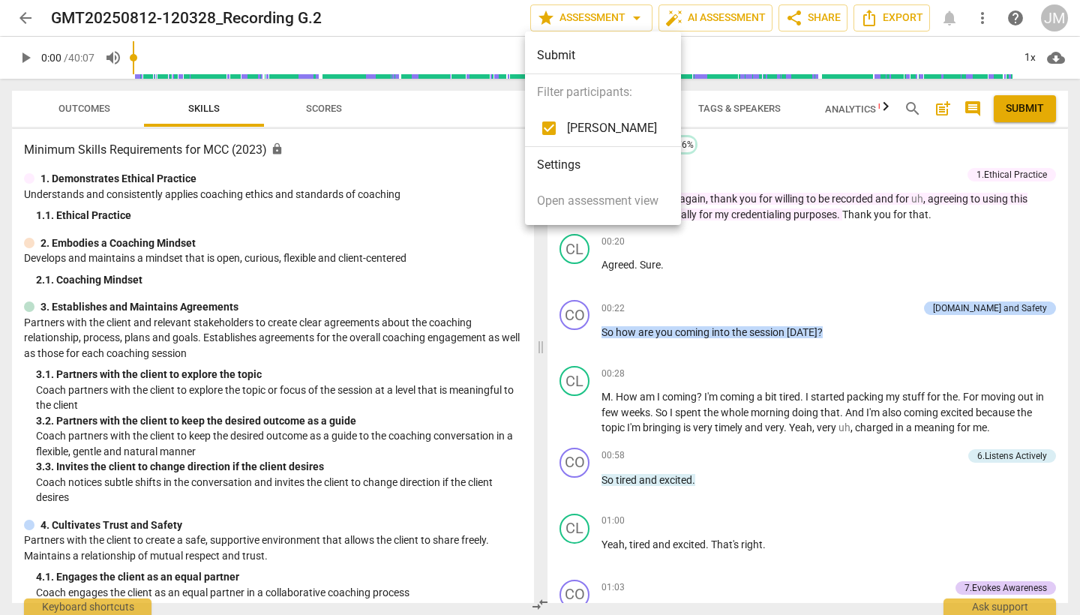
click at [1048, 236] on div at bounding box center [540, 307] width 1080 height 615
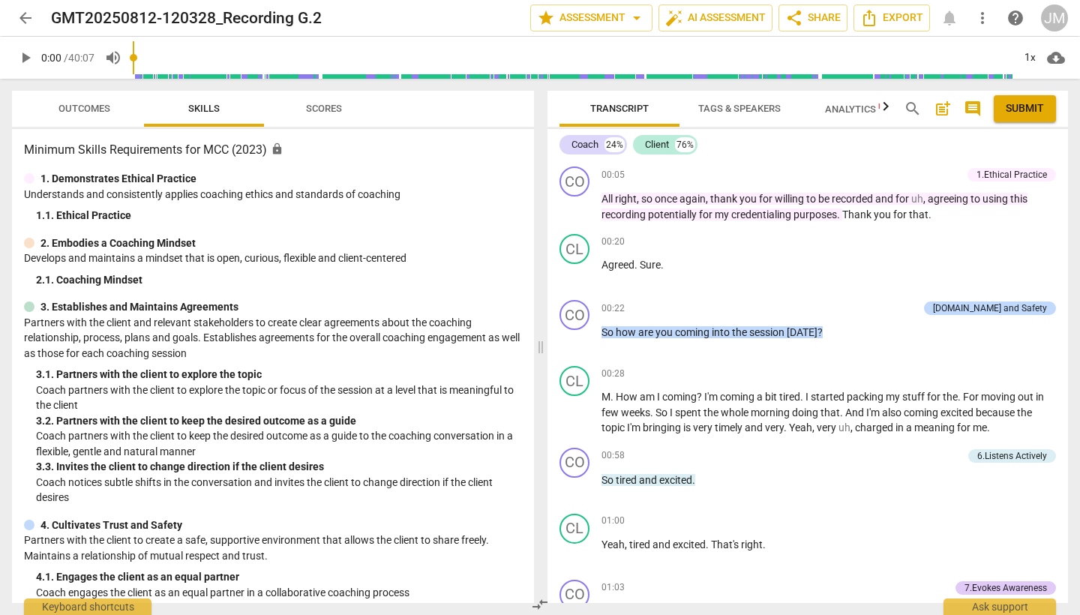
click at [1027, 110] on span "Submit" at bounding box center [1025, 108] width 38 height 15
click at [635, 24] on span "arrow_drop_down" at bounding box center [637, 18] width 18 height 18
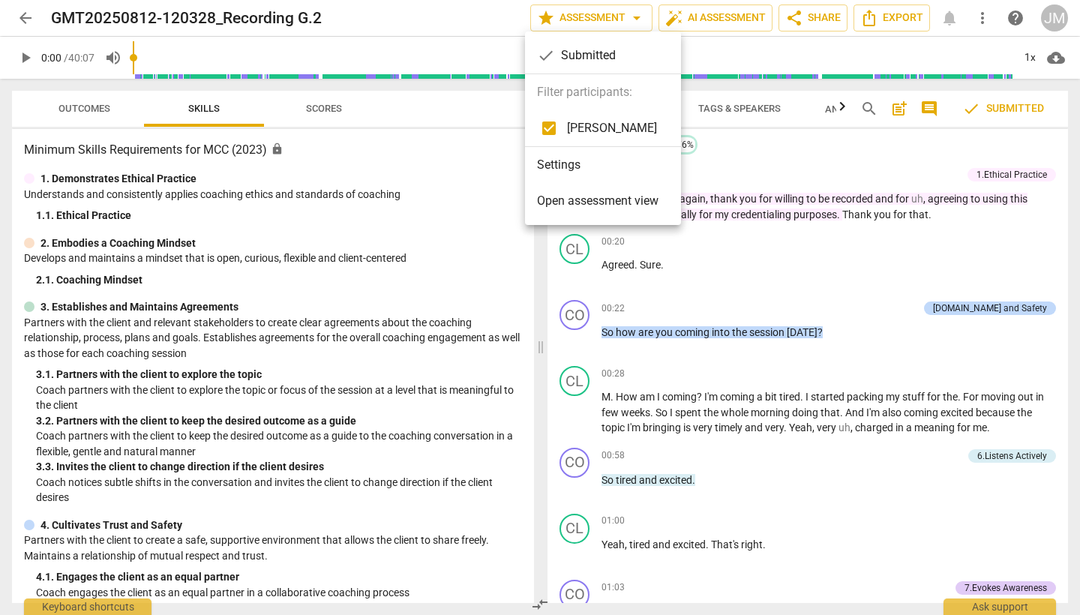
click at [592, 205] on span "Open assessment view" at bounding box center [597, 201] width 121 height 18
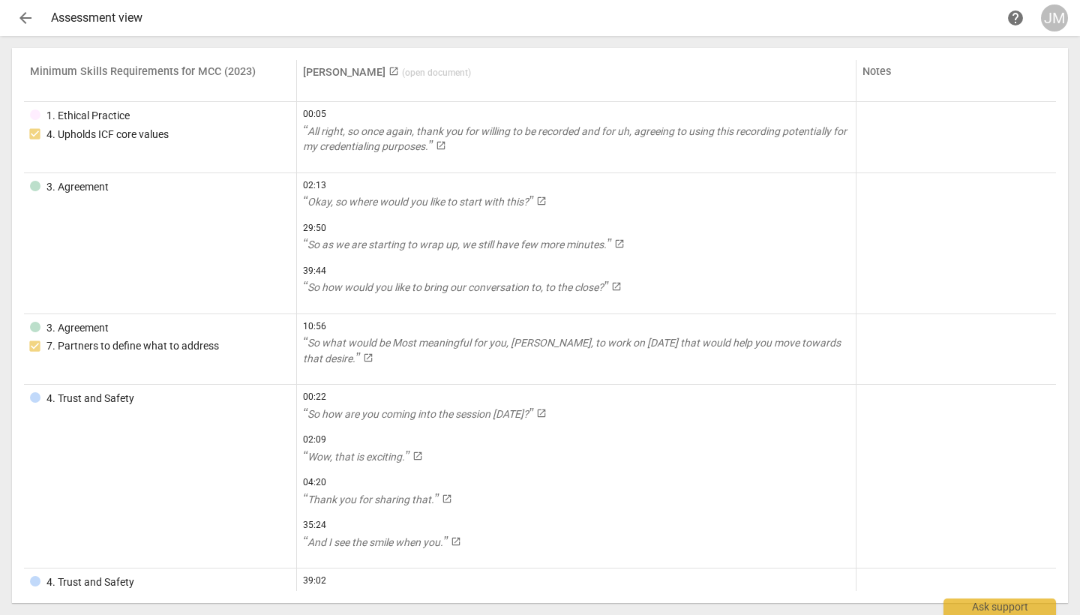
click at [26, 22] on span "arrow_back" at bounding box center [25, 18] width 18 height 18
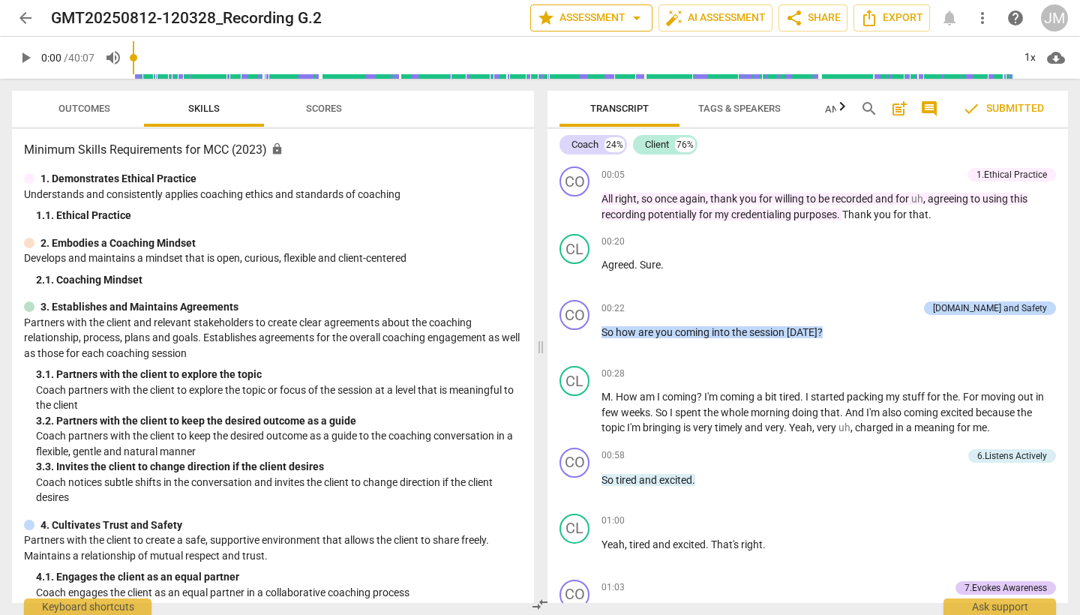
click at [637, 21] on span "arrow_drop_down" at bounding box center [637, 18] width 18 height 18
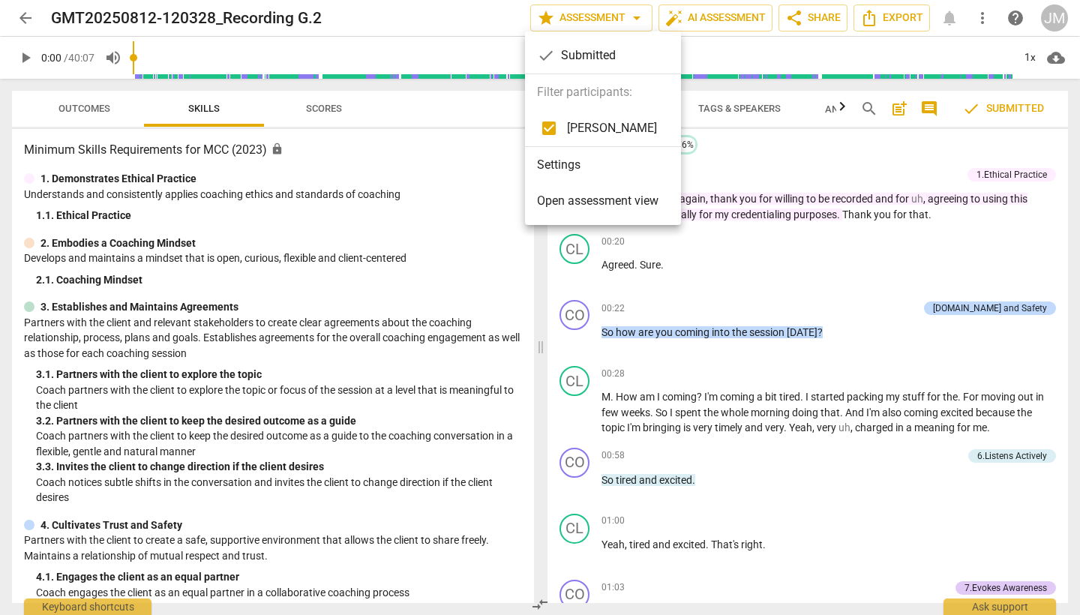
click at [580, 166] on li "Settings" at bounding box center [603, 165] width 156 height 36
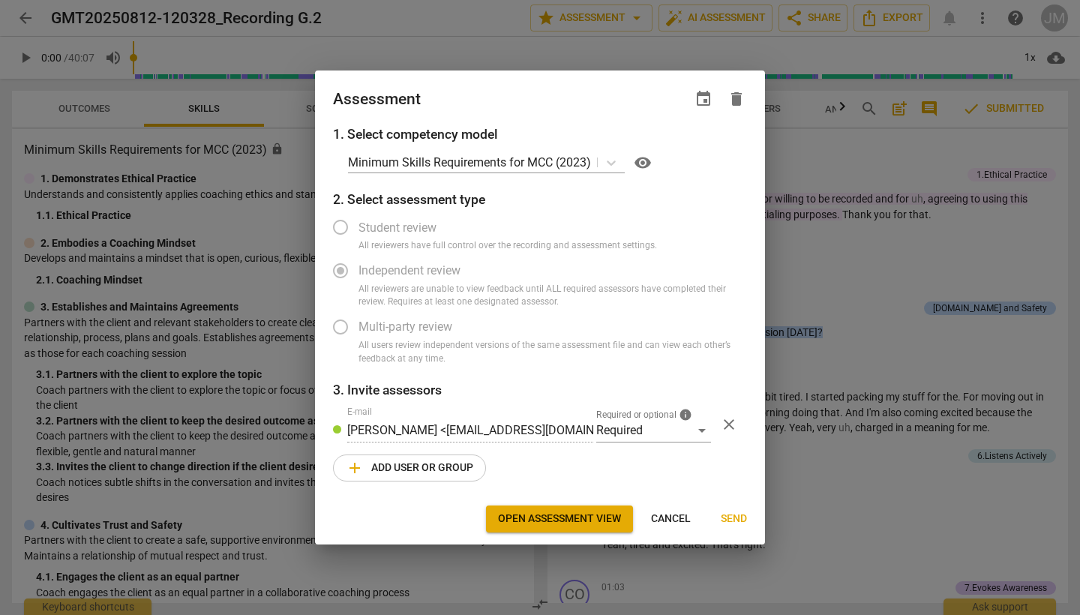
click at [676, 520] on span "Cancel" at bounding box center [671, 518] width 40 height 15
radio input "false"
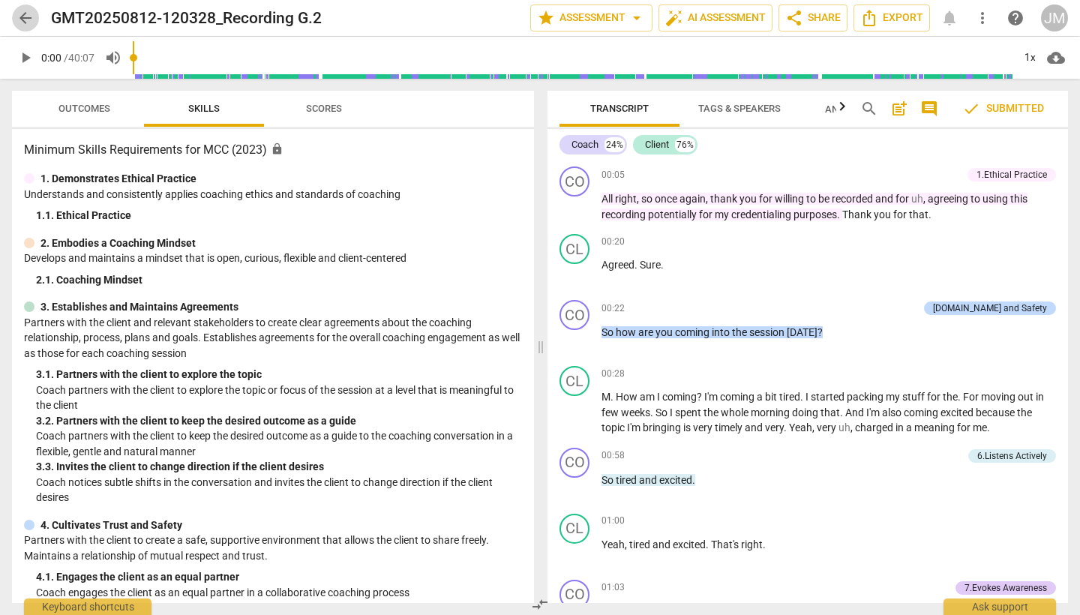
click at [24, 23] on span "arrow_back" at bounding box center [25, 18] width 18 height 18
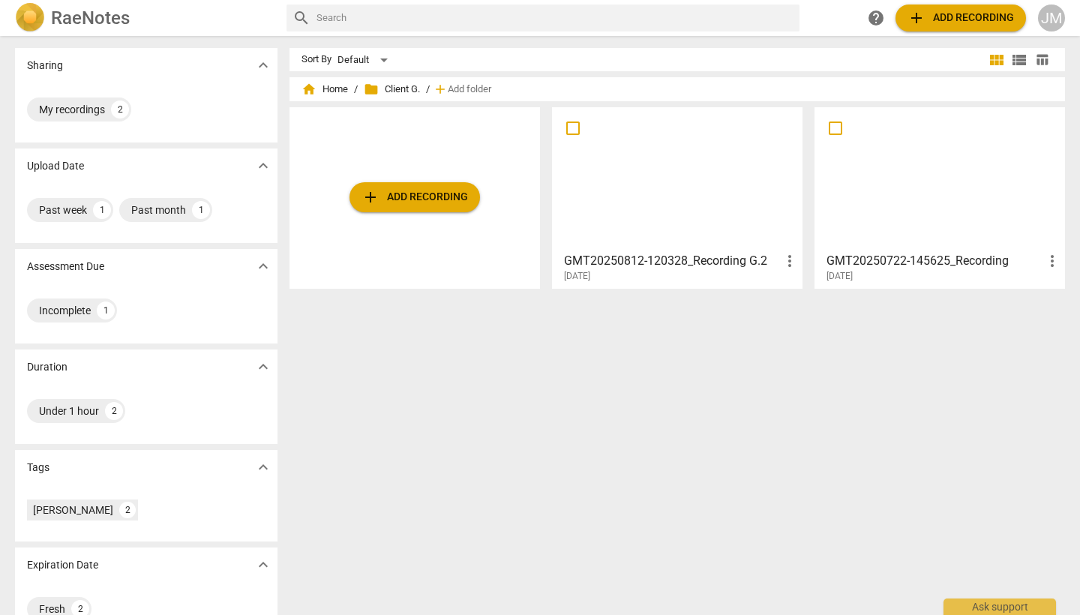
click at [944, 186] on div at bounding box center [940, 178] width 240 height 133
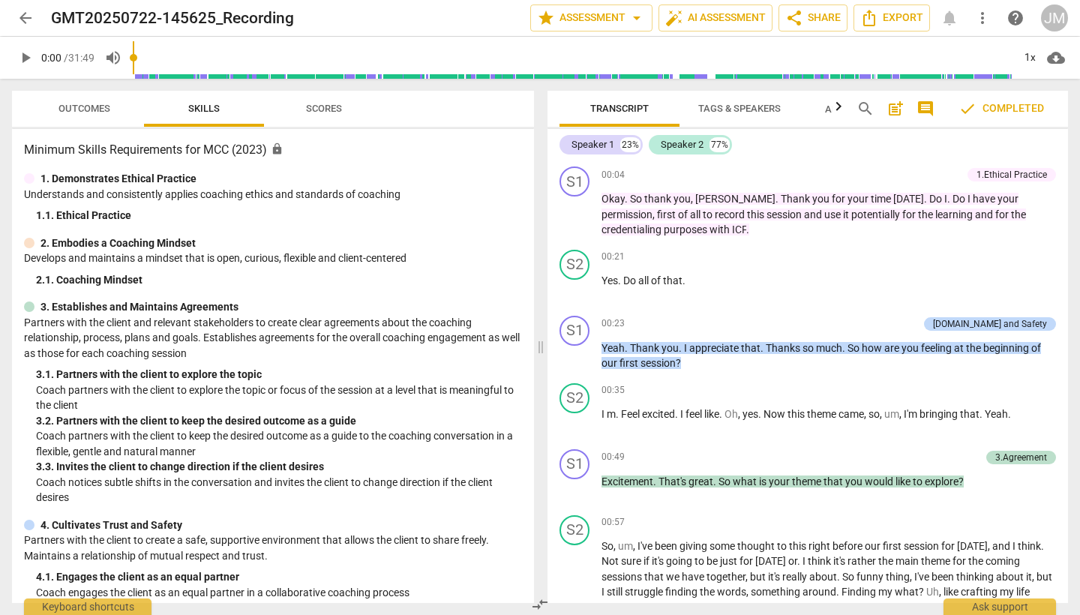
click at [1015, 106] on span "check Completed" at bounding box center [1000, 109] width 85 height 18
click at [634, 19] on span "arrow_drop_down" at bounding box center [637, 18] width 18 height 18
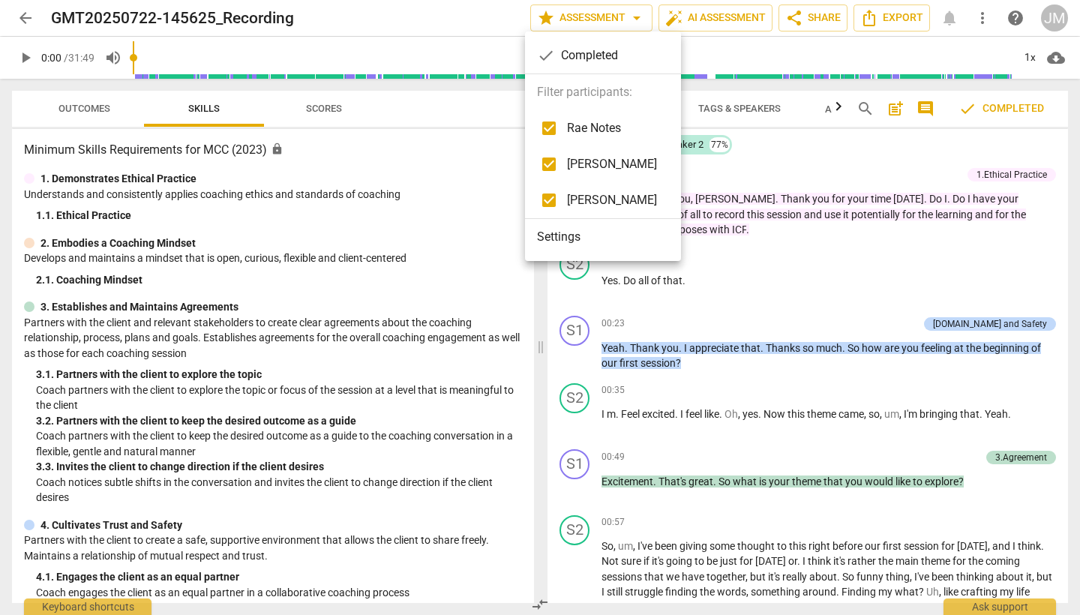
click at [568, 241] on li "Settings" at bounding box center [603, 237] width 156 height 36
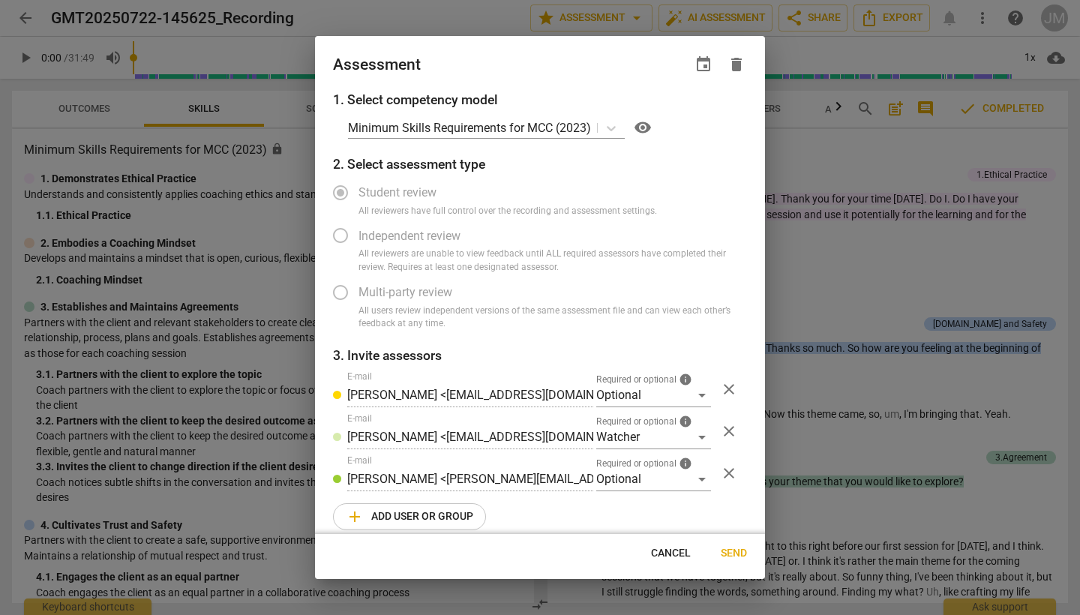
click at [675, 559] on span "Cancel" at bounding box center [671, 553] width 40 height 15
radio input "false"
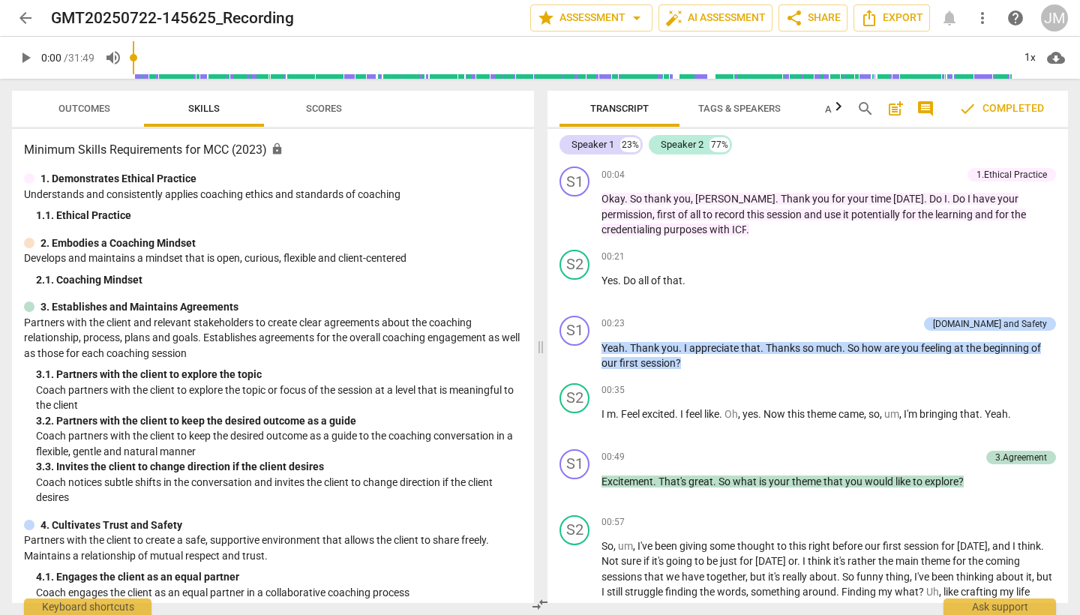
click at [22, 20] on span "arrow_back" at bounding box center [25, 18] width 18 height 18
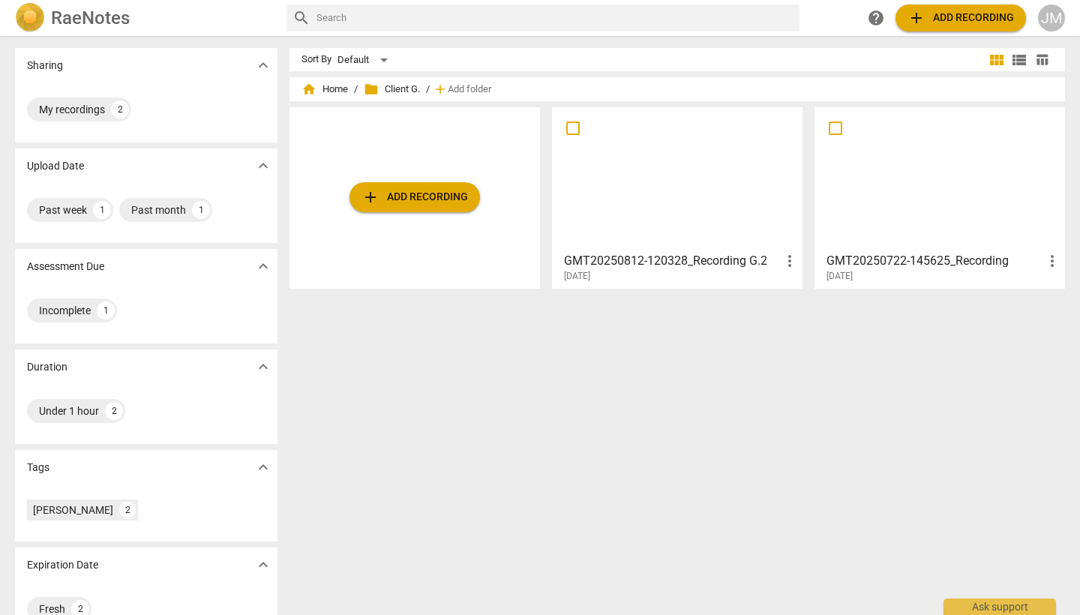
click at [703, 205] on div at bounding box center [677, 178] width 240 height 133
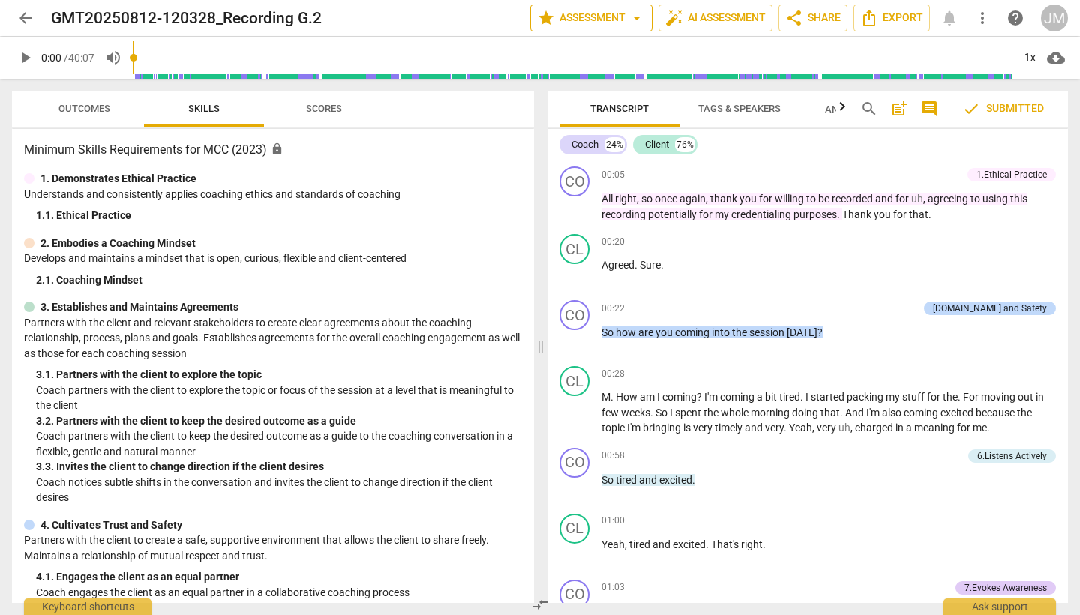
click at [637, 22] on span "arrow_drop_down" at bounding box center [637, 18] width 18 height 18
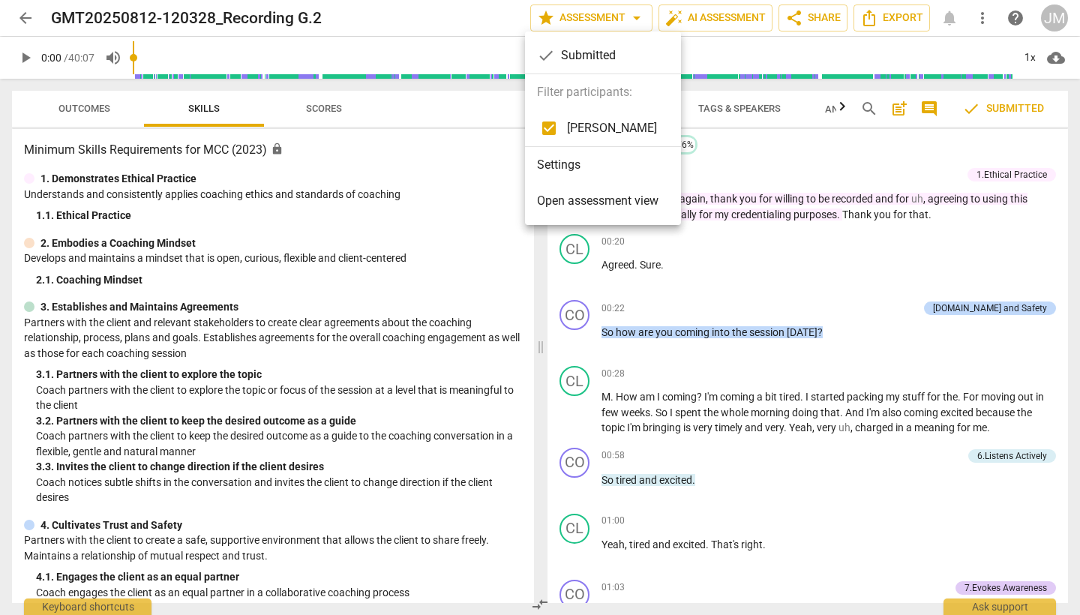
click at [591, 166] on li "Settings" at bounding box center [603, 165] width 156 height 36
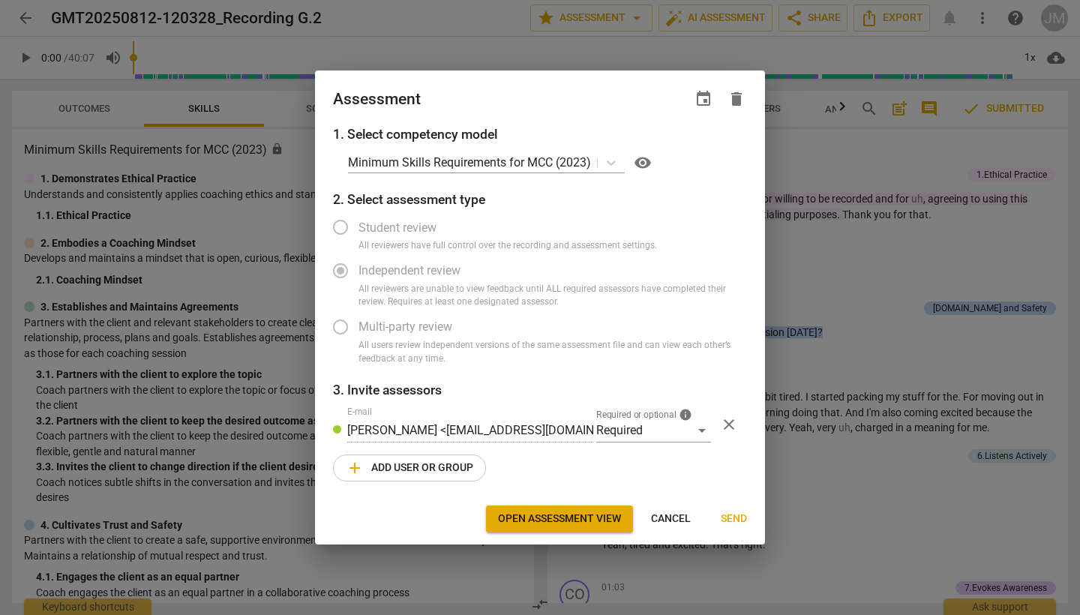
click at [678, 513] on span "Cancel" at bounding box center [671, 518] width 40 height 15
radio input "false"
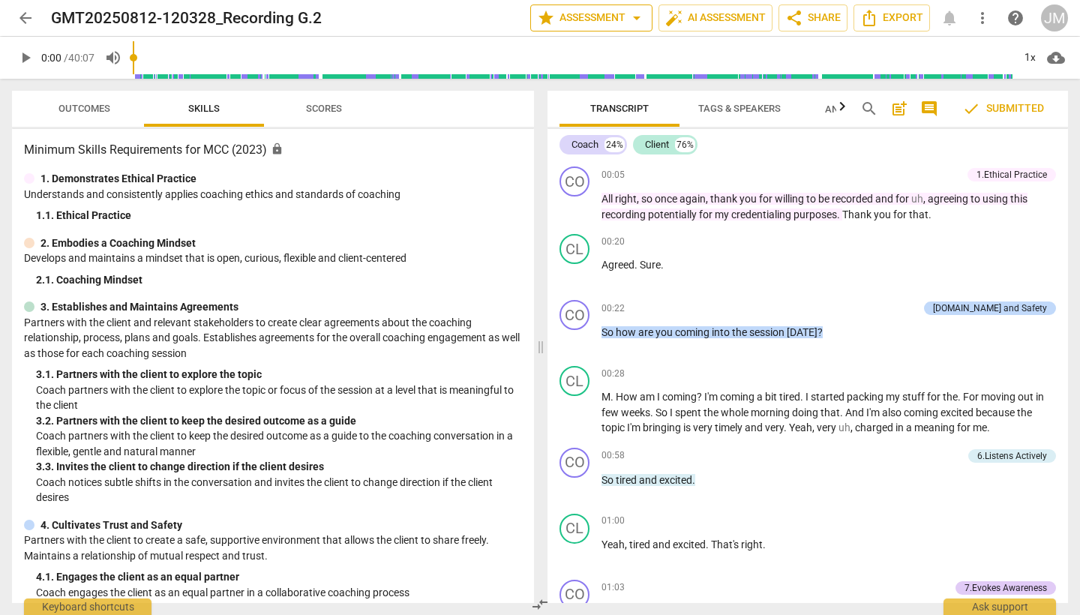
click at [635, 18] on span "arrow_drop_down" at bounding box center [637, 18] width 18 height 18
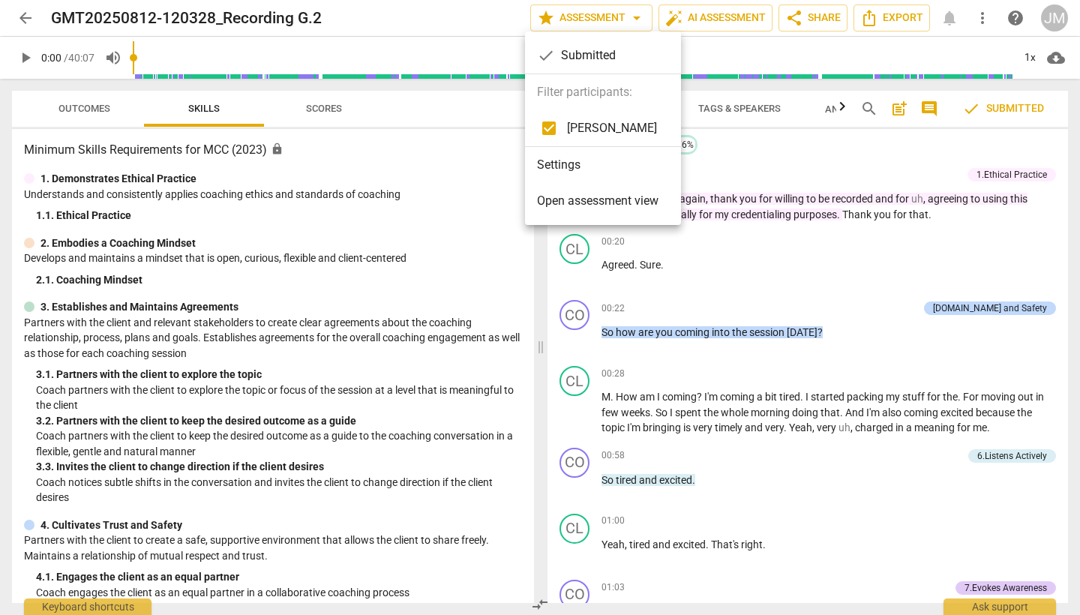
click at [608, 199] on span "Open assessment view" at bounding box center [597, 201] width 121 height 18
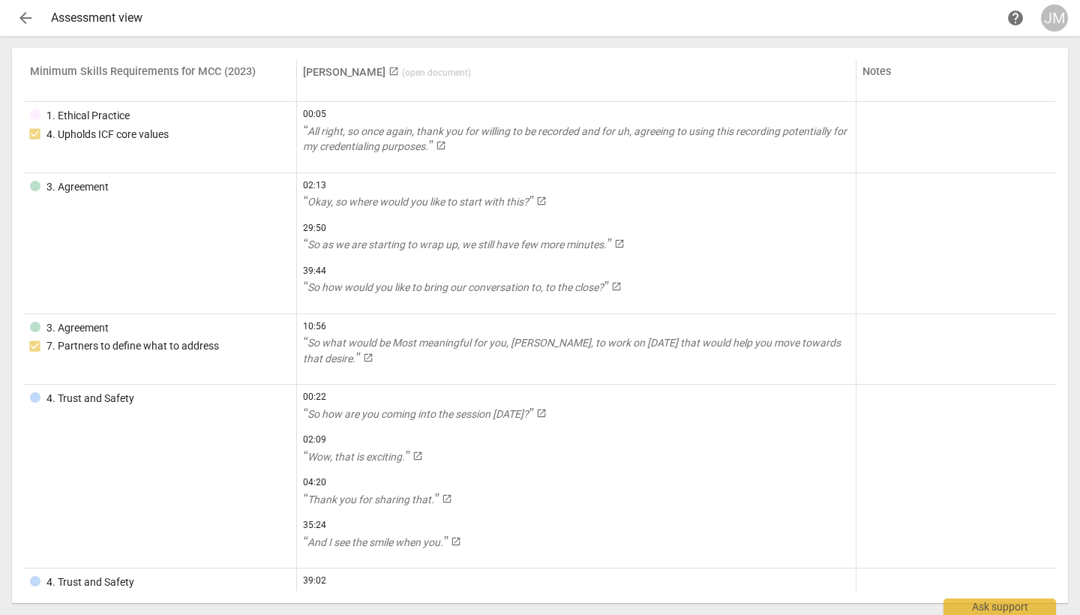
click at [19, 21] on span "arrow_back" at bounding box center [25, 18] width 18 height 18
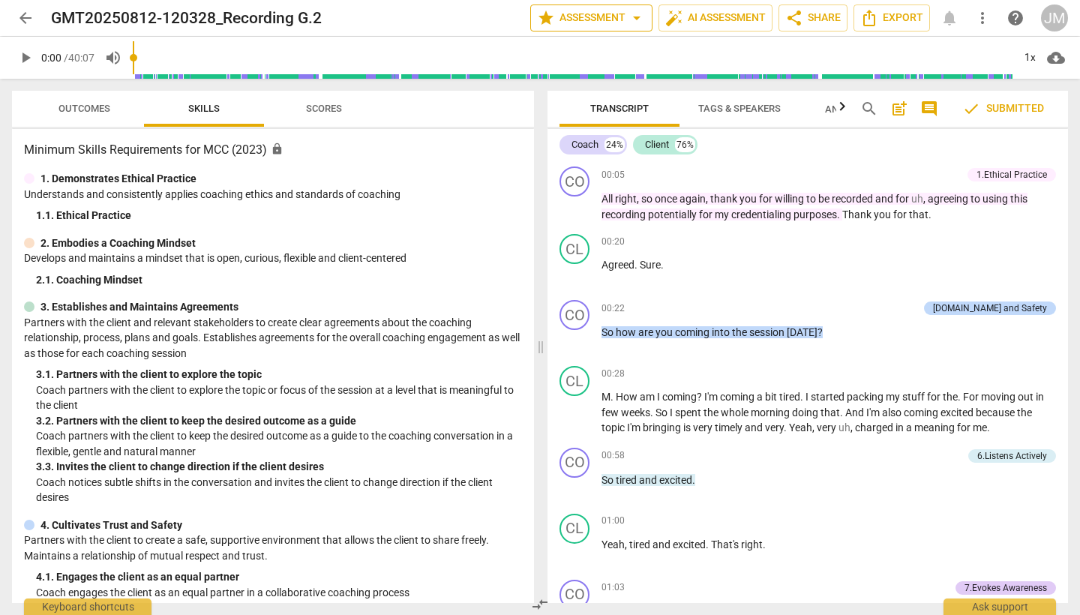
click at [638, 19] on span "arrow_drop_down" at bounding box center [637, 18] width 18 height 18
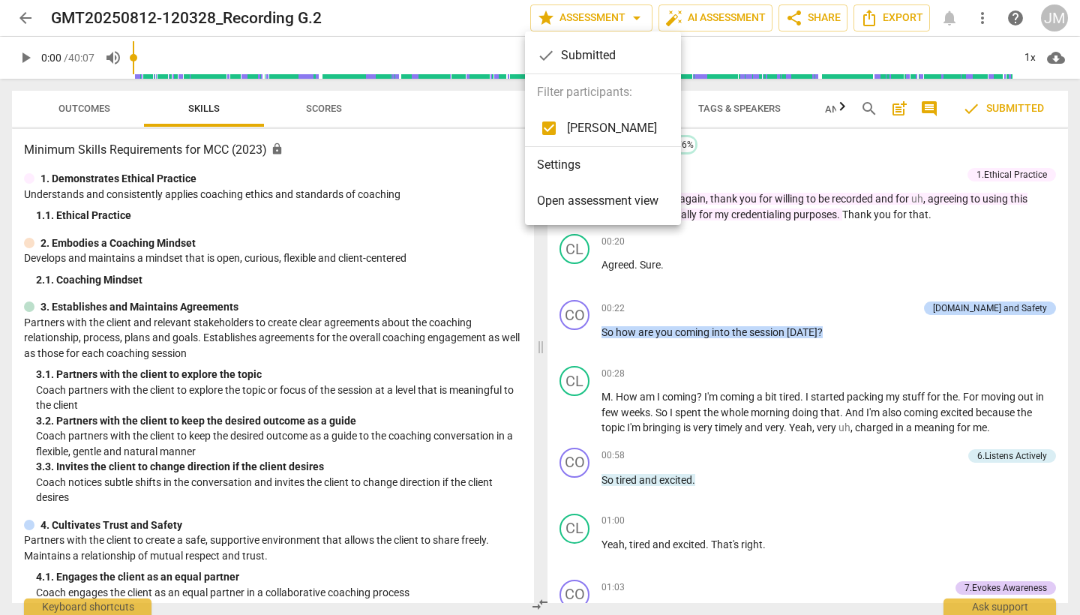
click at [580, 159] on li "Settings" at bounding box center [603, 165] width 156 height 36
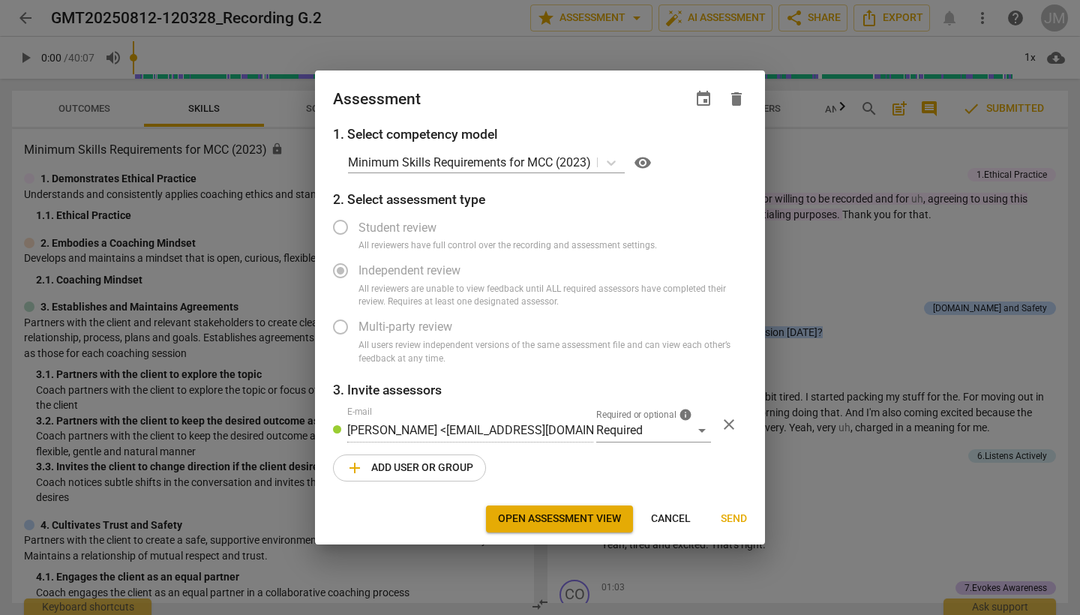
click at [434, 472] on span "add Add user or group" at bounding box center [409, 468] width 127 height 18
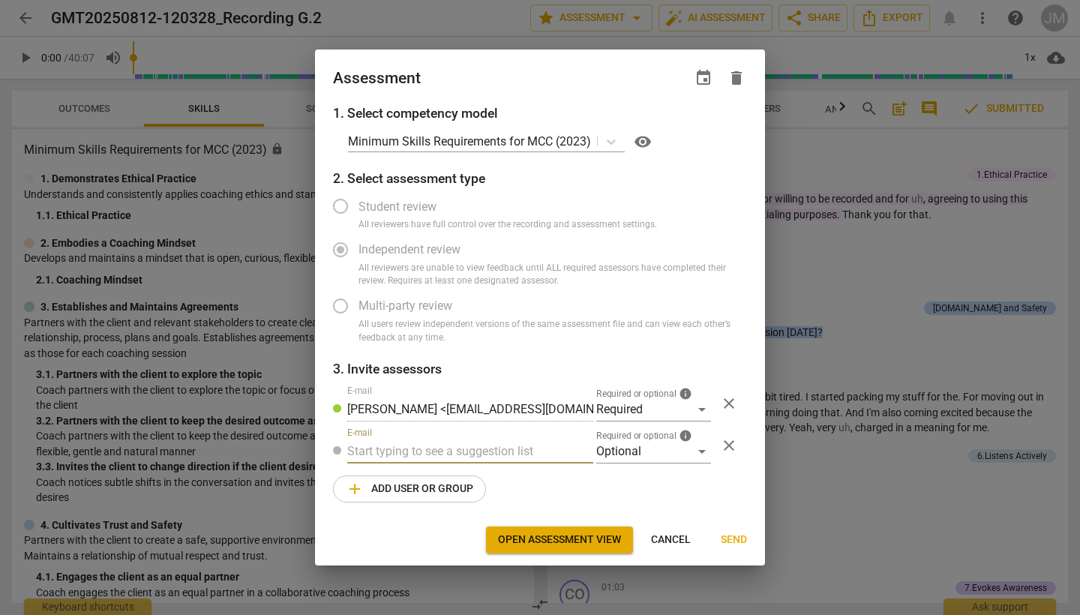
radio input "false"
type input "[EMAIL_ADDRESS][PERSON_NAME][DOMAIN_NAME]"
click at [706, 451] on div "Optional" at bounding box center [653, 451] width 115 height 24
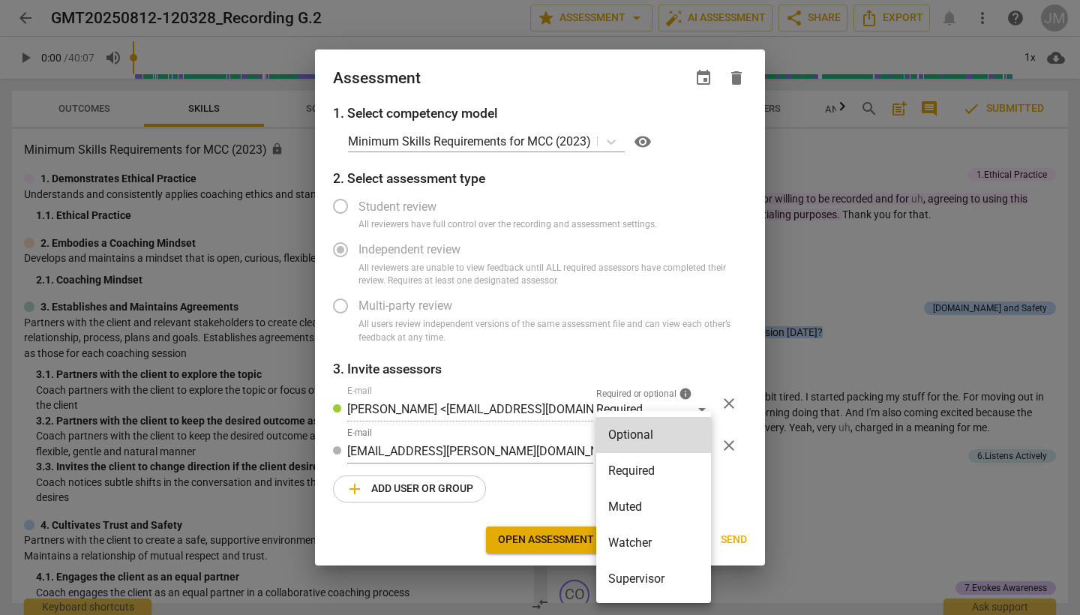
click at [669, 468] on li "Required" at bounding box center [653, 471] width 115 height 36
radio input "false"
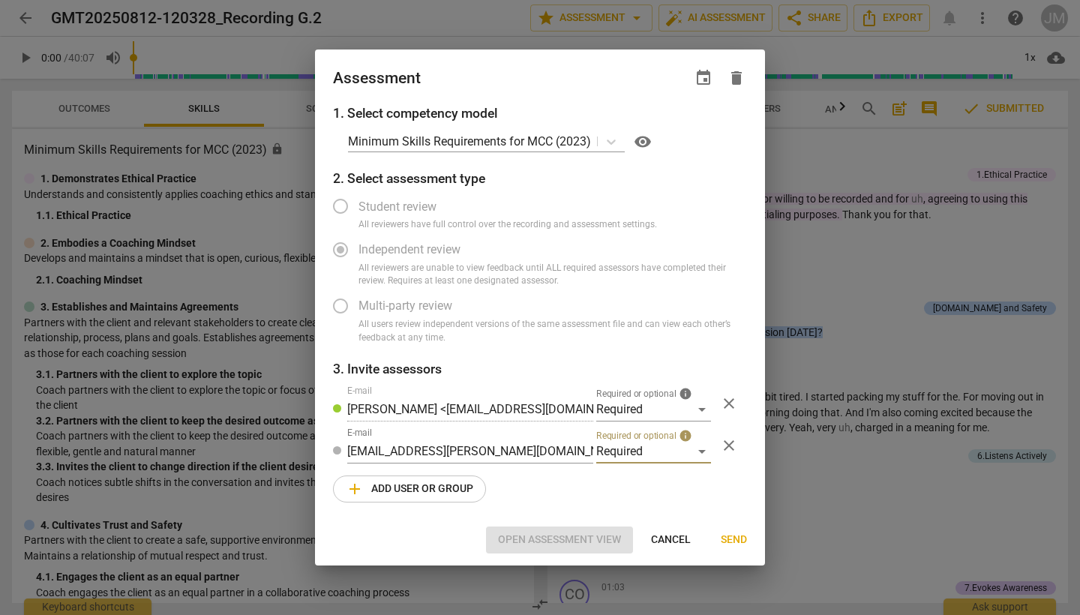
click at [737, 538] on span "Send" at bounding box center [734, 539] width 26 height 15
